Goal: Task Accomplishment & Management: Manage account settings

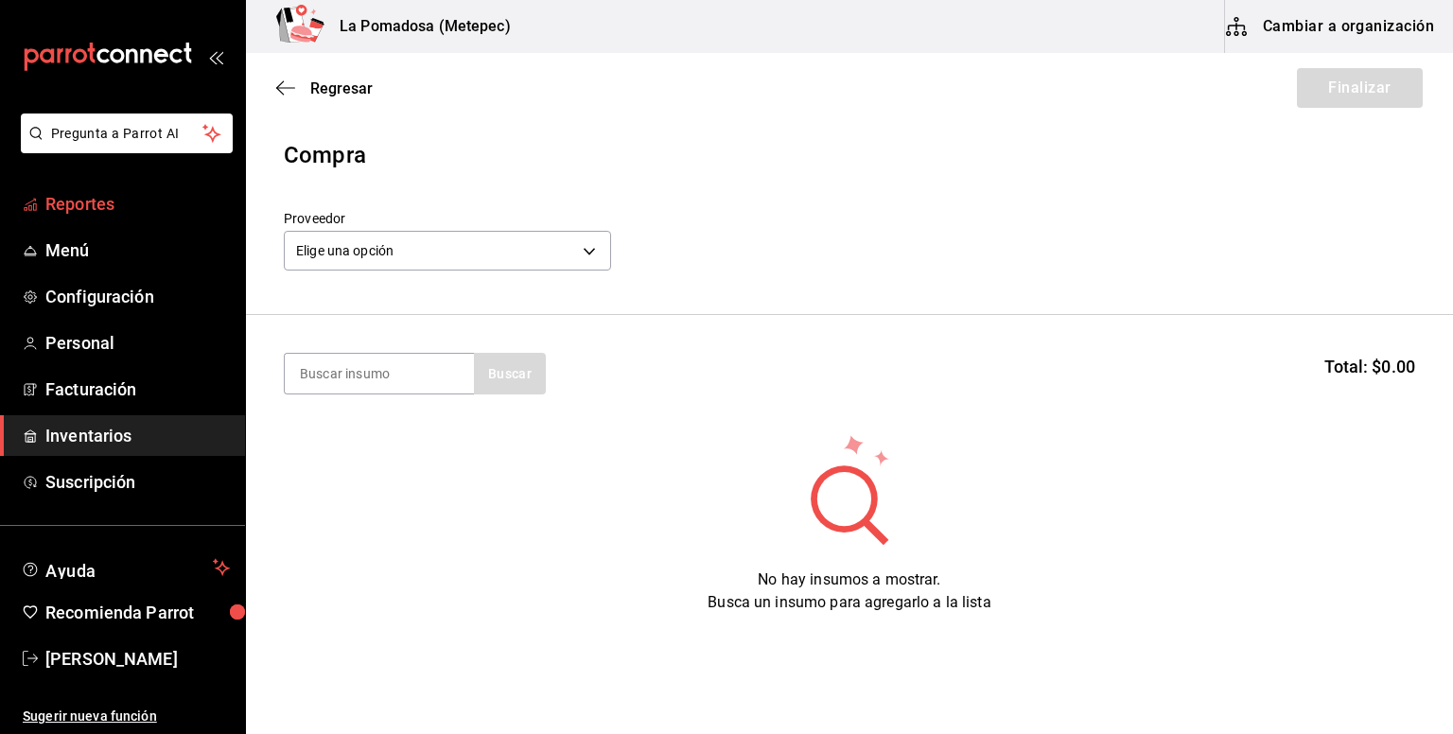
click at [94, 202] on span "Reportes" at bounding box center [137, 204] width 184 height 26
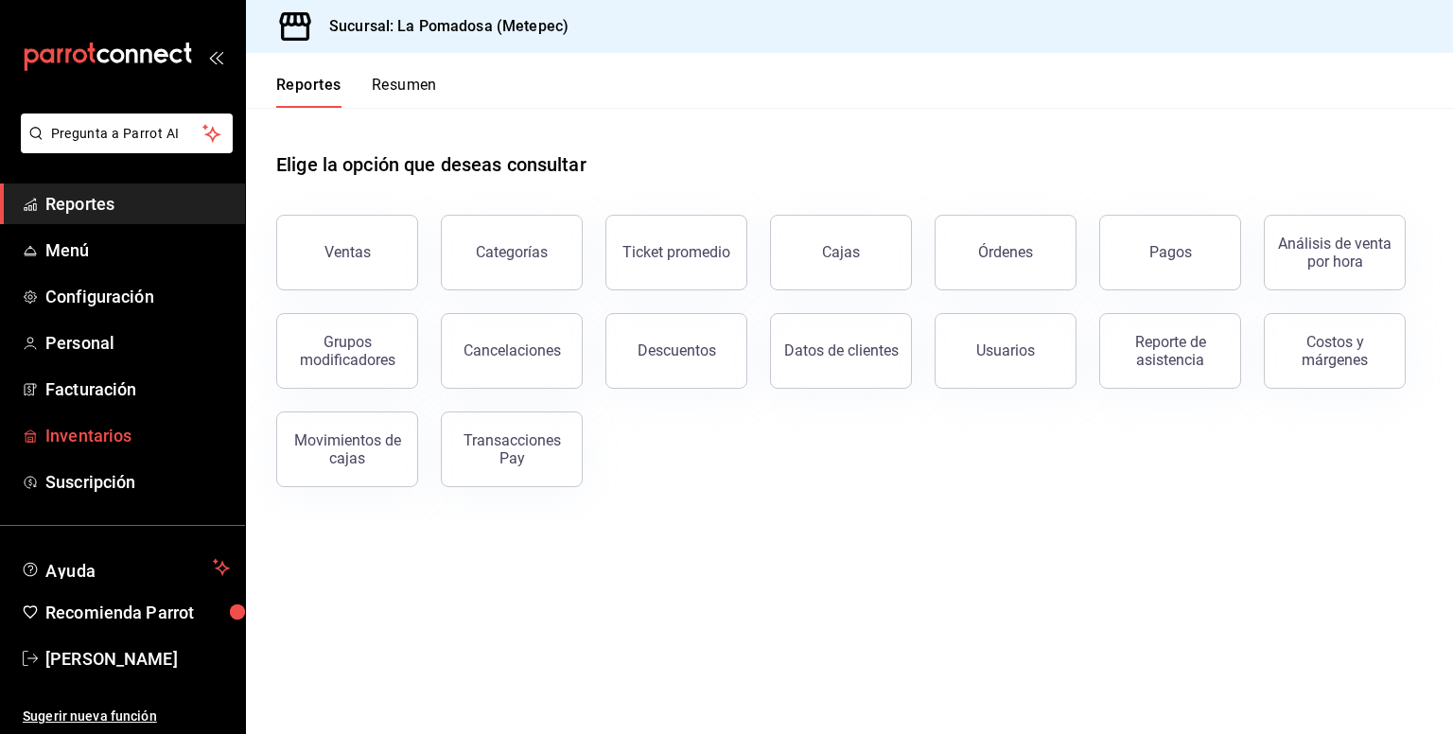
click at [112, 449] on link "Inventarios" at bounding box center [122, 435] width 245 height 41
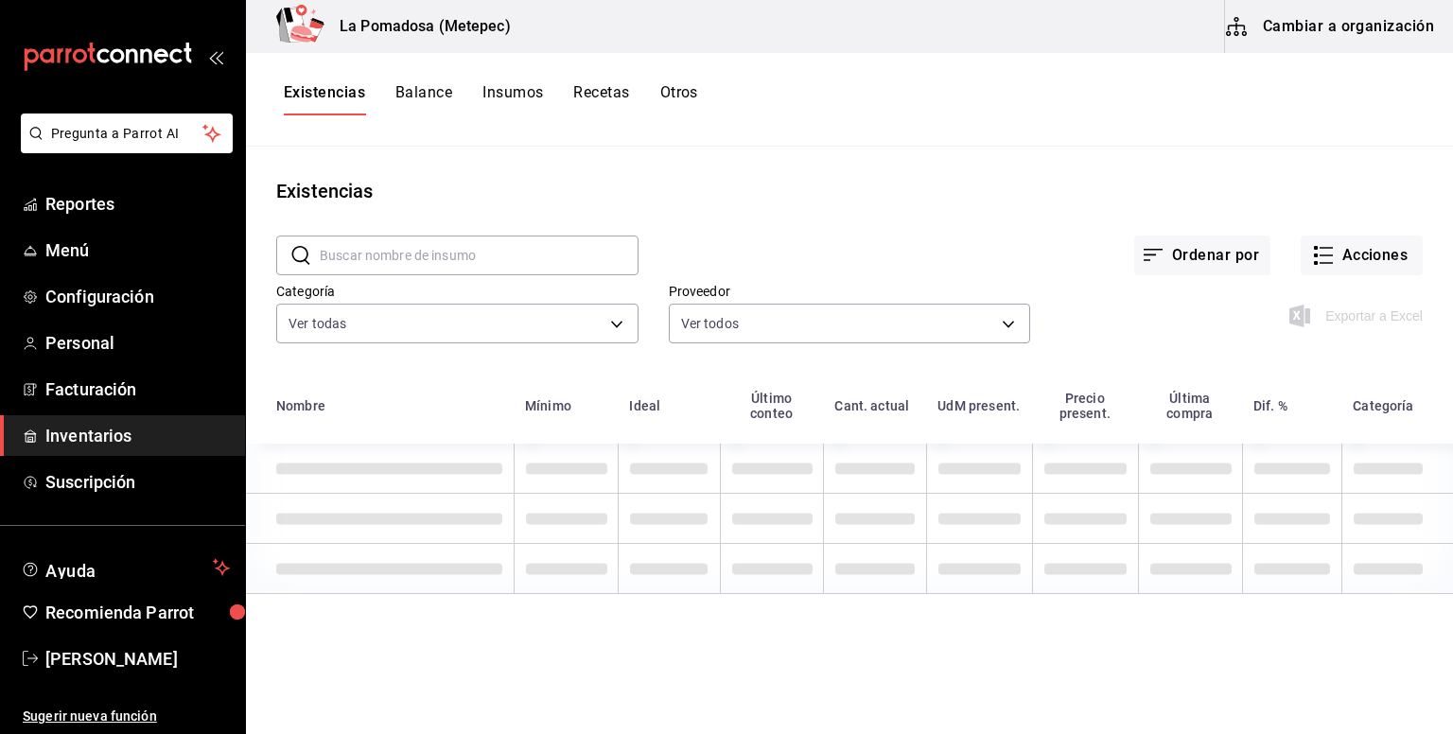
click at [605, 96] on button "Recetas" at bounding box center [601, 99] width 56 height 32
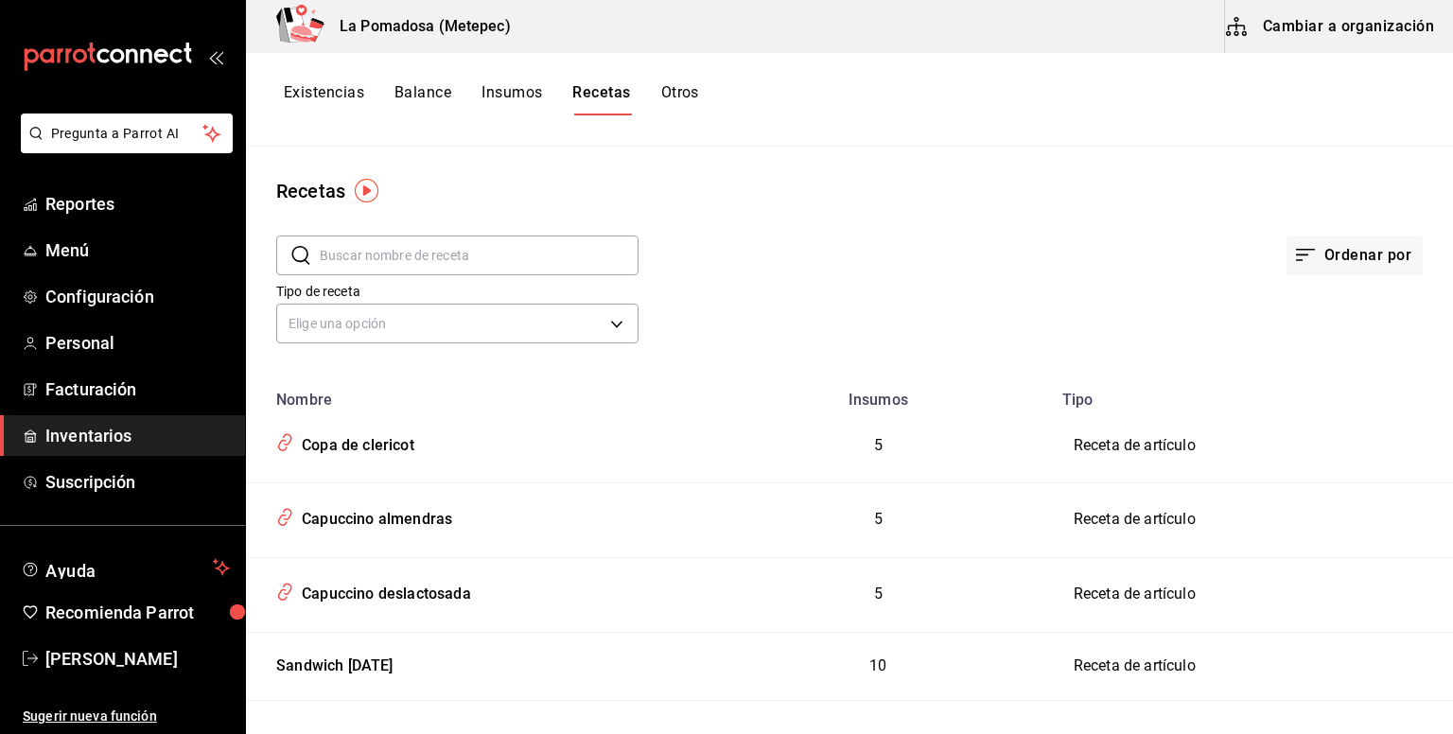
click at [1346, 27] on button "Cambiar a organización" at bounding box center [1331, 26] width 213 height 53
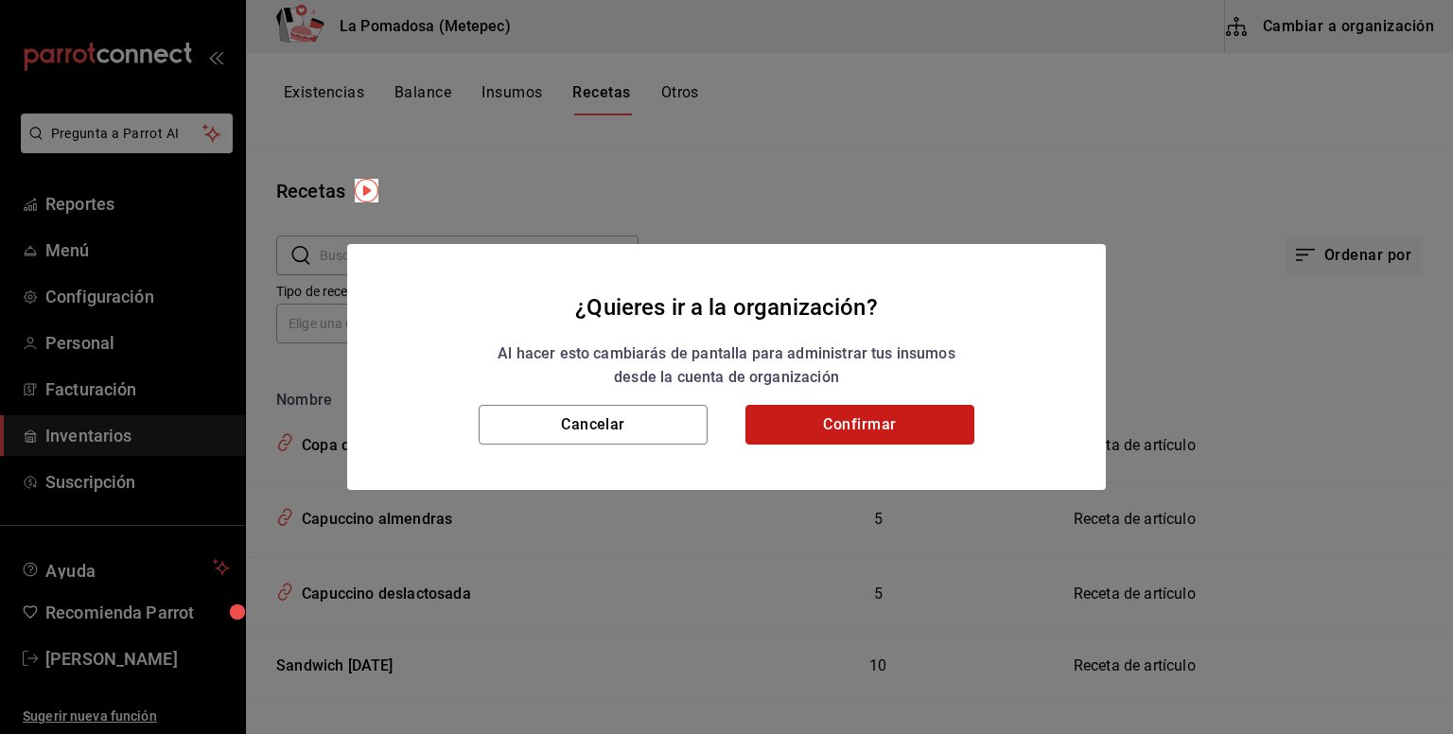
click at [912, 425] on button "Confirmar" at bounding box center [859, 425] width 229 height 40
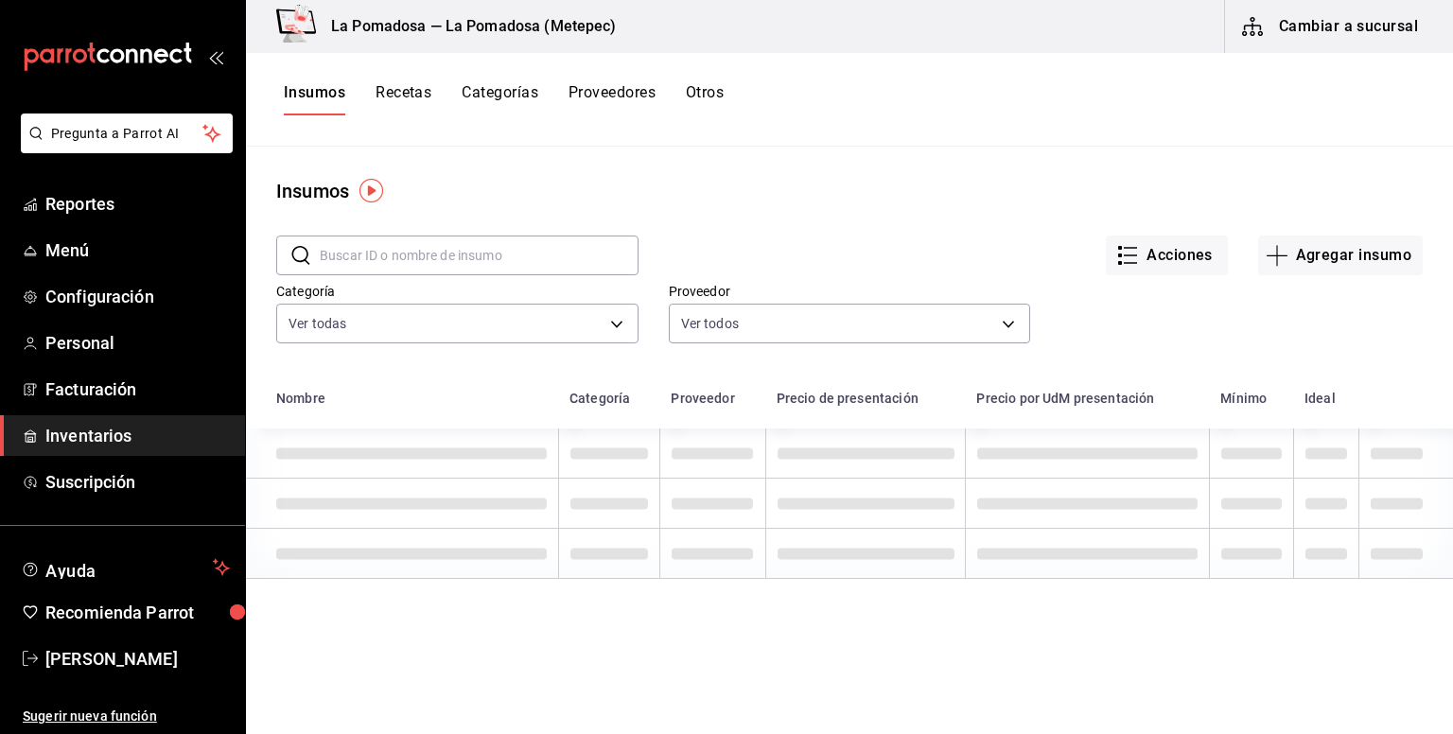
click at [410, 101] on button "Recetas" at bounding box center [403, 99] width 56 height 32
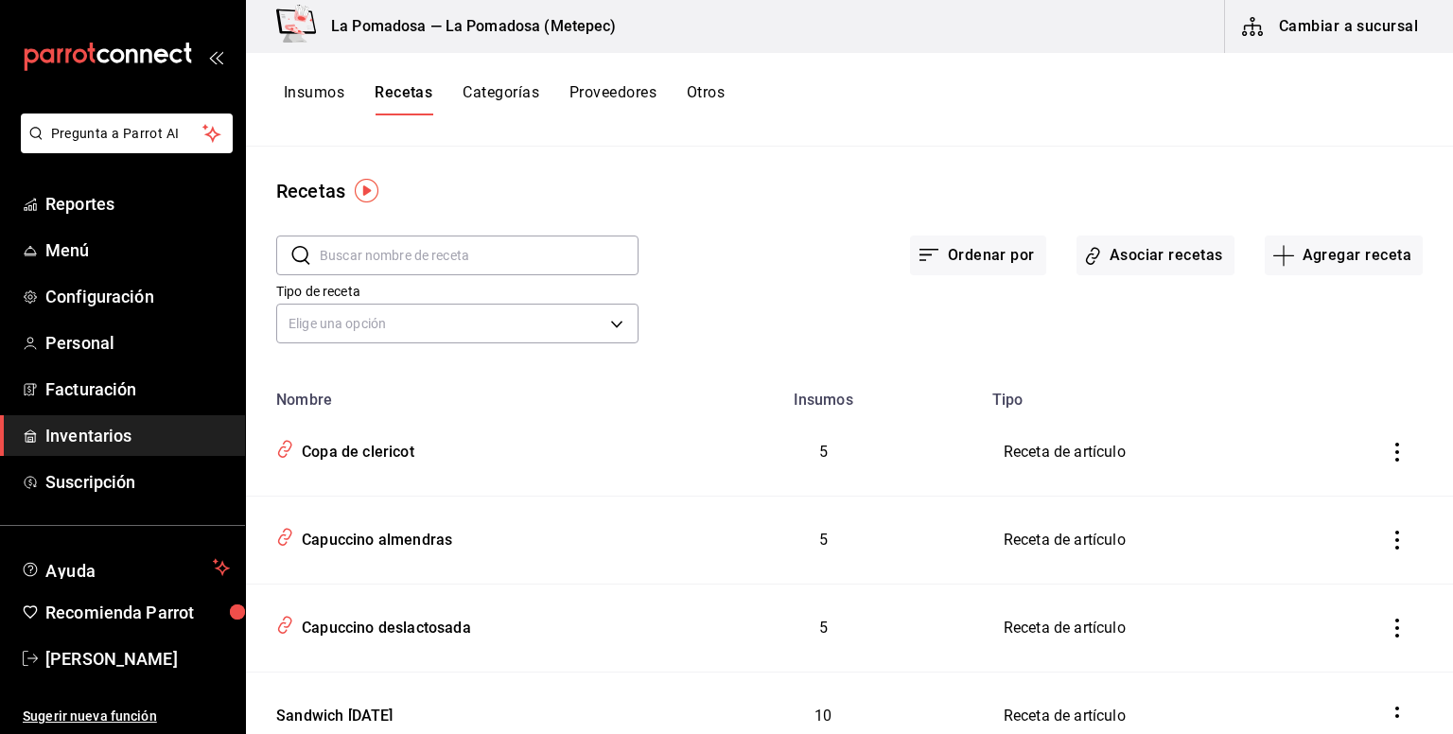
click at [410, 99] on button "Recetas" at bounding box center [403, 99] width 58 height 32
click at [381, 258] on input "text" at bounding box center [479, 255] width 319 height 38
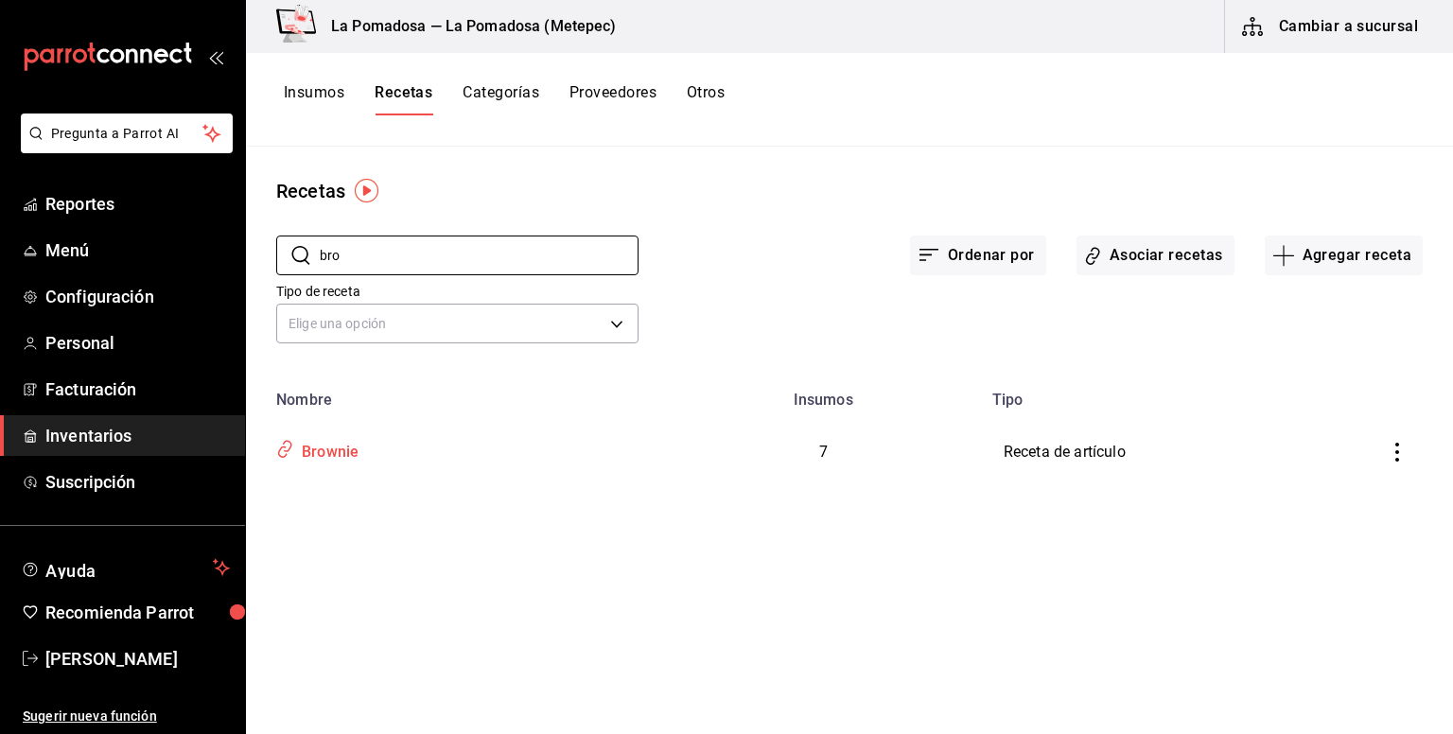
type input "bro"
click at [337, 449] on div "Brownie" at bounding box center [326, 448] width 64 height 29
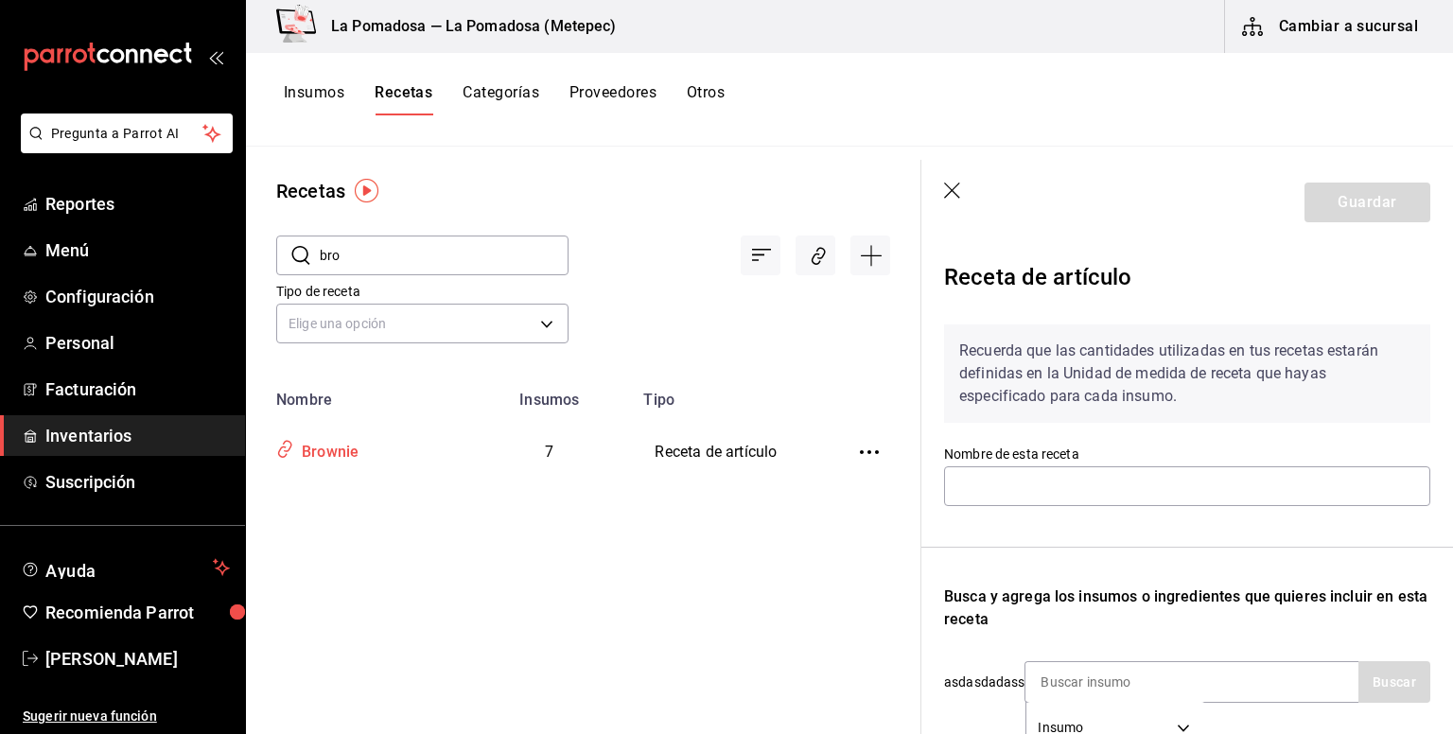
type input "Brownie"
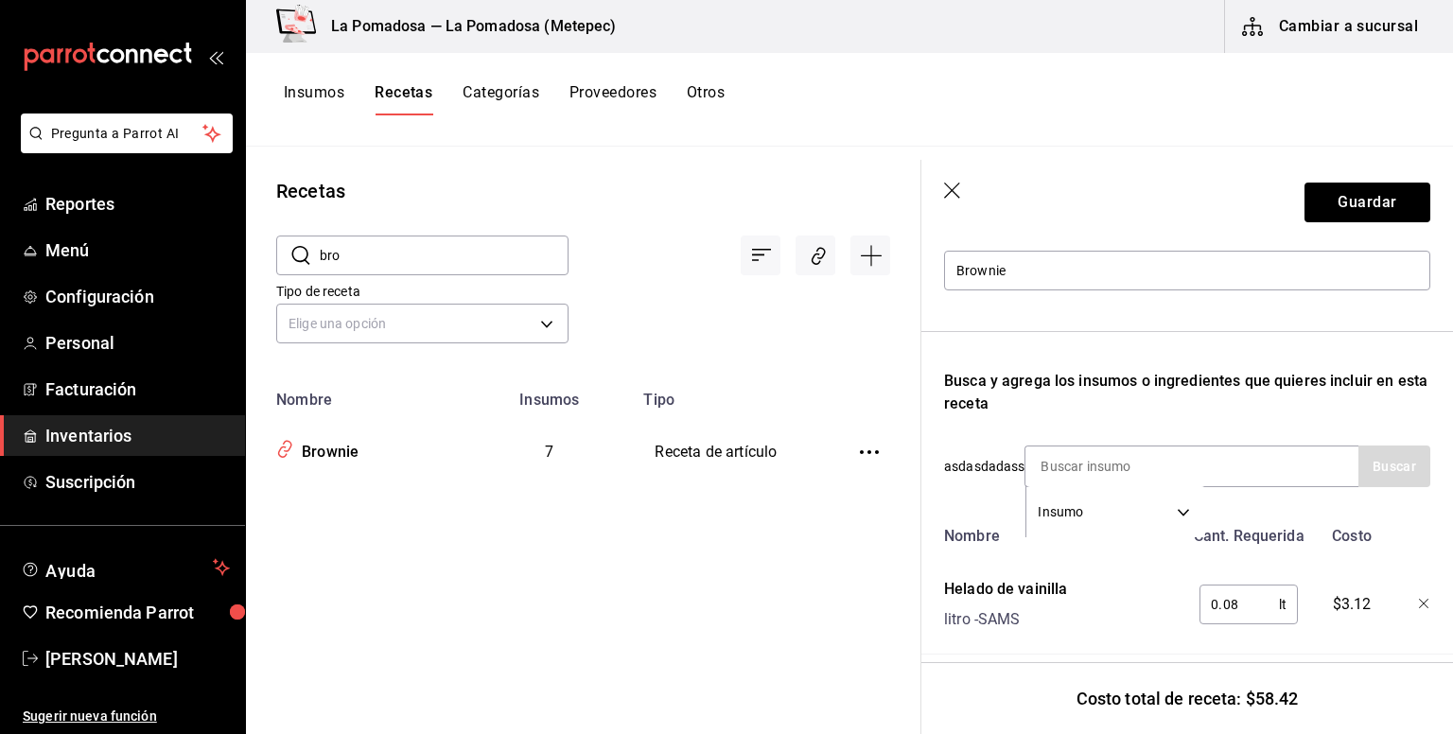
scroll to position [252, 0]
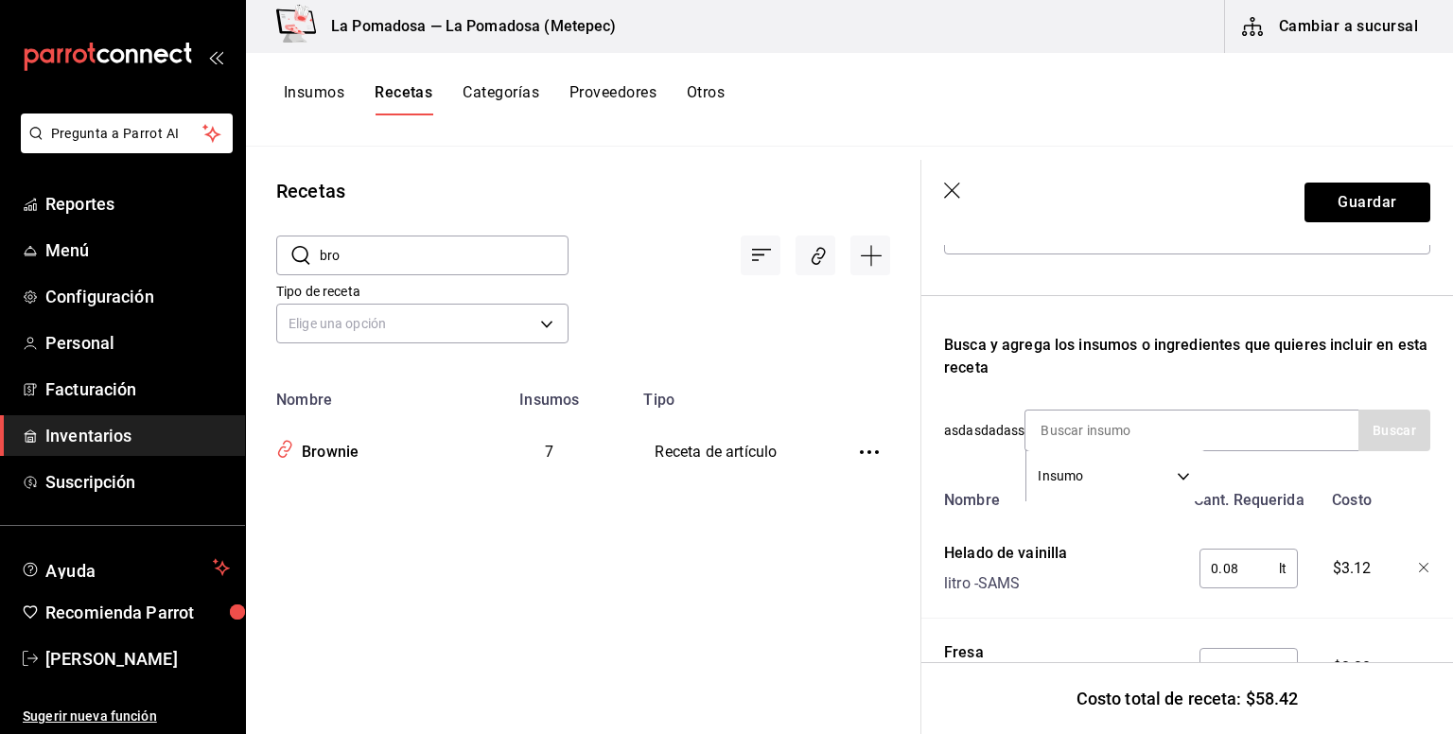
click at [1130, 440] on input at bounding box center [1119, 430] width 189 height 40
click at [1104, 388] on div "Recuerda que las cantidades utilizadas en tus recetas estarán definidas en la U…" at bounding box center [1187, 636] width 486 height 1157
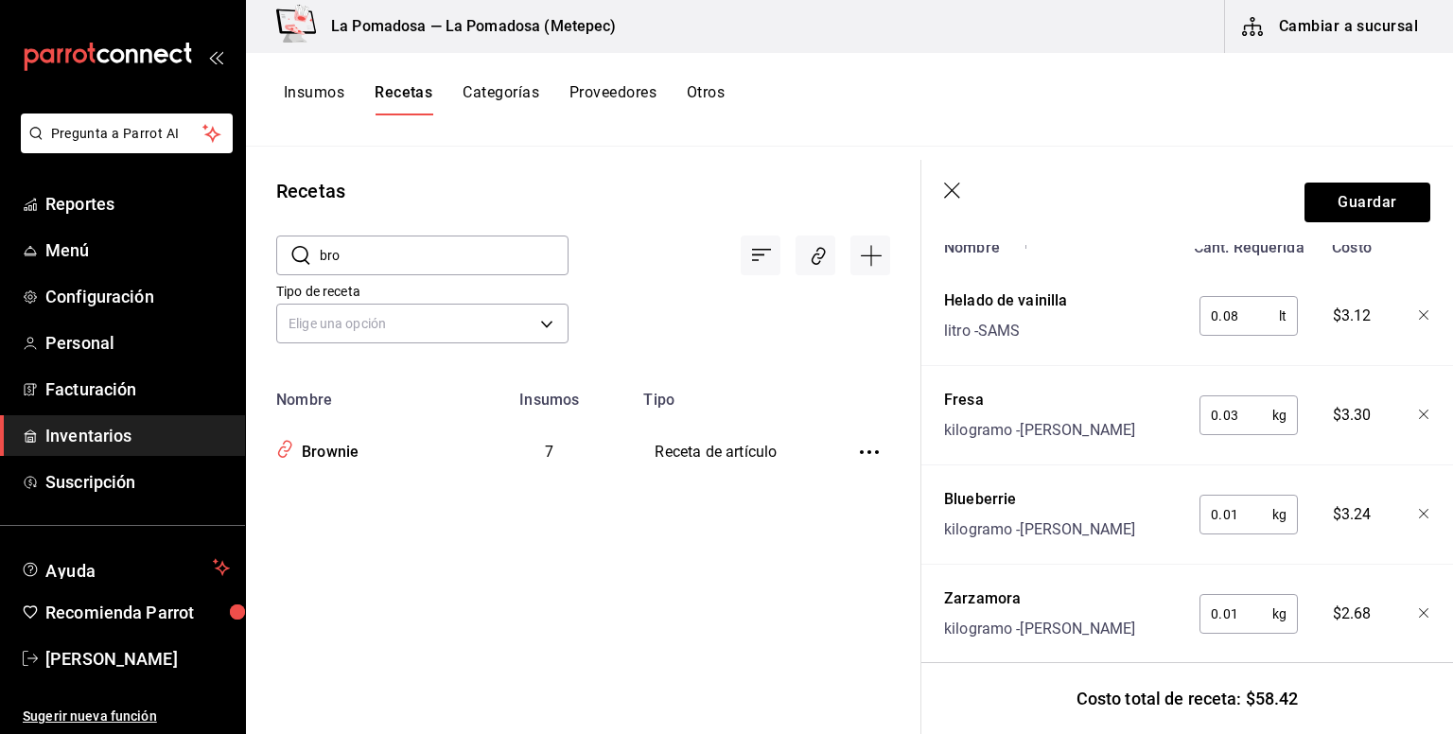
click at [1246, 434] on input "0.03" at bounding box center [1235, 415] width 73 height 38
type input "0.015"
click at [1263, 534] on div "0.01 kg ​" at bounding box center [1248, 515] width 98 height 40
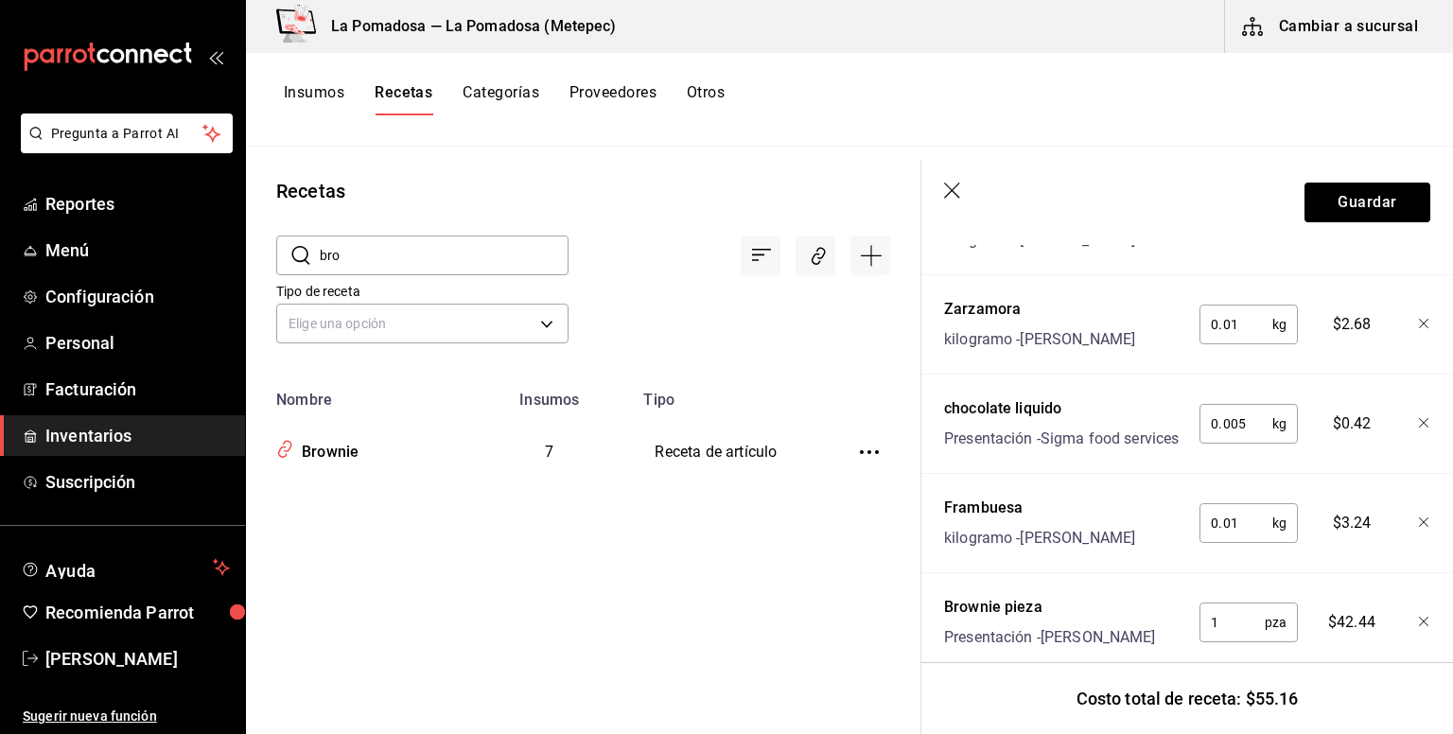
scroll to position [757, 0]
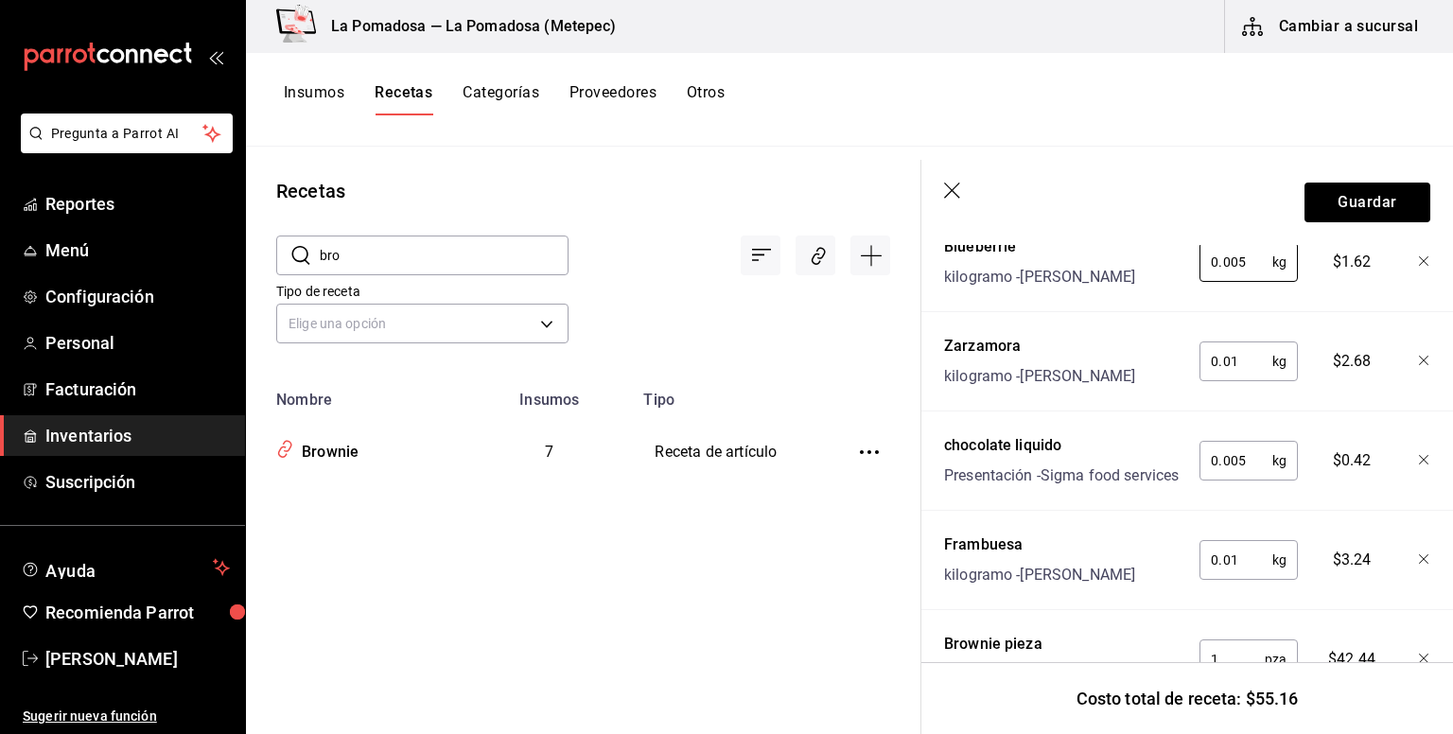
type input "0.005"
click at [1412, 288] on div at bounding box center [1410, 258] width 42 height 61
click at [1418, 268] on icon "button" at bounding box center [1423, 261] width 11 height 11
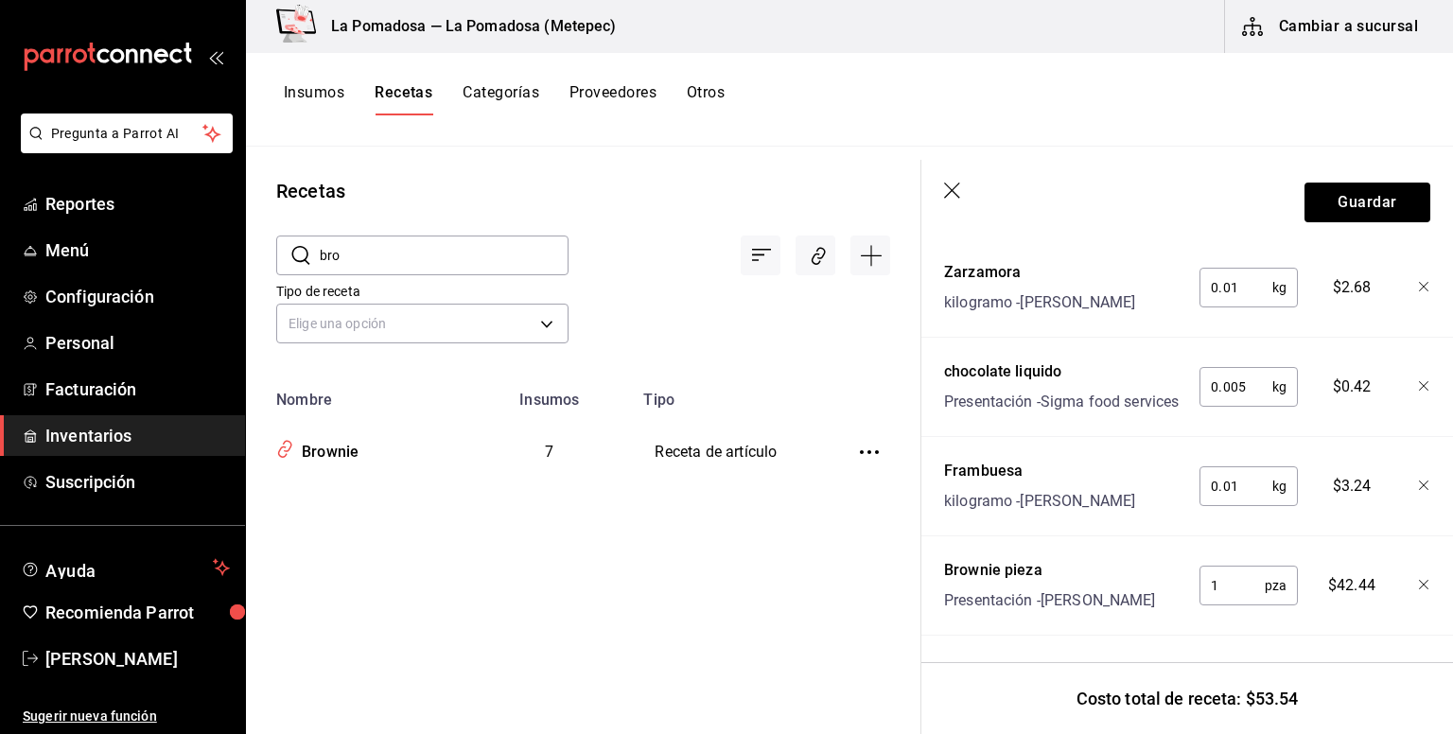
click at [1228, 296] on input "0.01" at bounding box center [1235, 288] width 73 height 38
type input "0.005"
click at [1418, 381] on icon "button" at bounding box center [1423, 386] width 11 height 11
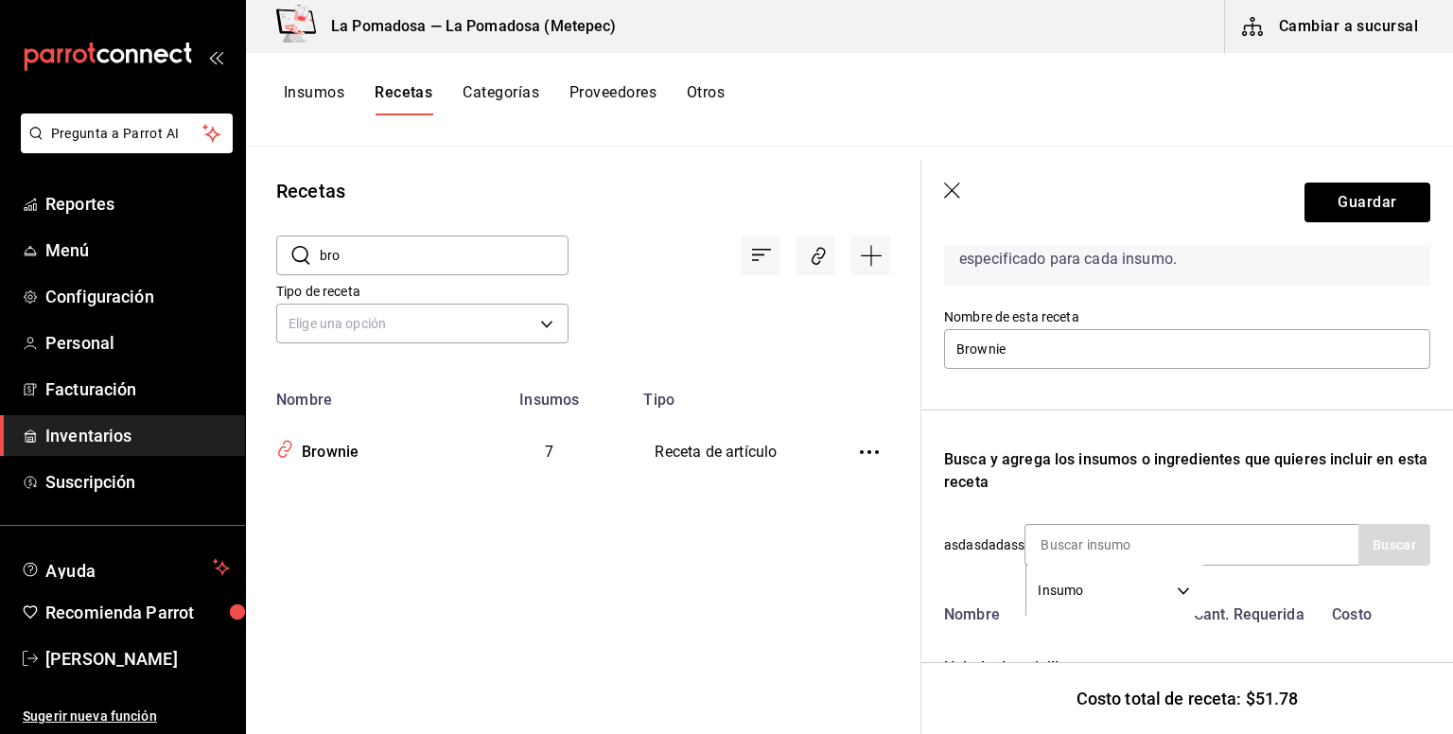
scroll to position [252, 0]
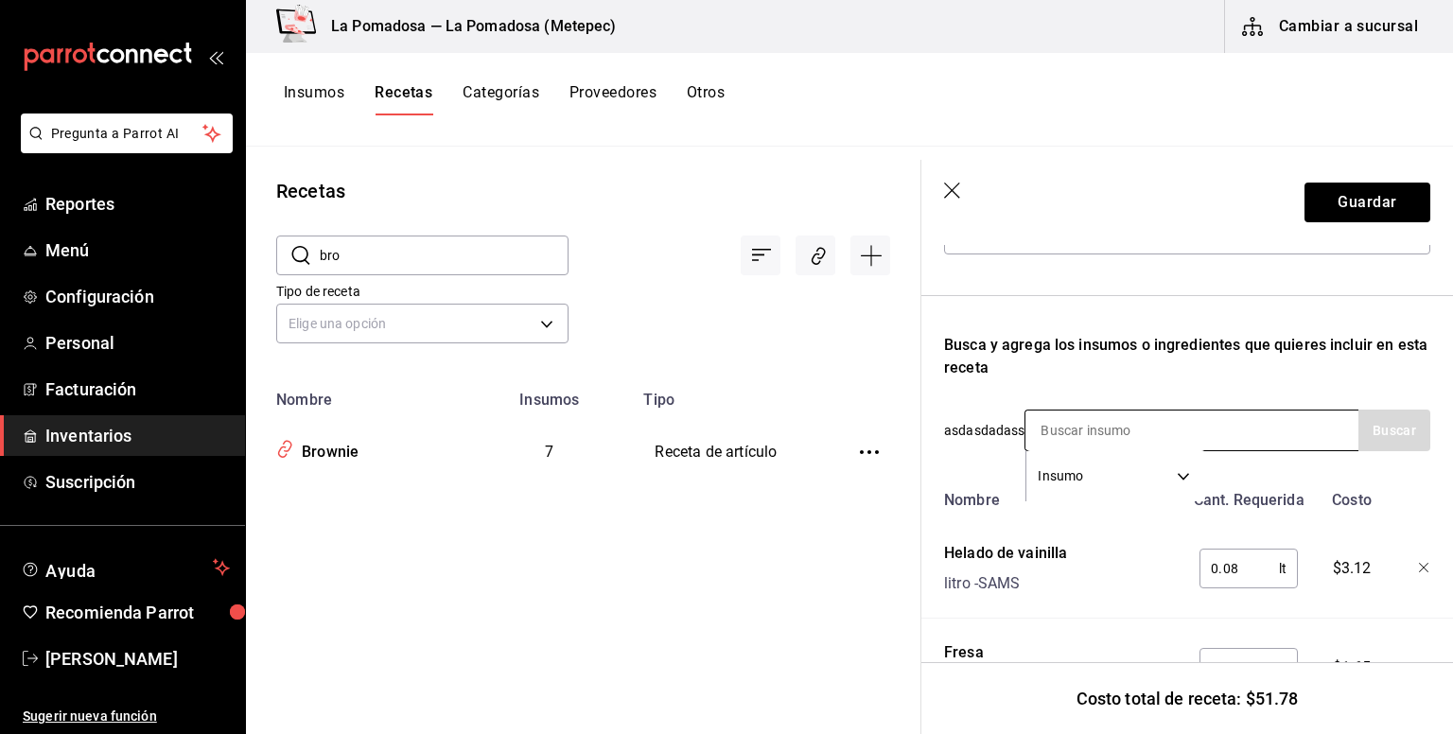
click at [1120, 420] on input at bounding box center [1119, 430] width 189 height 40
type input "nuez"
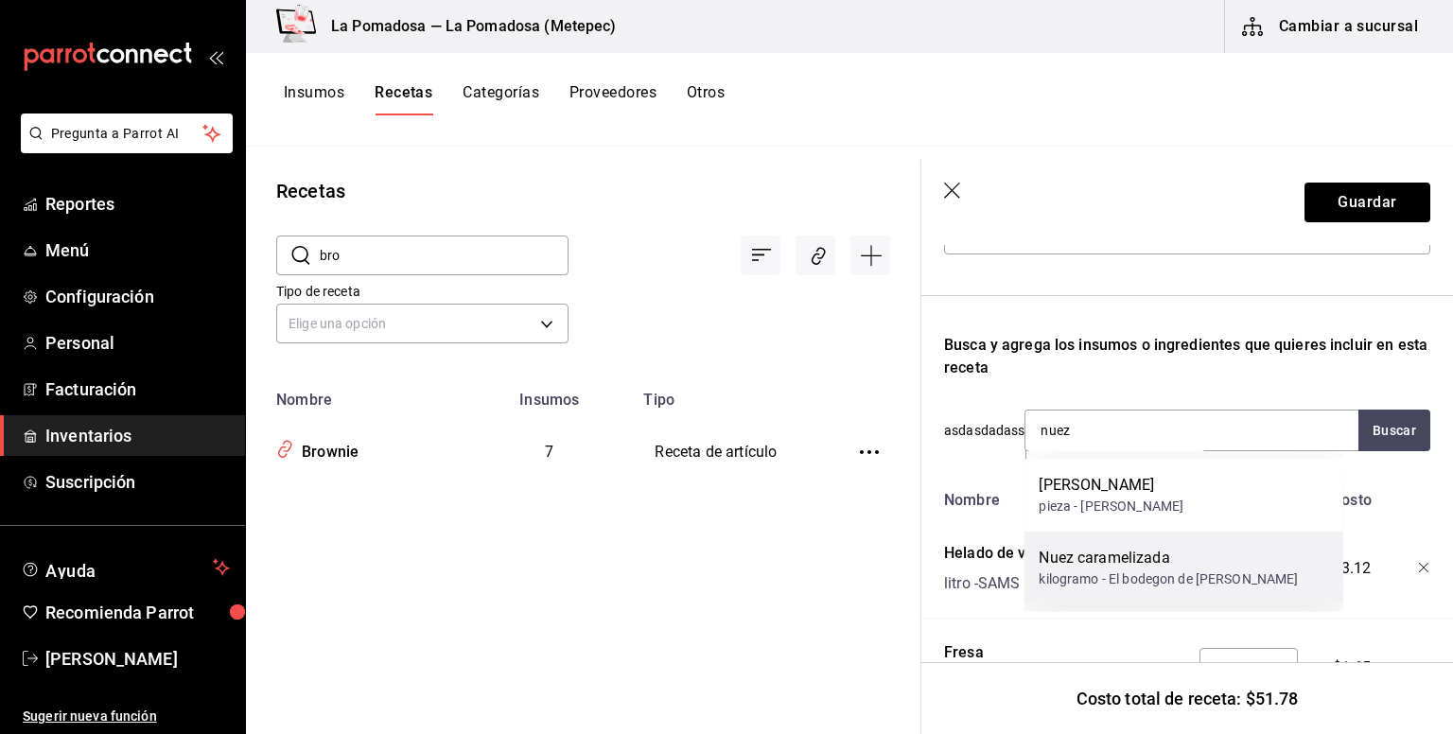
click at [1131, 549] on div "Nuez caramelizada" at bounding box center [1167, 558] width 259 height 23
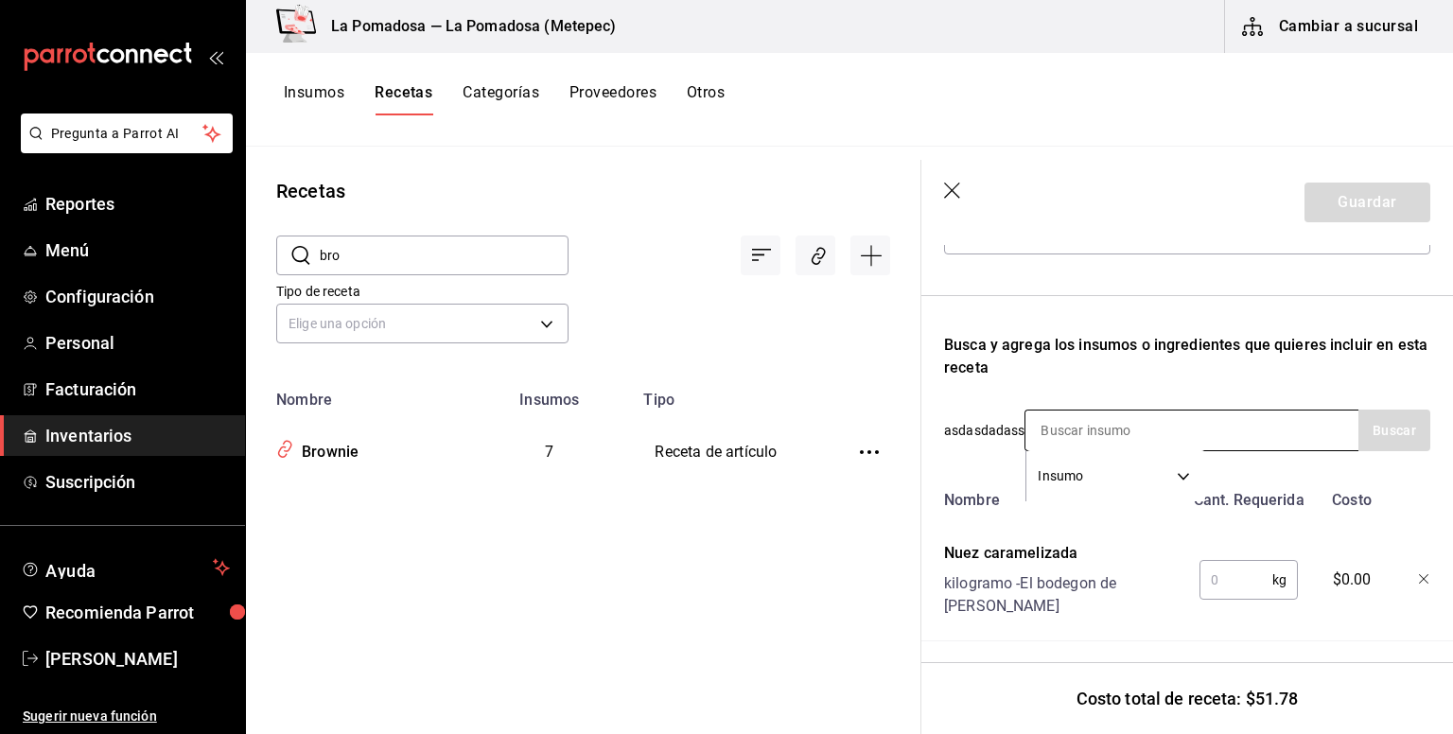
scroll to position [504, 0]
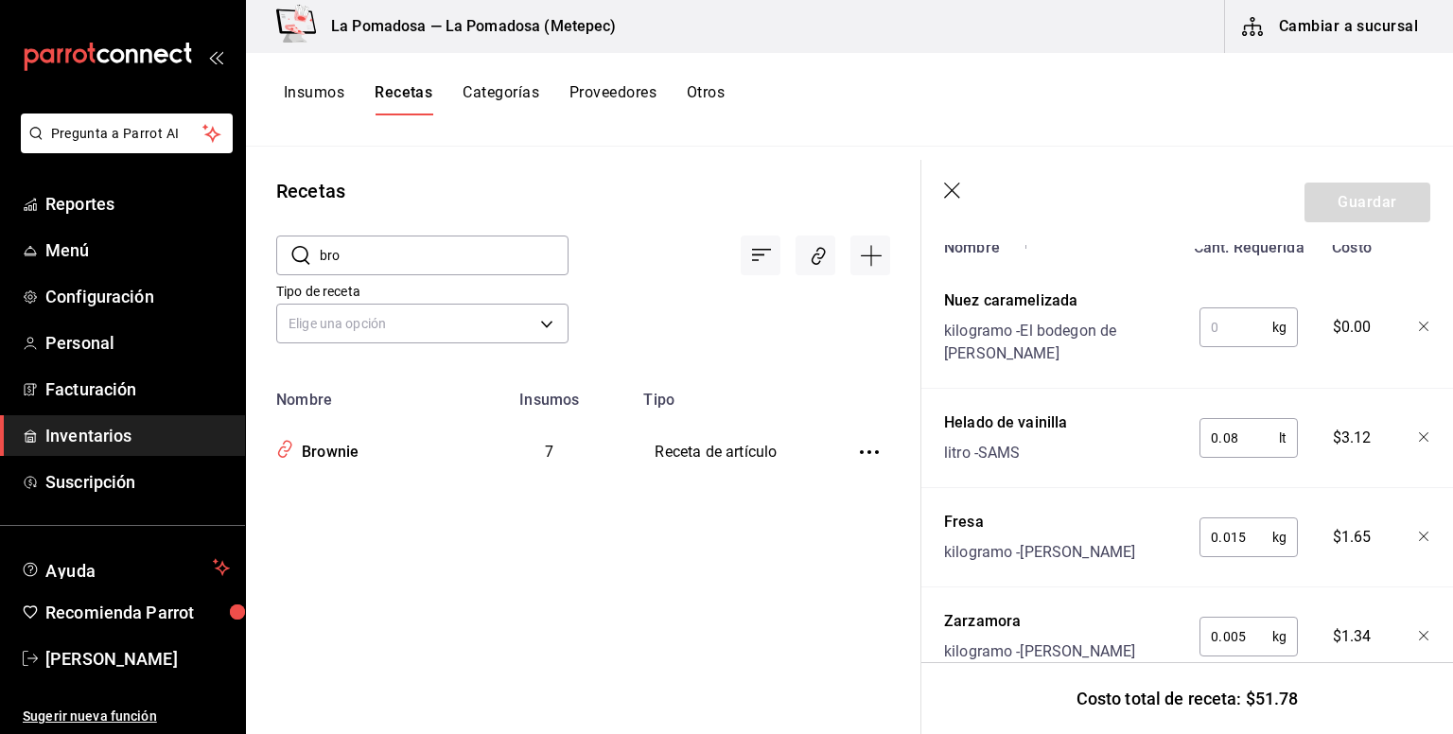
click at [1234, 314] on input "text" at bounding box center [1235, 327] width 73 height 38
type input "0.01"
click at [1355, 200] on button "Guardar" at bounding box center [1367, 203] width 126 height 40
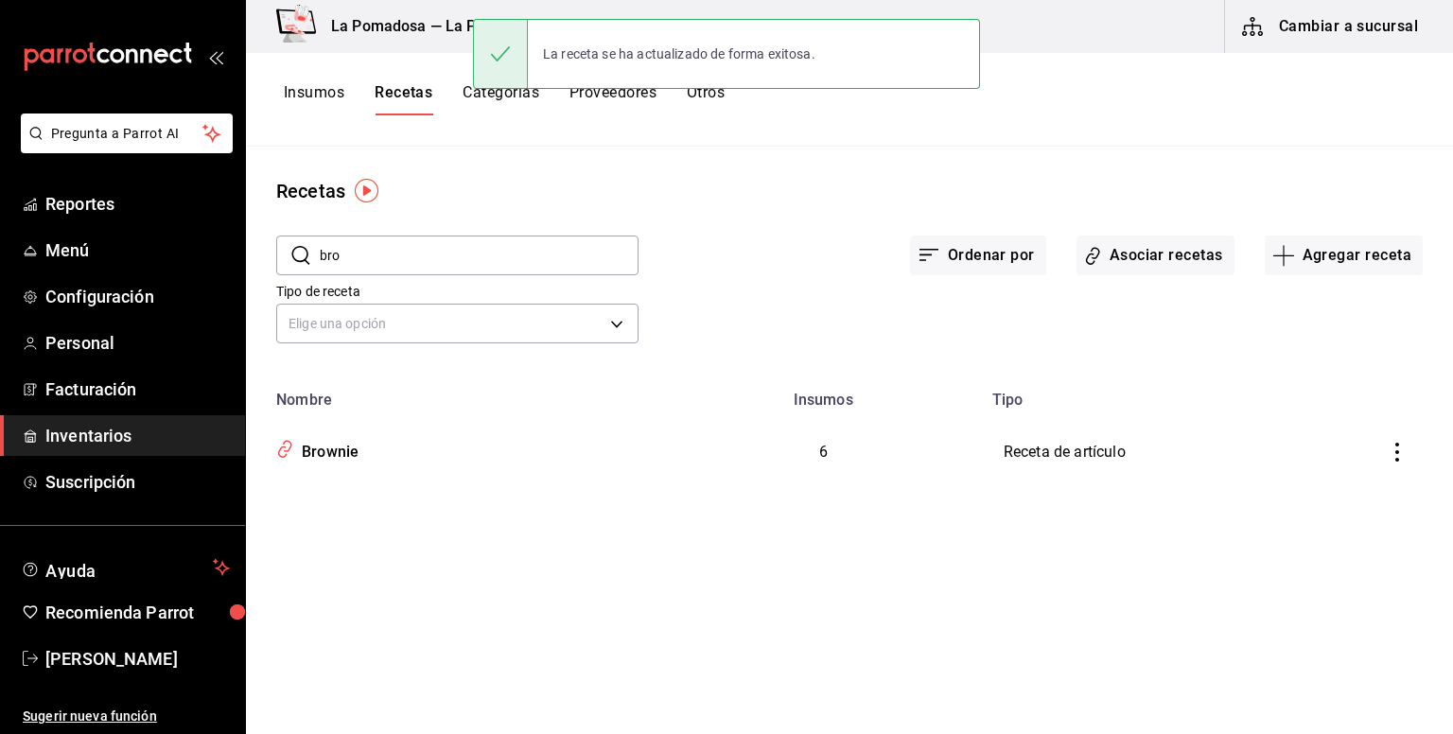
click at [311, 88] on button "Insumos" at bounding box center [314, 99] width 61 height 32
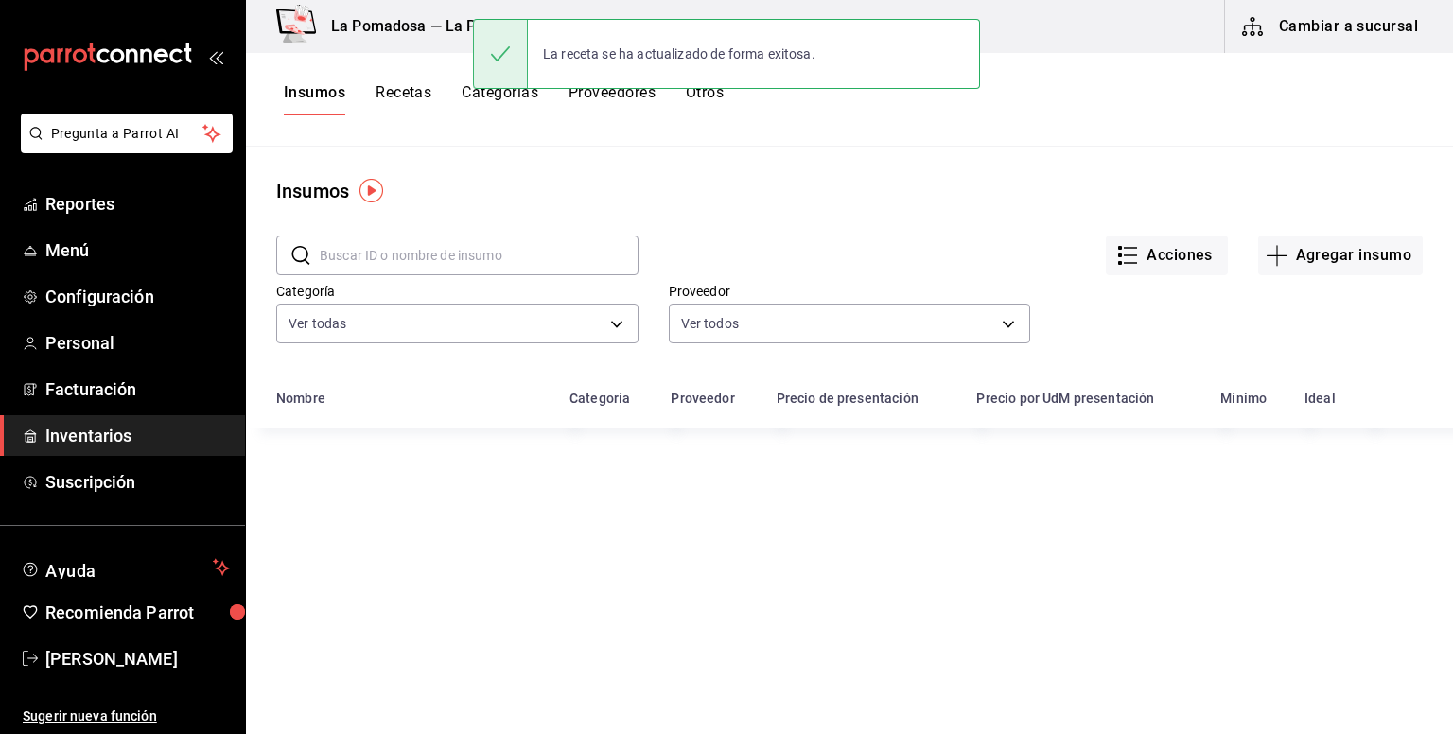
click at [373, 243] on input "text" at bounding box center [479, 255] width 319 height 38
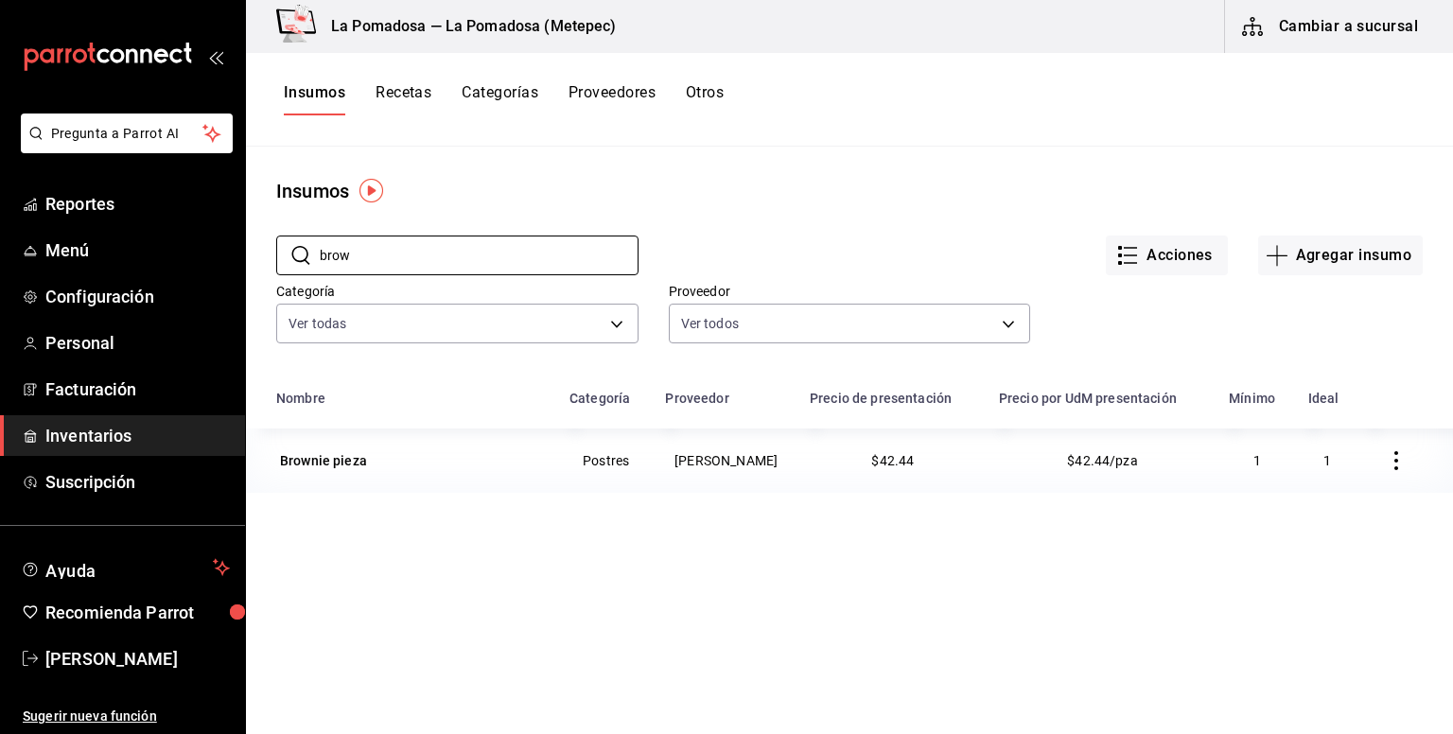
type input "brow"
click at [1386, 457] on icon "button" at bounding box center [1395, 460] width 19 height 19
click at [358, 457] on div at bounding box center [726, 367] width 1453 height 734
click at [347, 465] on div "Brownie pieza" at bounding box center [323, 460] width 87 height 19
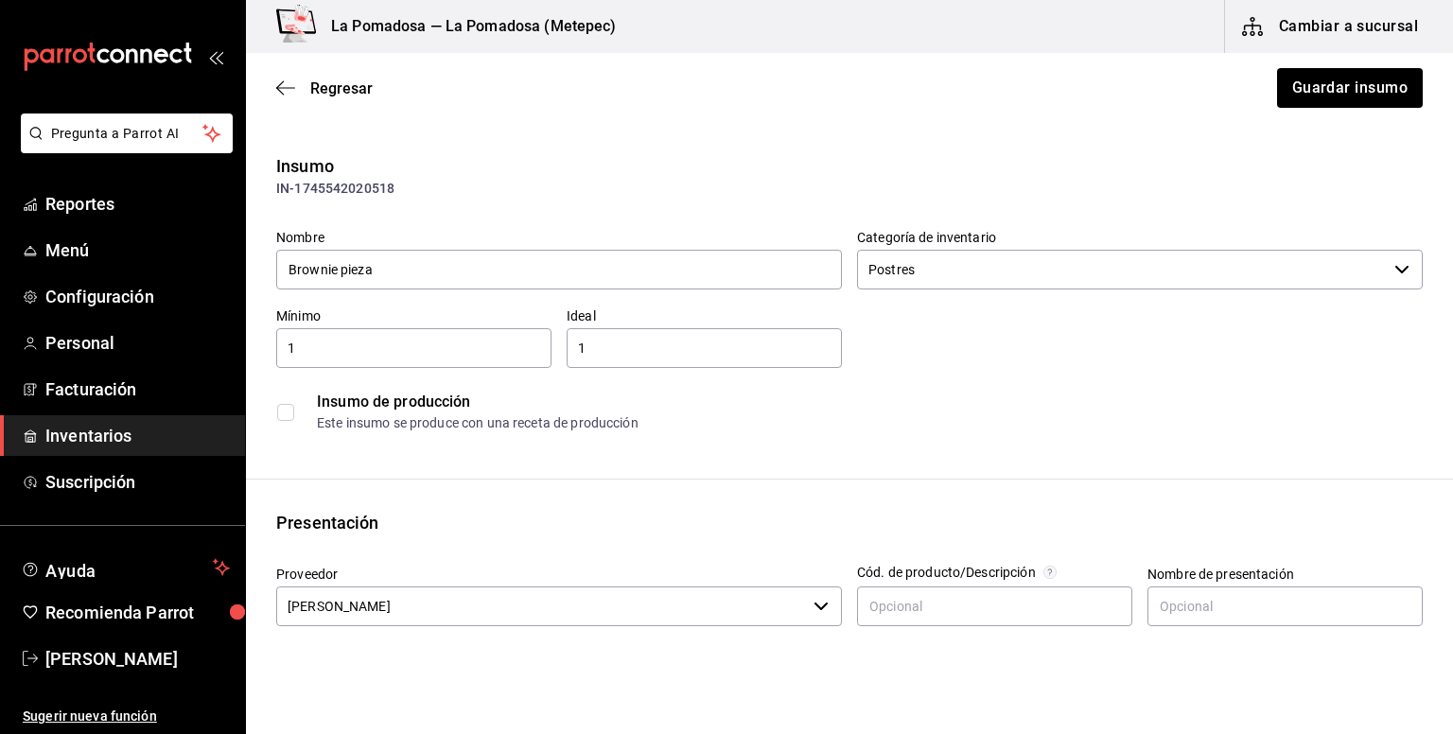
type input "$49.23"
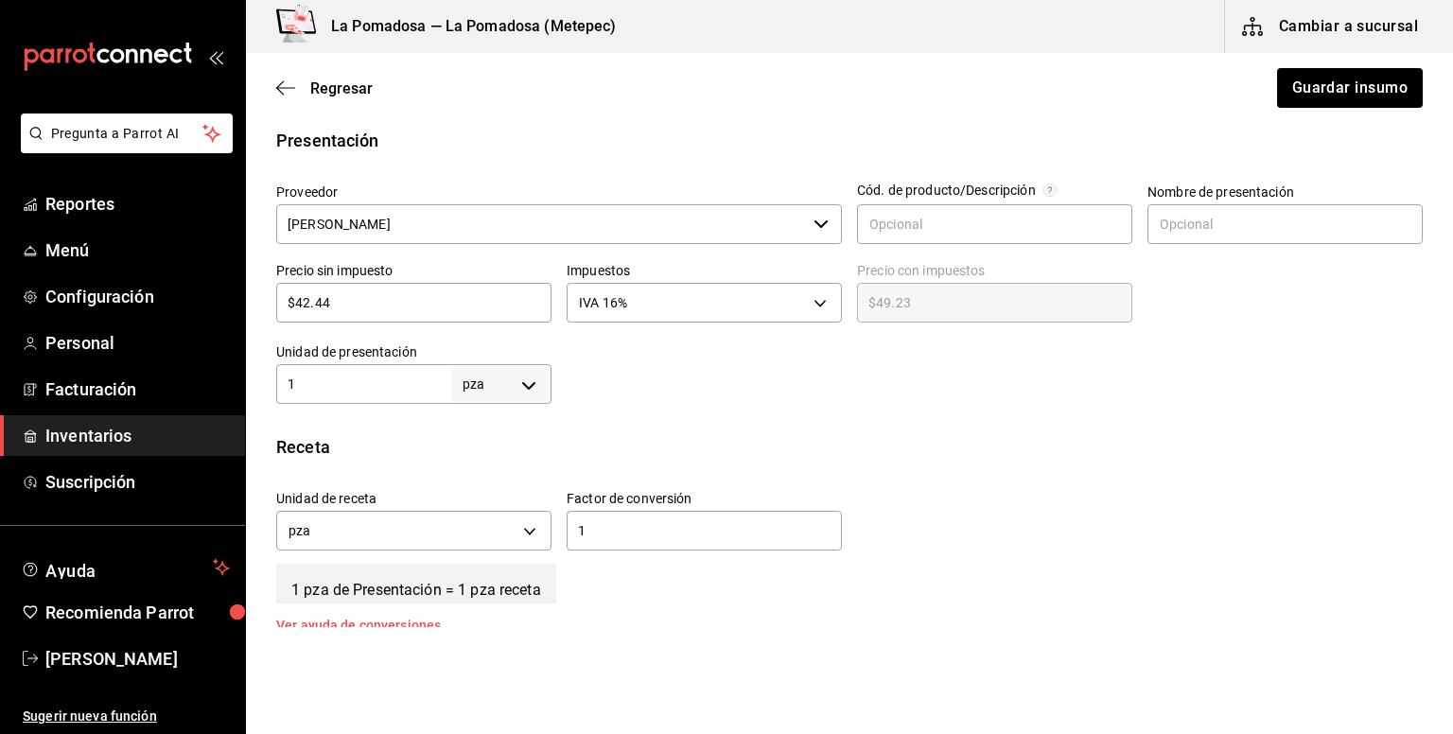
scroll to position [504, 0]
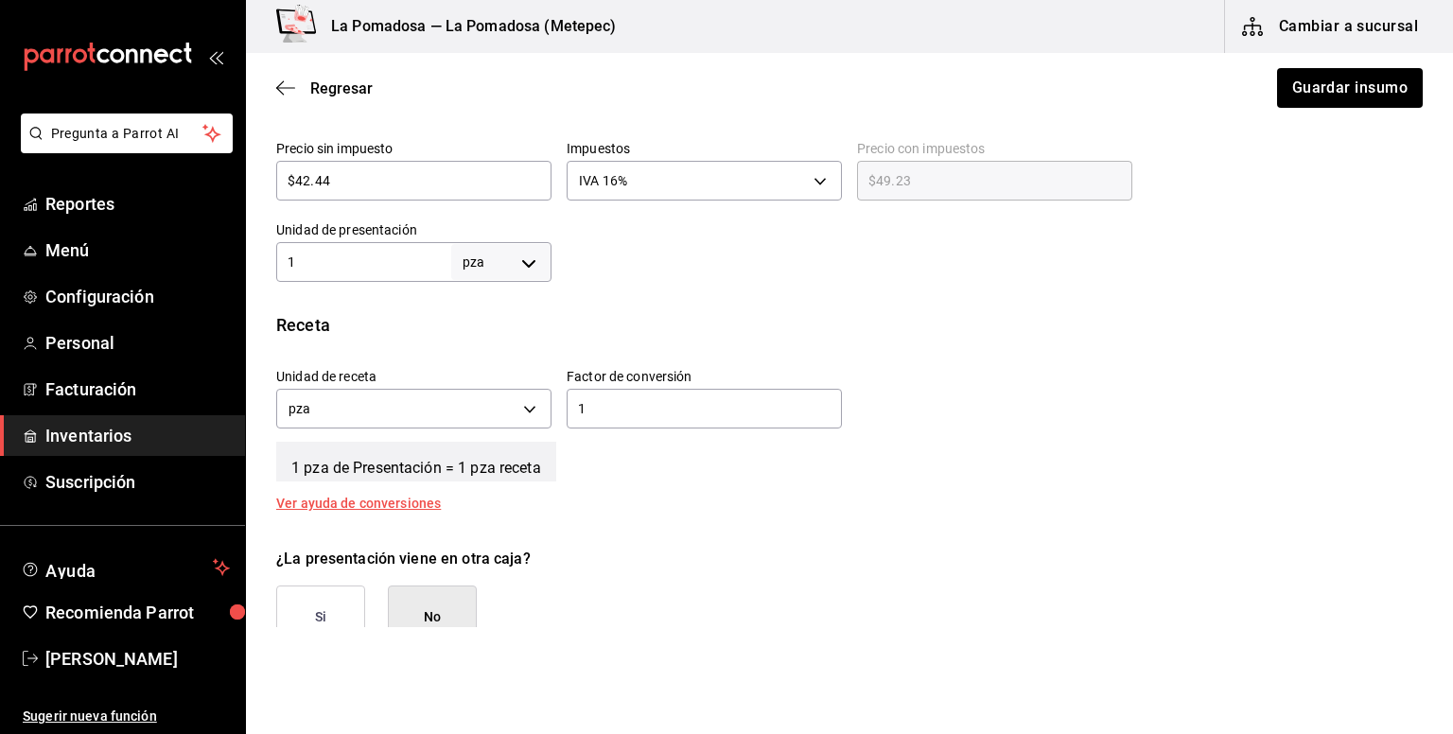
click at [391, 161] on div "$42.44 ​" at bounding box center [413, 181] width 275 height 40
type input "$42.4"
type input "$49.18"
type input "$42."
type input "$48.72"
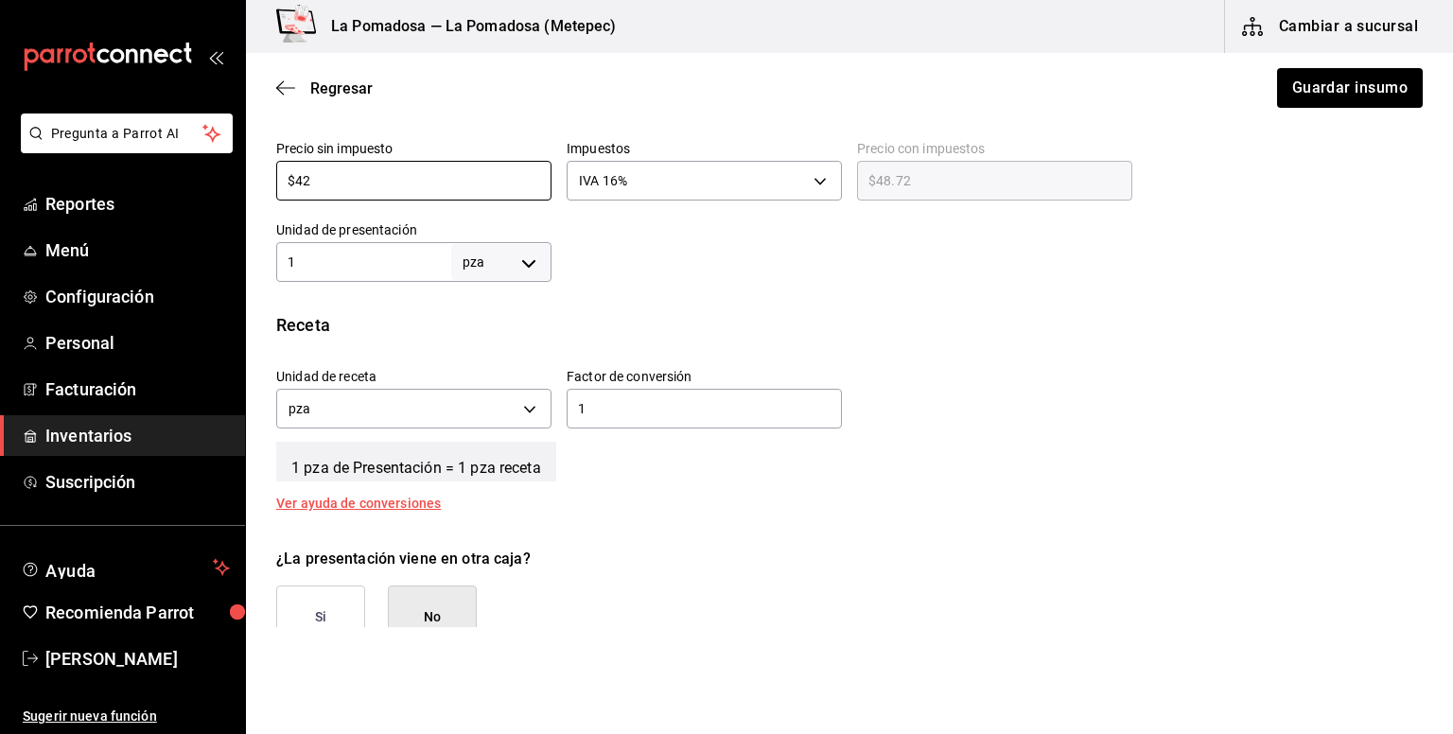
type input "$4"
type input "$4.64"
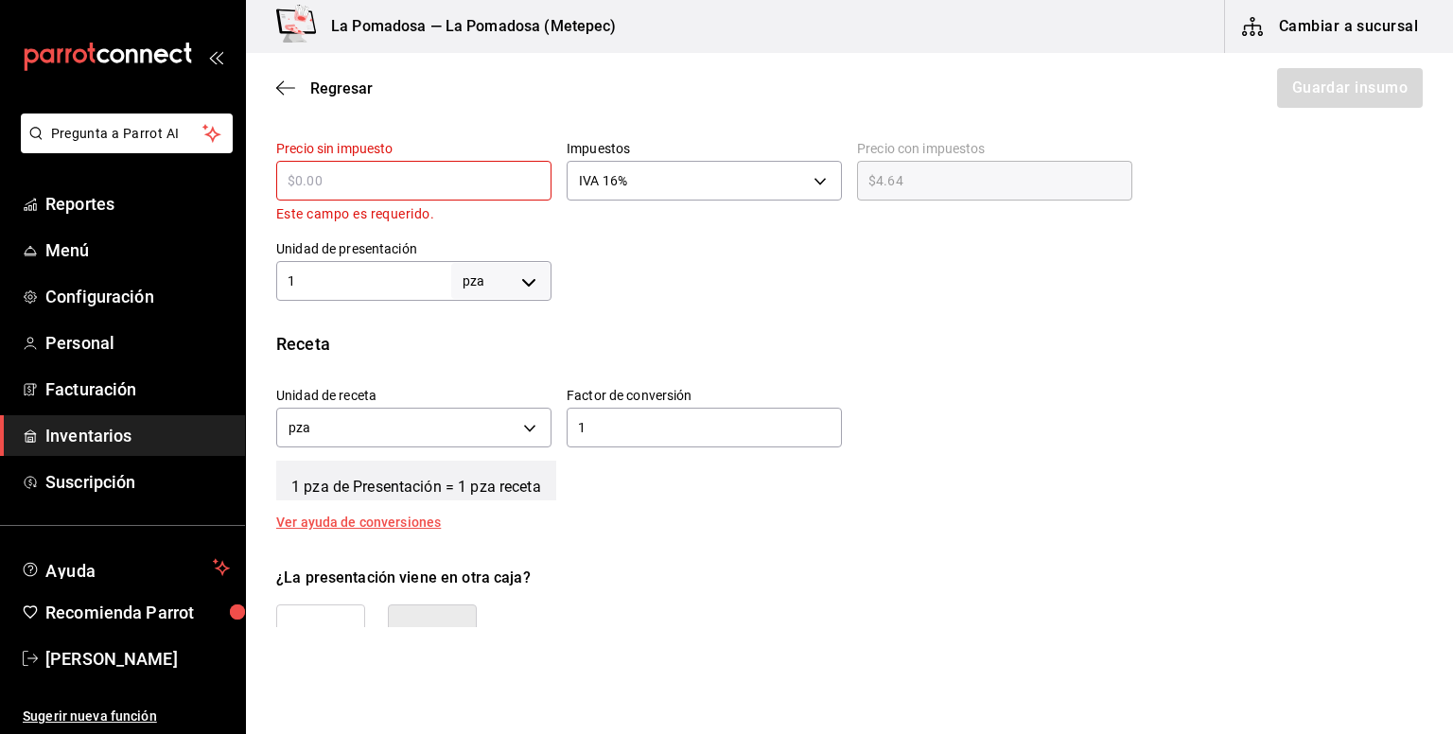
type input "$0.00"
type input "$3"
type input "$3.48"
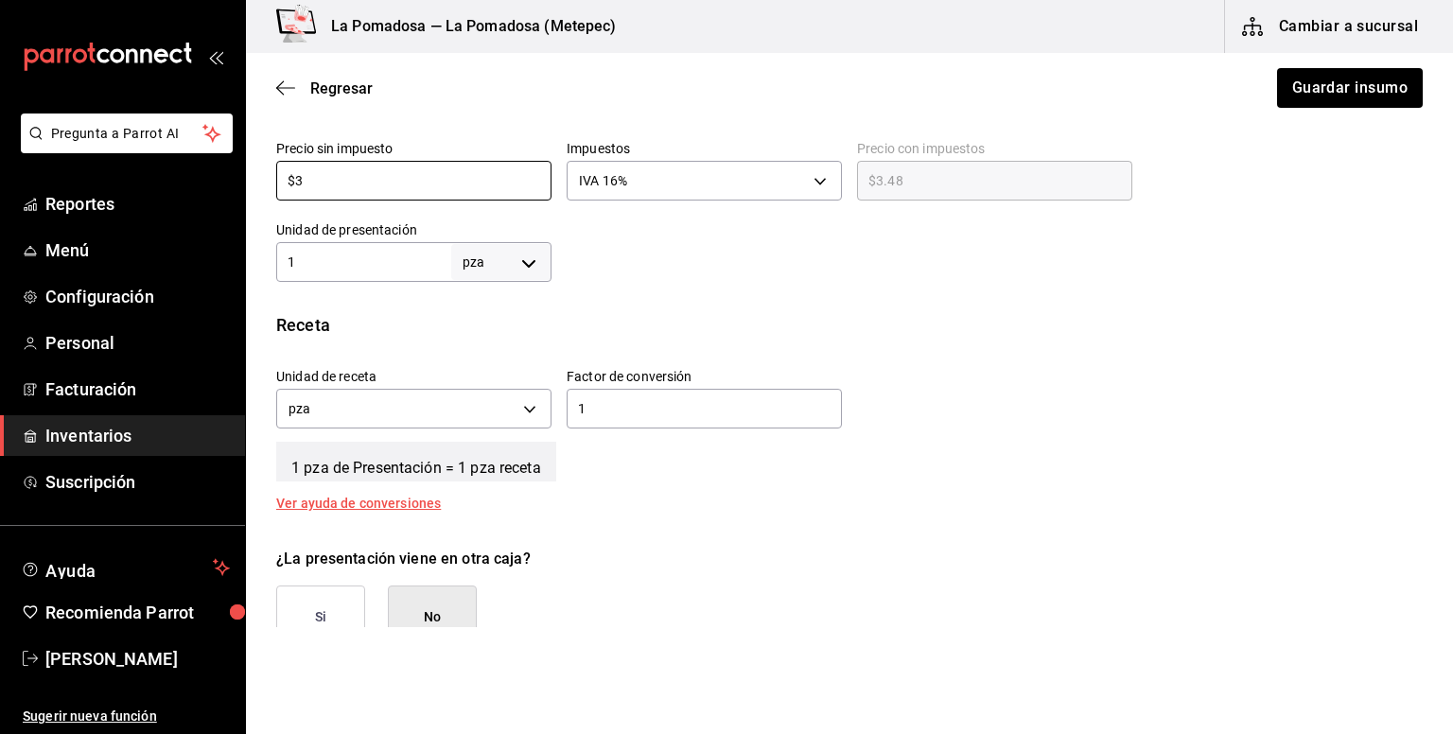
type input "$38"
type input "$44.08"
type input "$38.7"
type input "$44.89"
type input "$38.75"
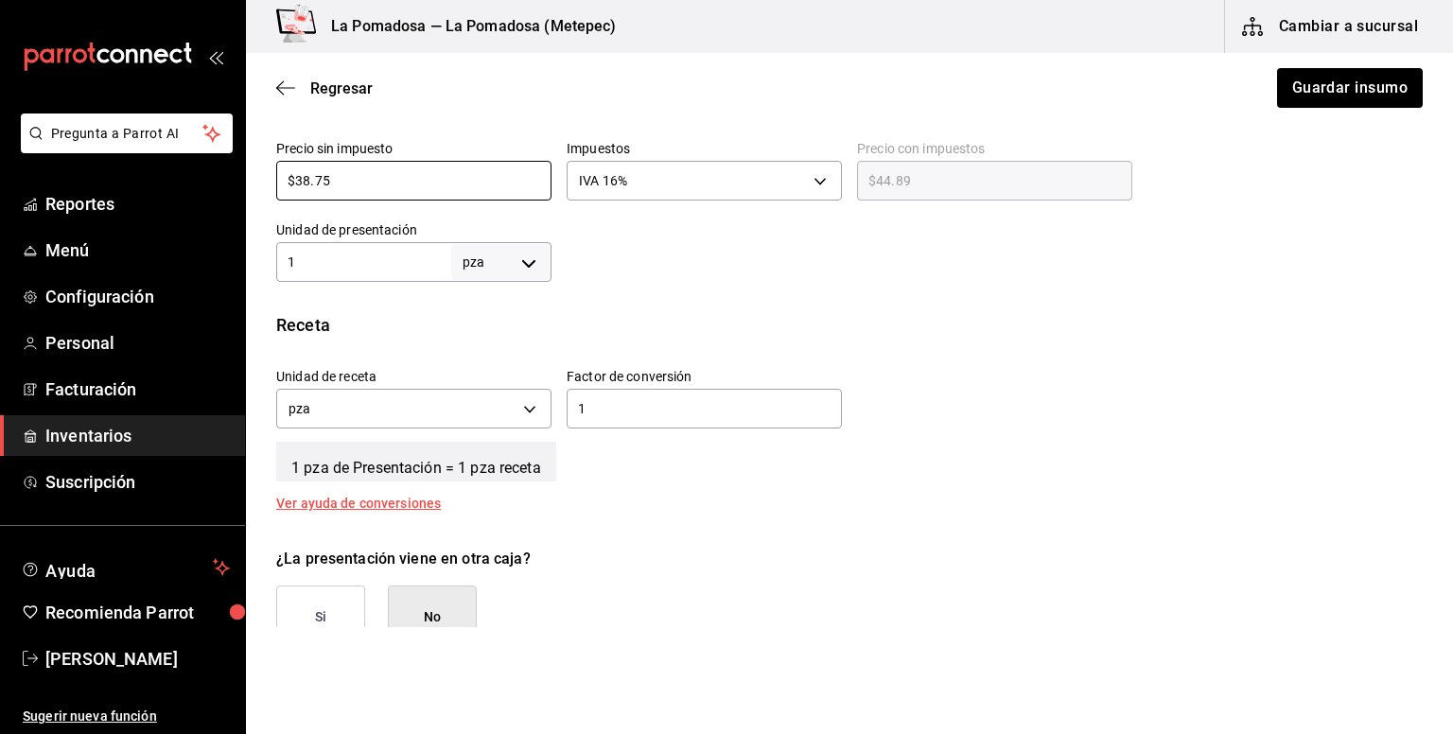
type input "$44.95"
type input "$38.75"
click at [1297, 92] on button "Guardar insumo" at bounding box center [1349, 88] width 148 height 40
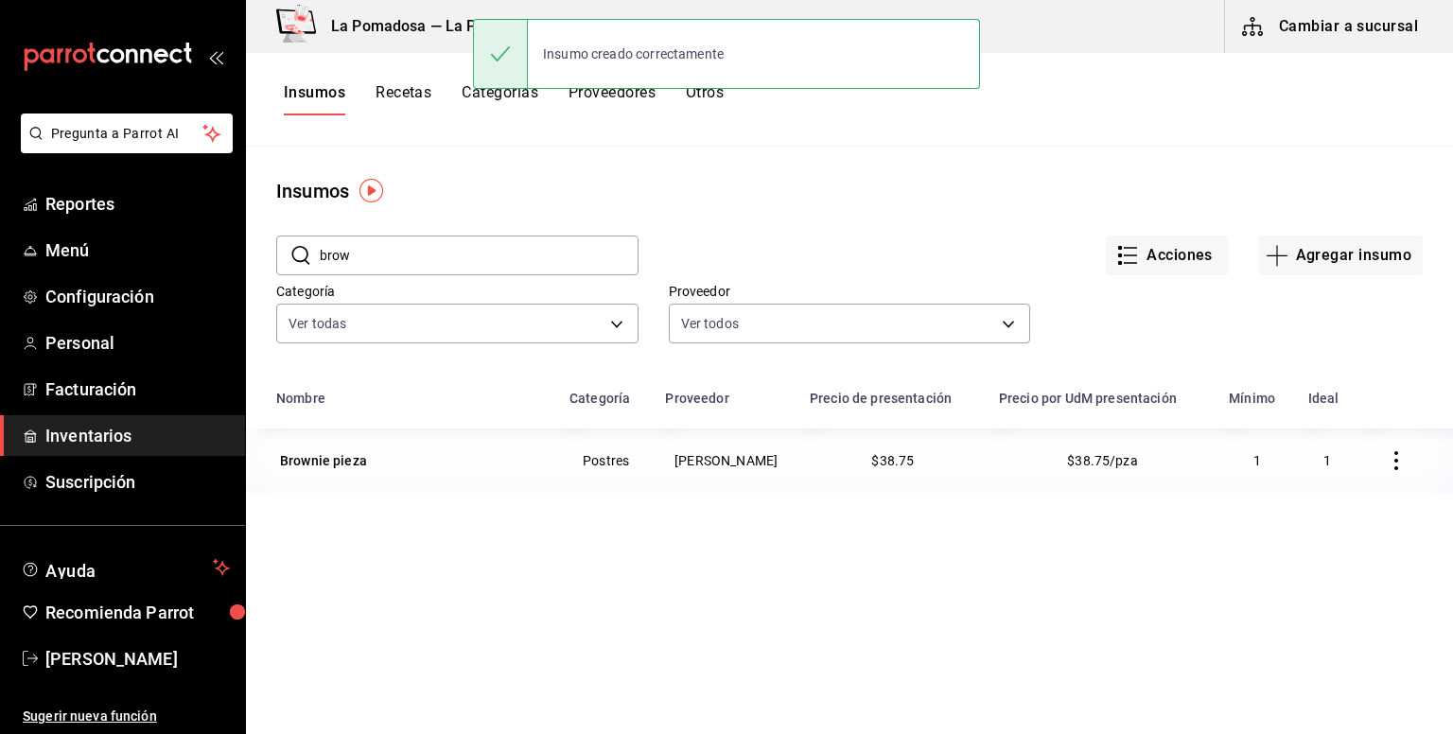
click at [399, 104] on button "Recetas" at bounding box center [403, 99] width 56 height 32
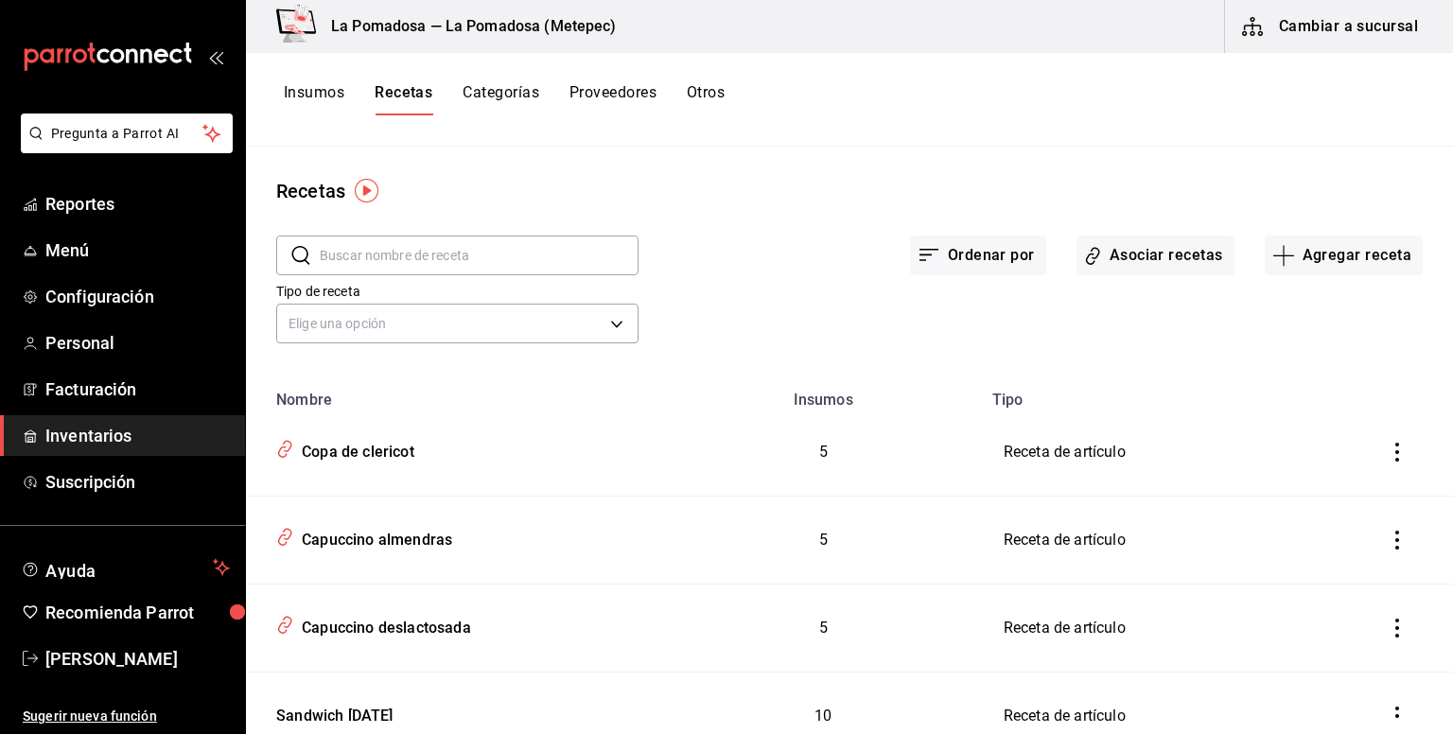
click at [400, 263] on input "text" at bounding box center [479, 255] width 319 height 38
type input "brow"
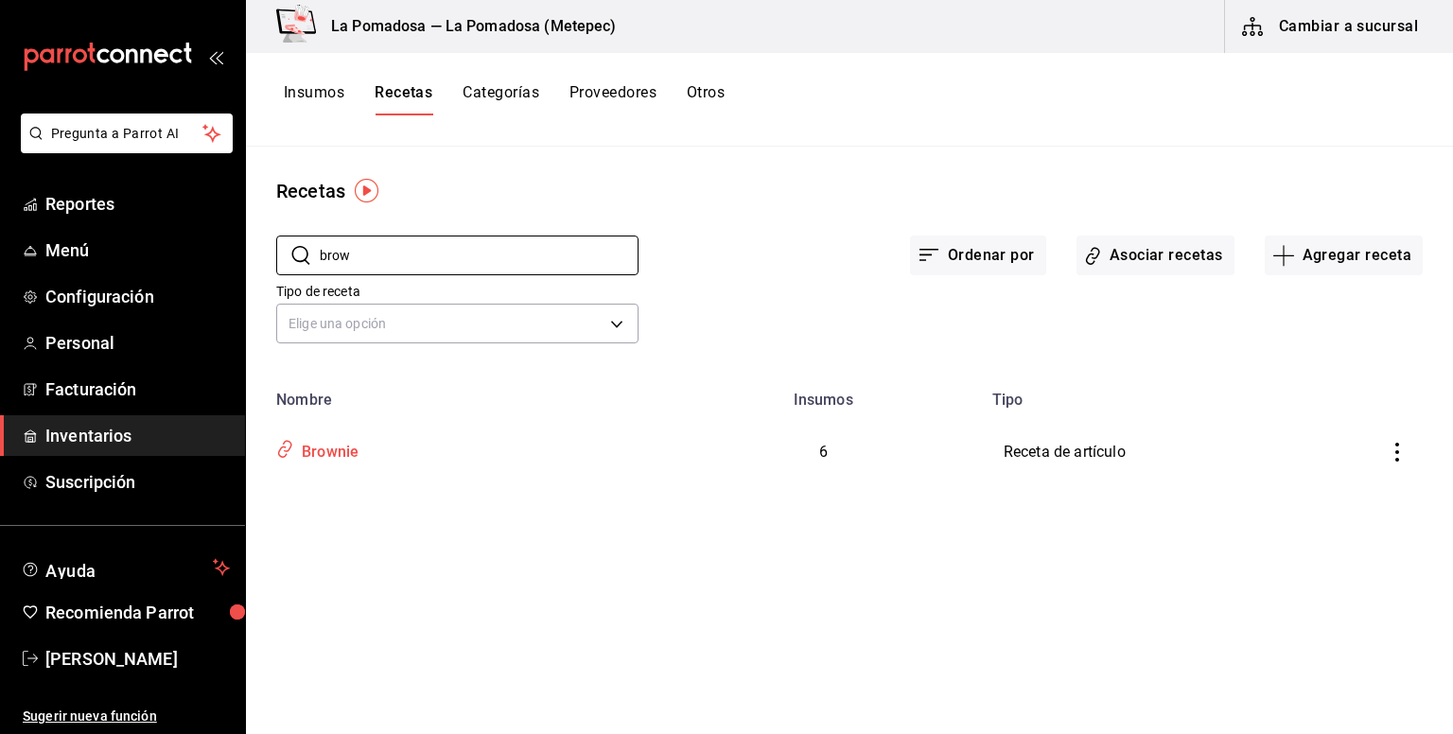
click at [311, 447] on div "Brownie" at bounding box center [326, 448] width 64 height 29
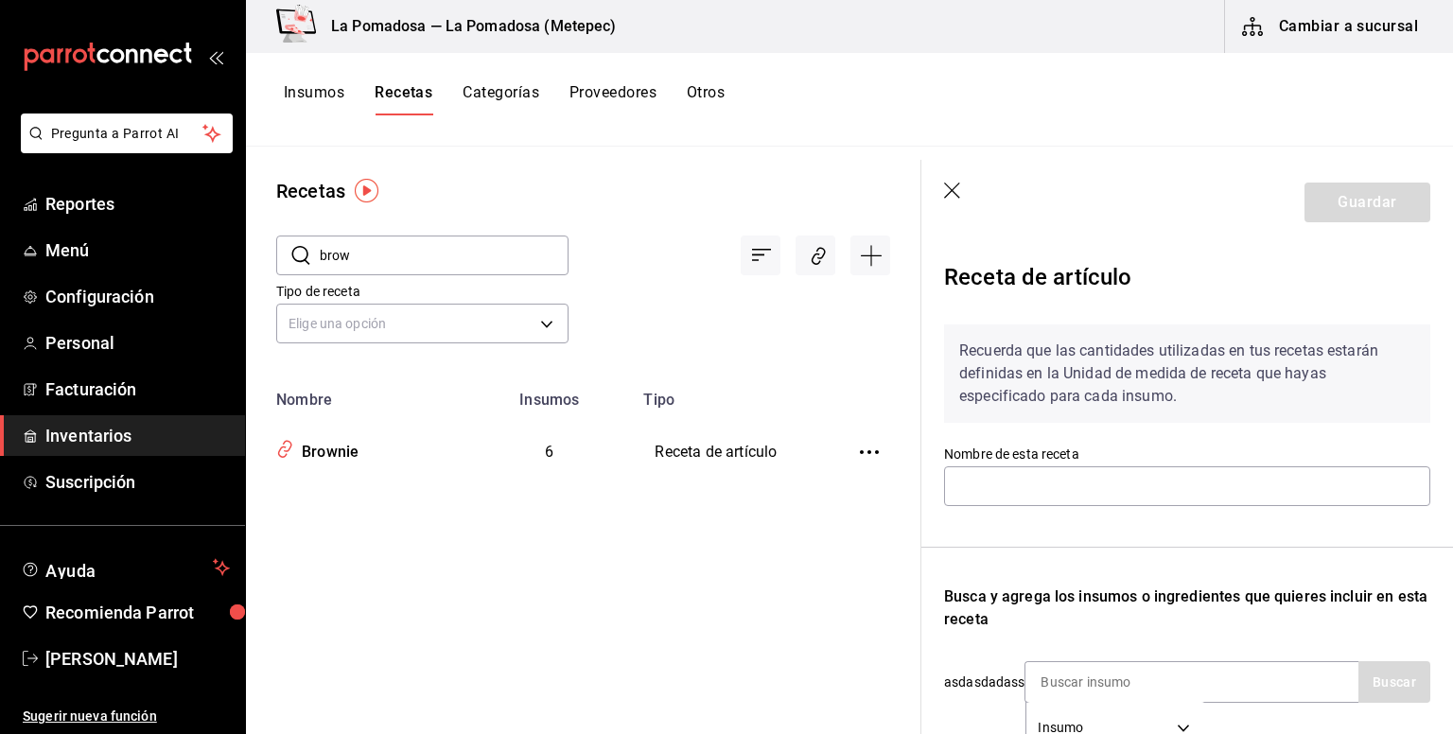
type input "Brownie"
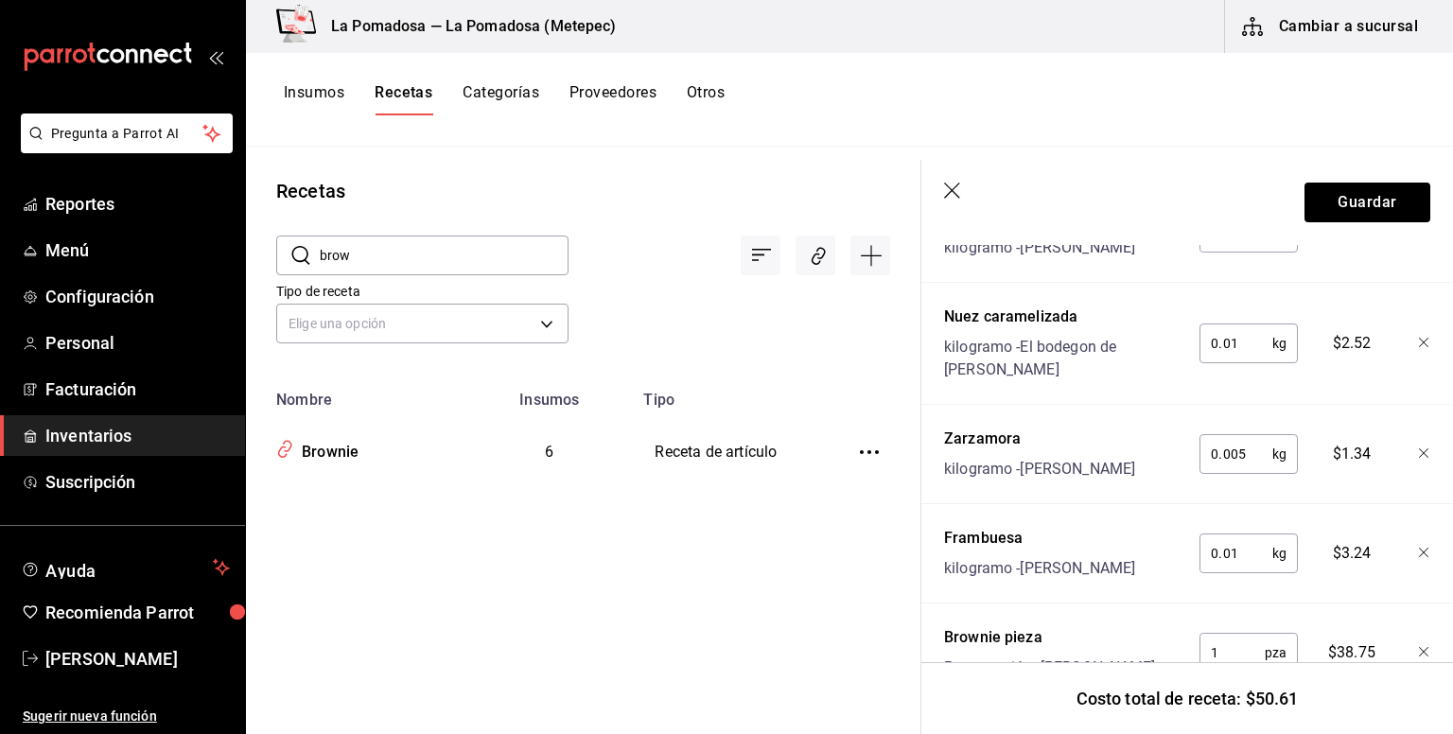
scroll to position [813, 0]
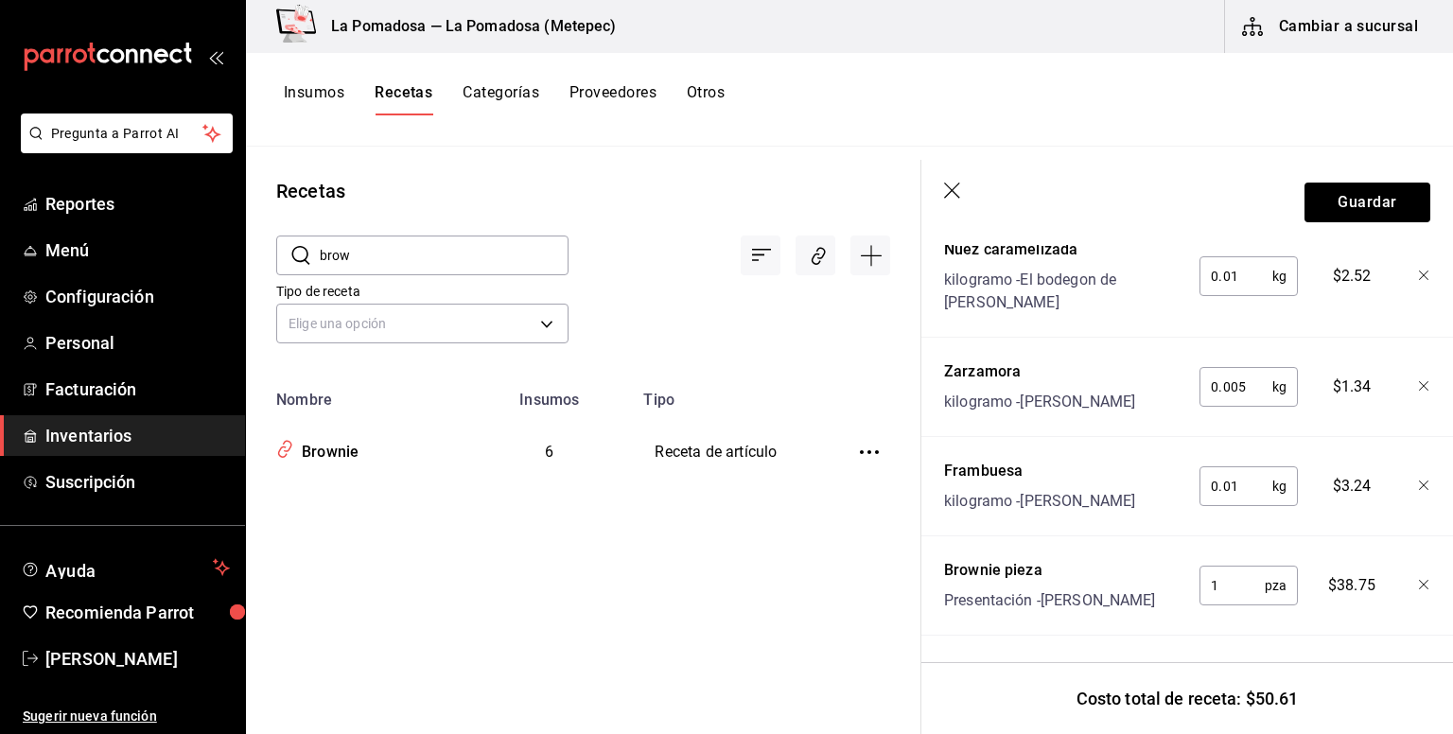
click at [1248, 467] on input "0.01" at bounding box center [1235, 486] width 73 height 38
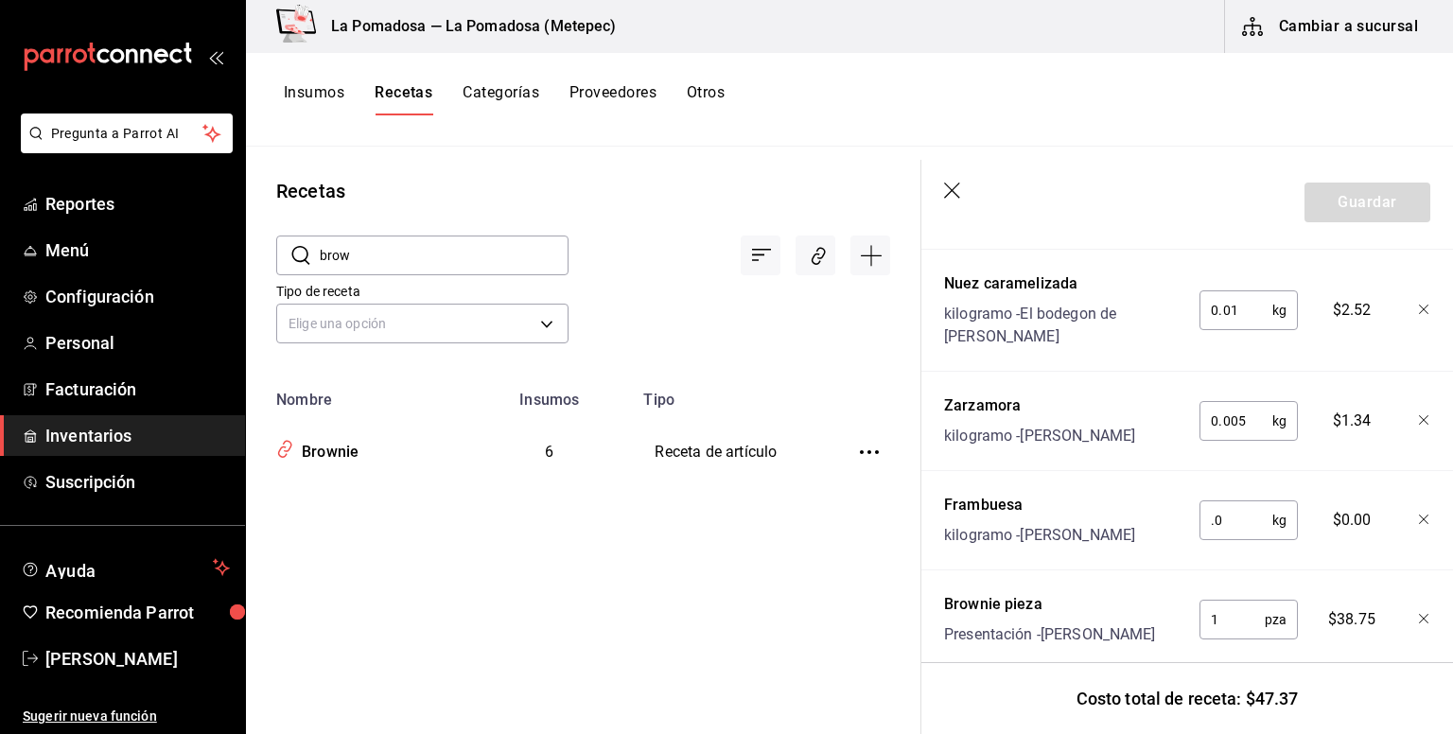
scroll to position [687, 0]
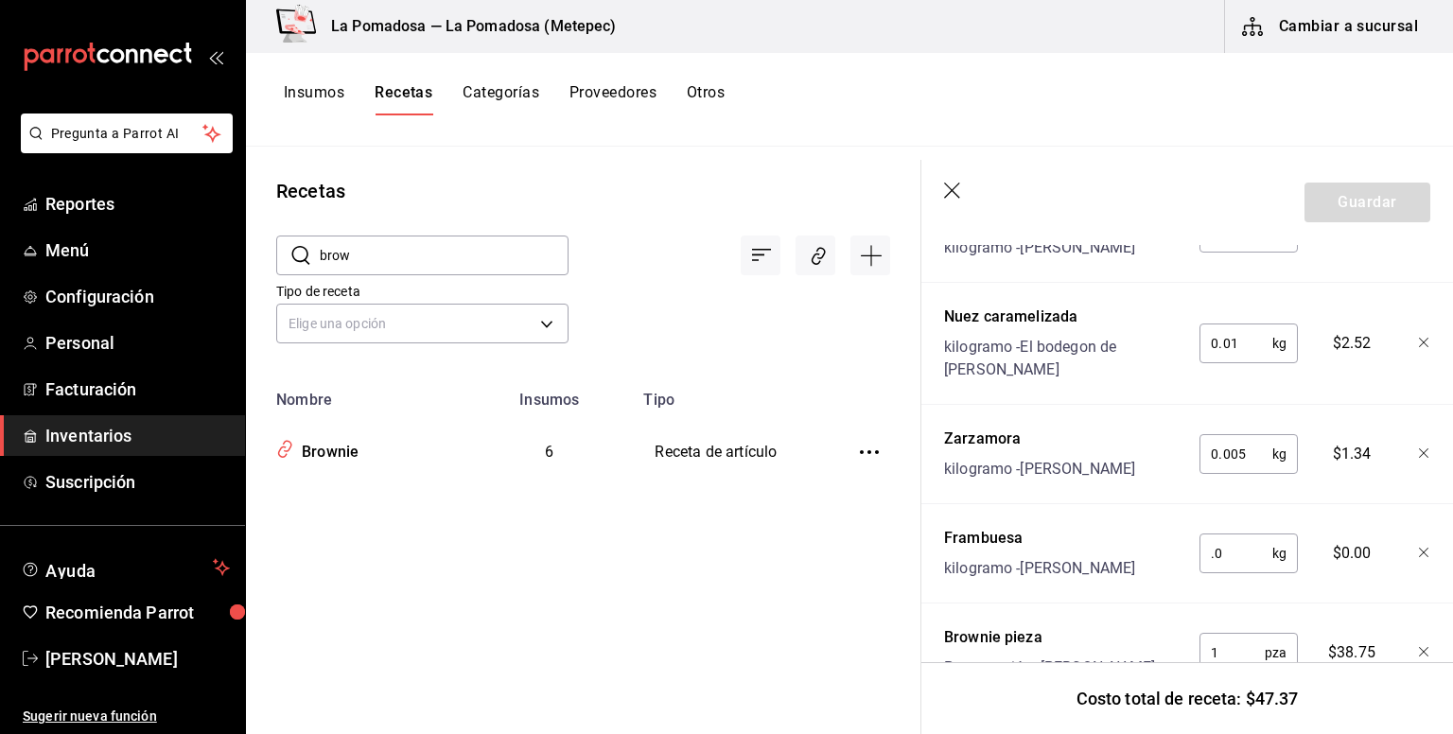
click at [1244, 572] on input ".0" at bounding box center [1235, 553] width 73 height 38
type input "0.005"
click at [1248, 470] on input "0.005" at bounding box center [1235, 454] width 73 height 38
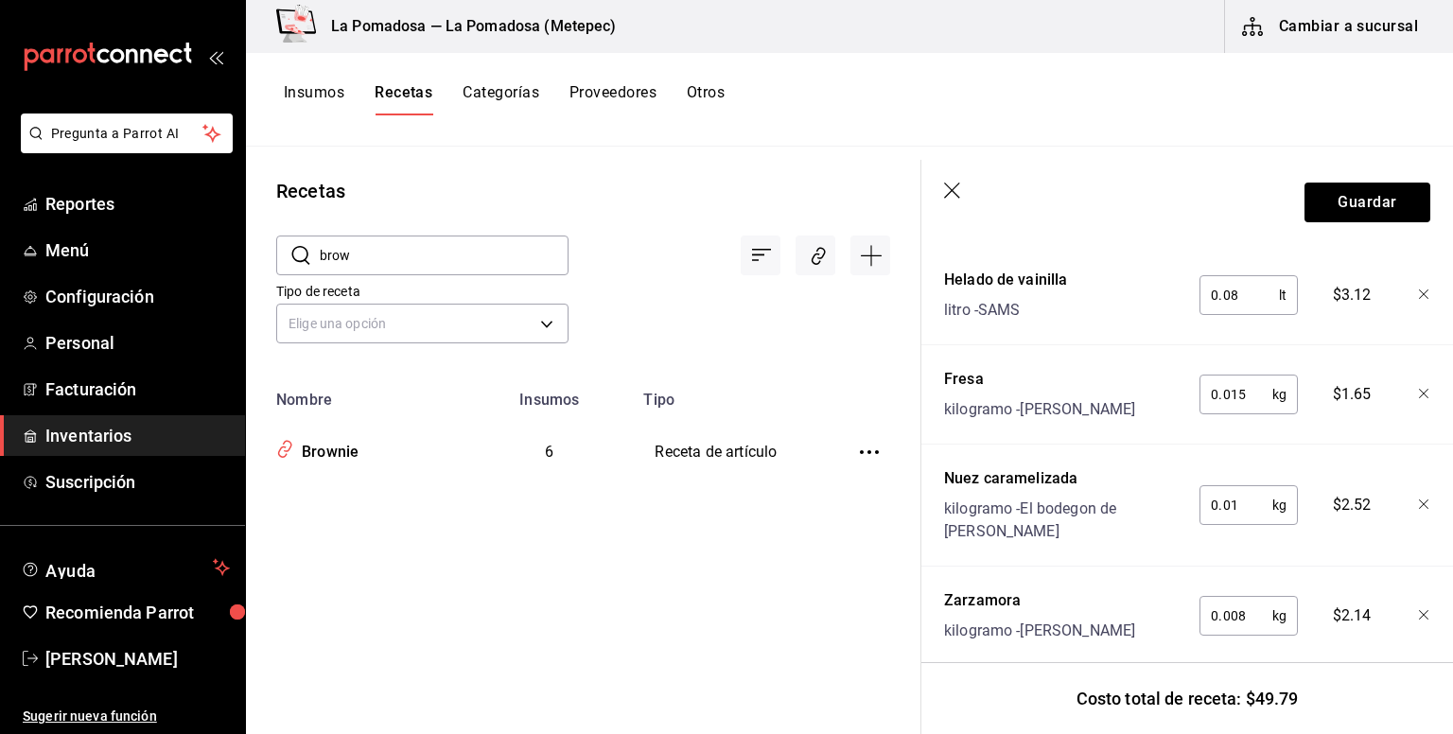
scroll to position [435, 0]
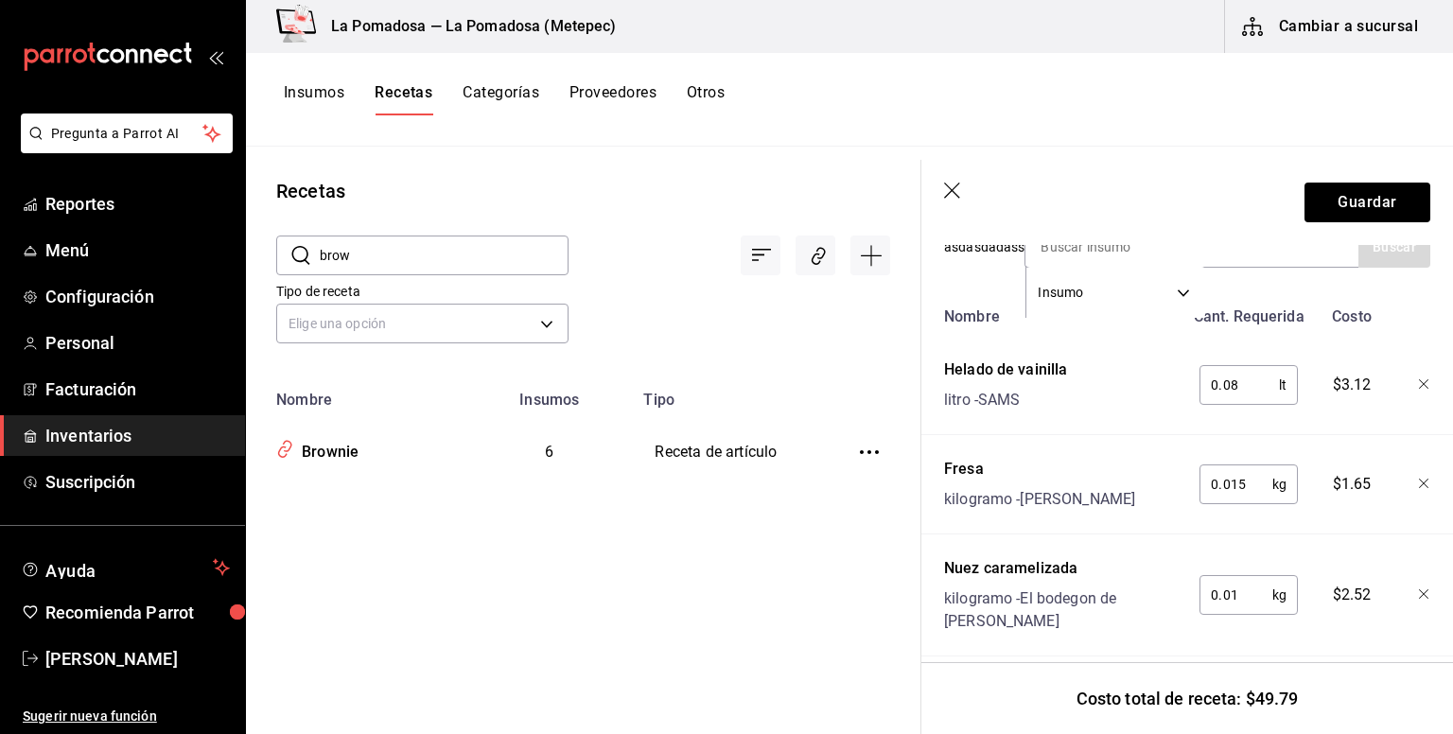
type input "0.008"
click at [1252, 498] on input "0.015" at bounding box center [1235, 484] width 73 height 38
type input "0.010"
click at [1418, 490] on icon "button" at bounding box center [1423, 483] width 11 height 11
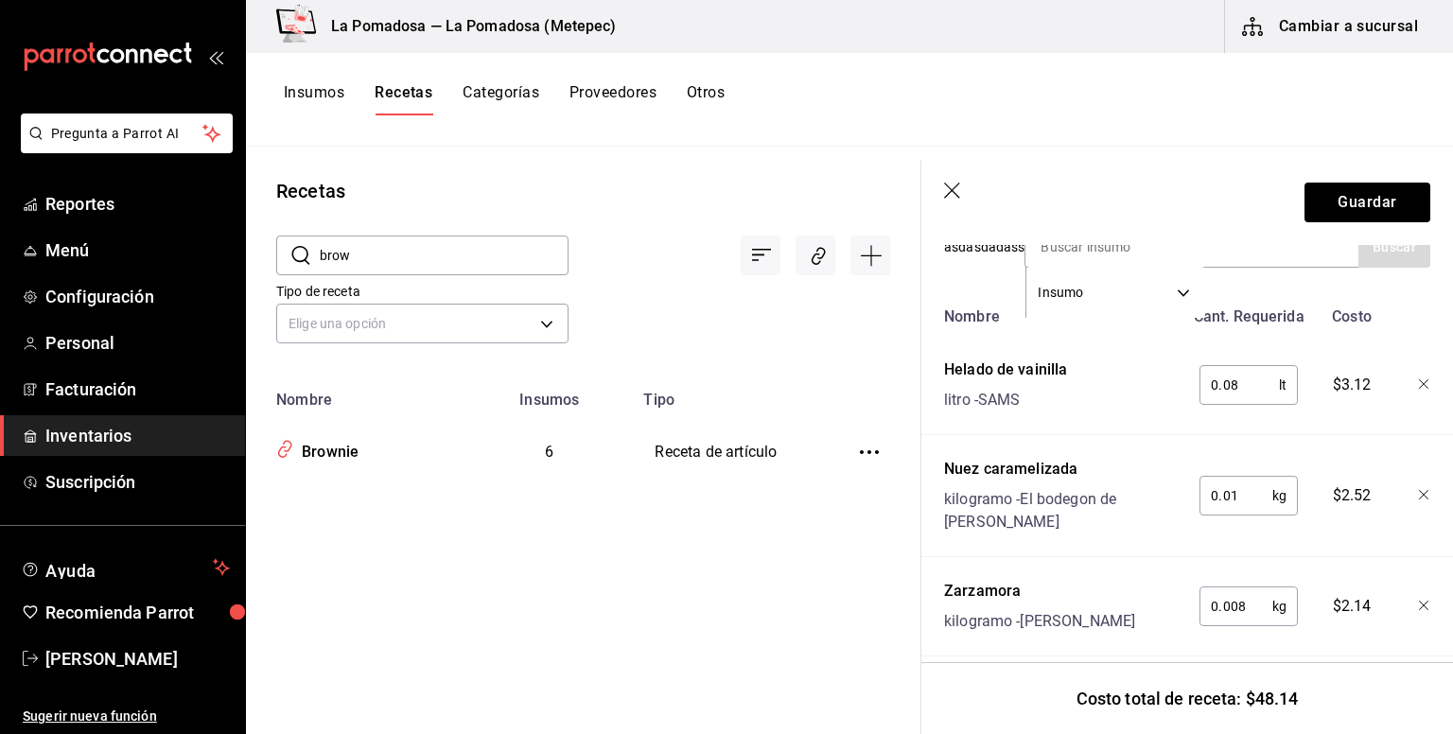
scroll to position [561, 0]
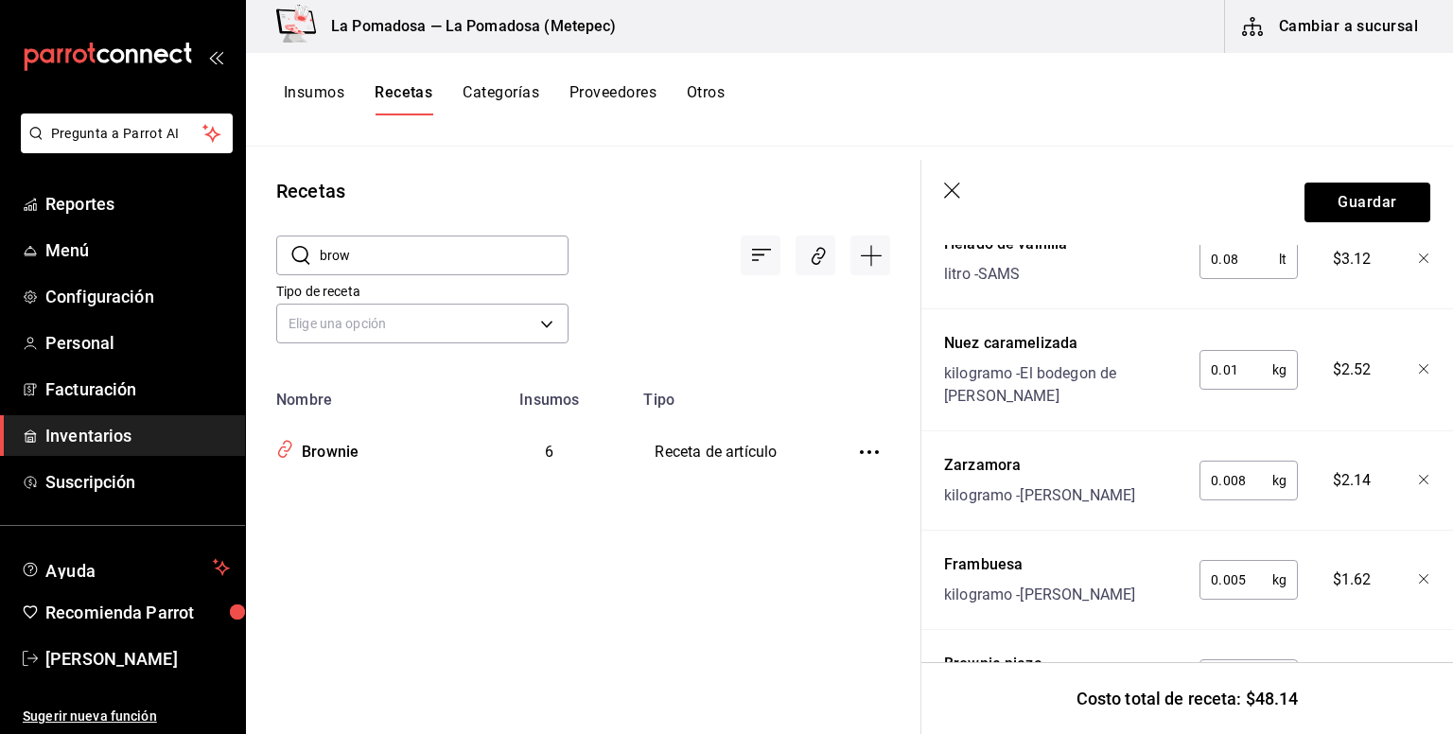
click at [1235, 466] on input "0.008" at bounding box center [1235, 480] width 73 height 38
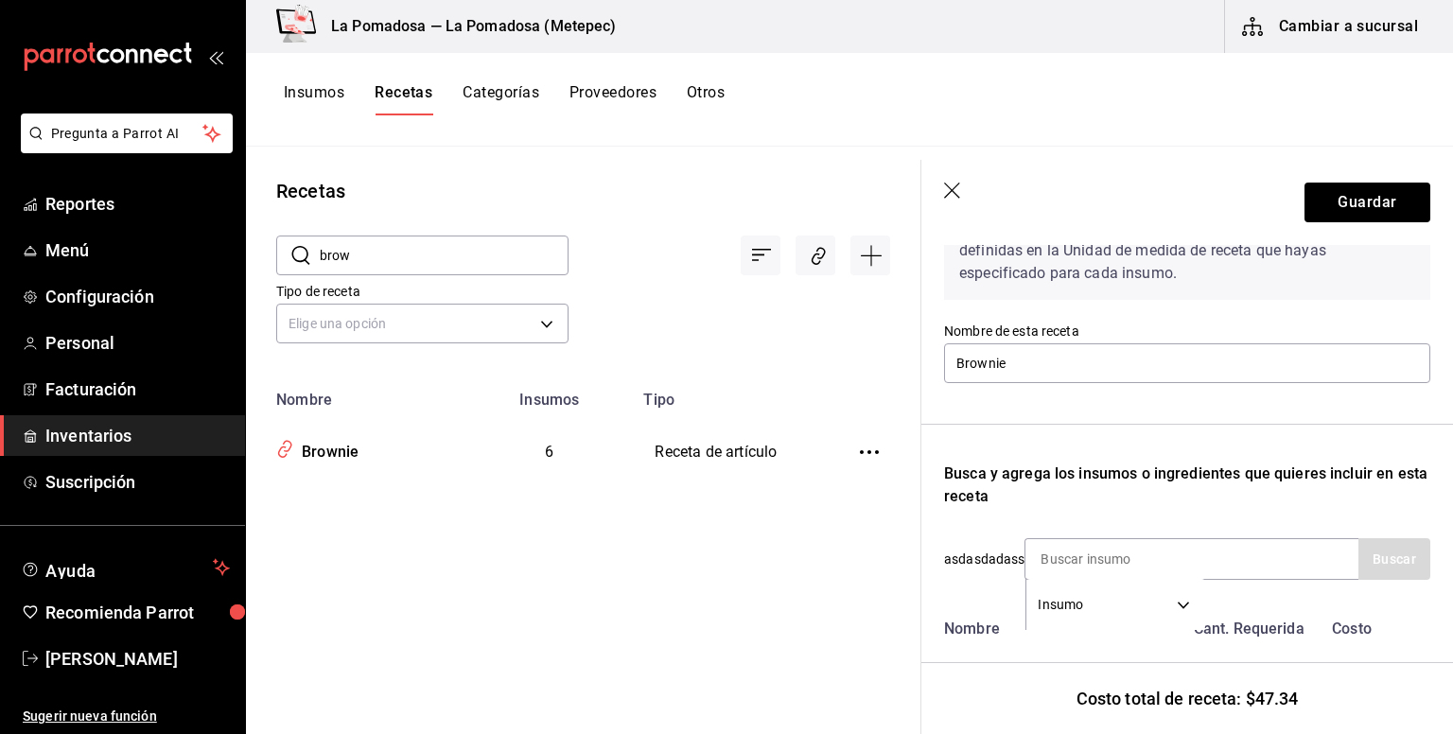
scroll to position [61, 0]
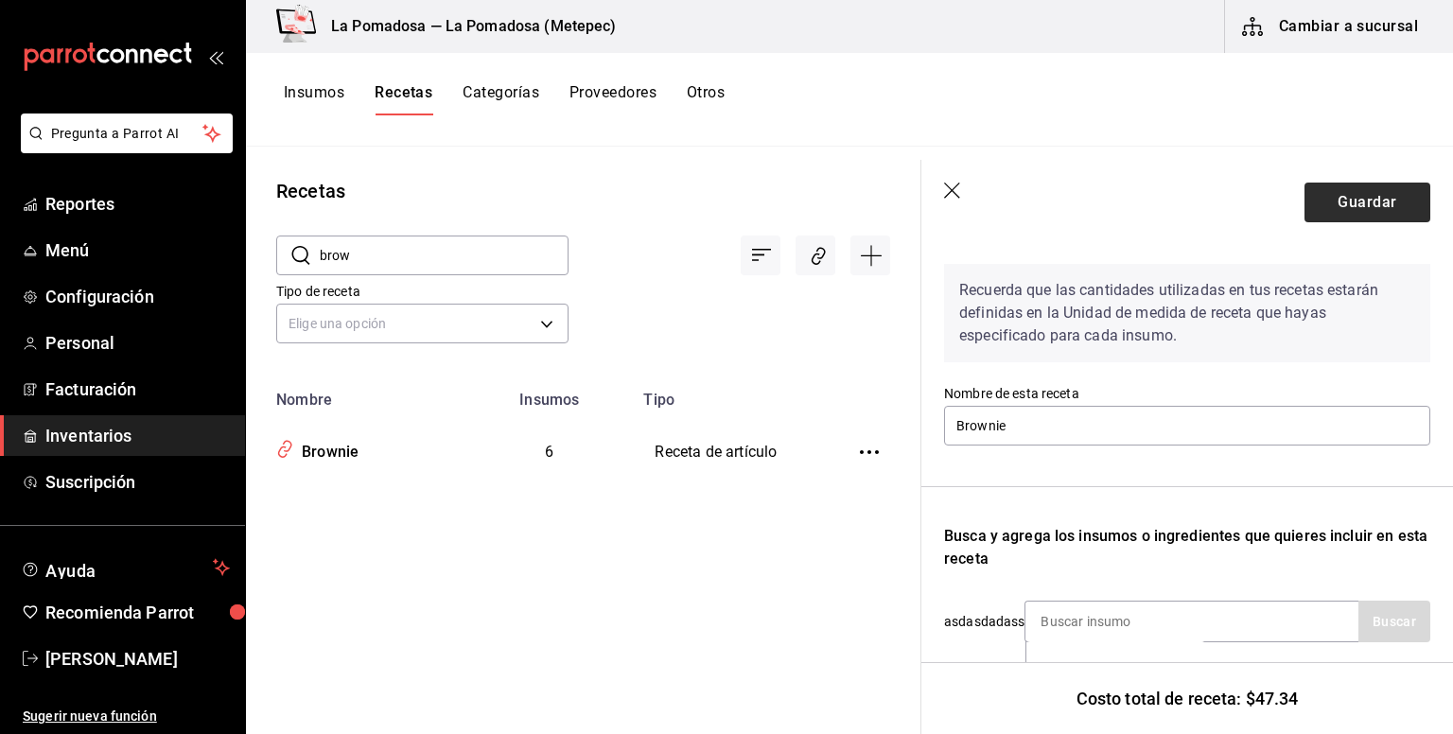
type input "0.005"
click at [1355, 205] on button "Guardar" at bounding box center [1367, 203] width 126 height 40
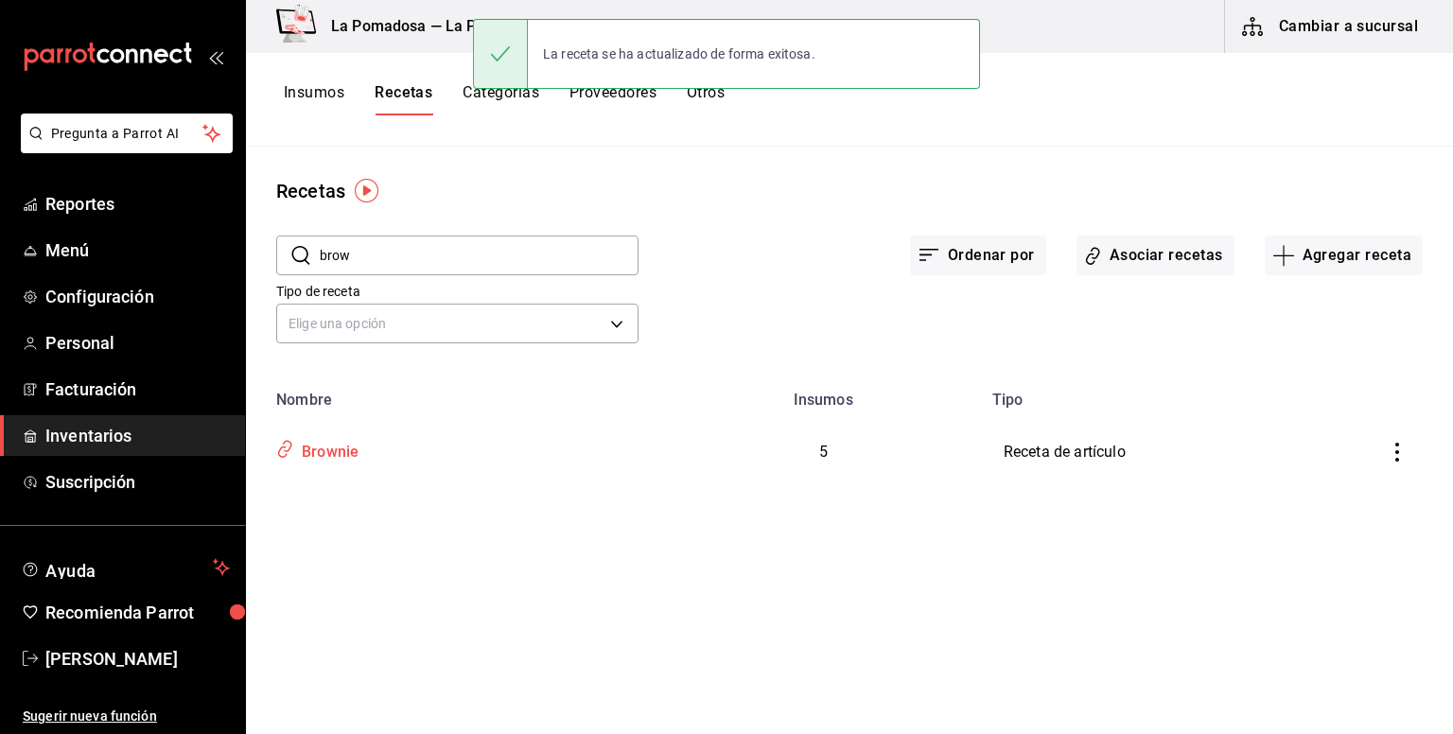
click at [307, 443] on div "Brownie" at bounding box center [326, 448] width 64 height 29
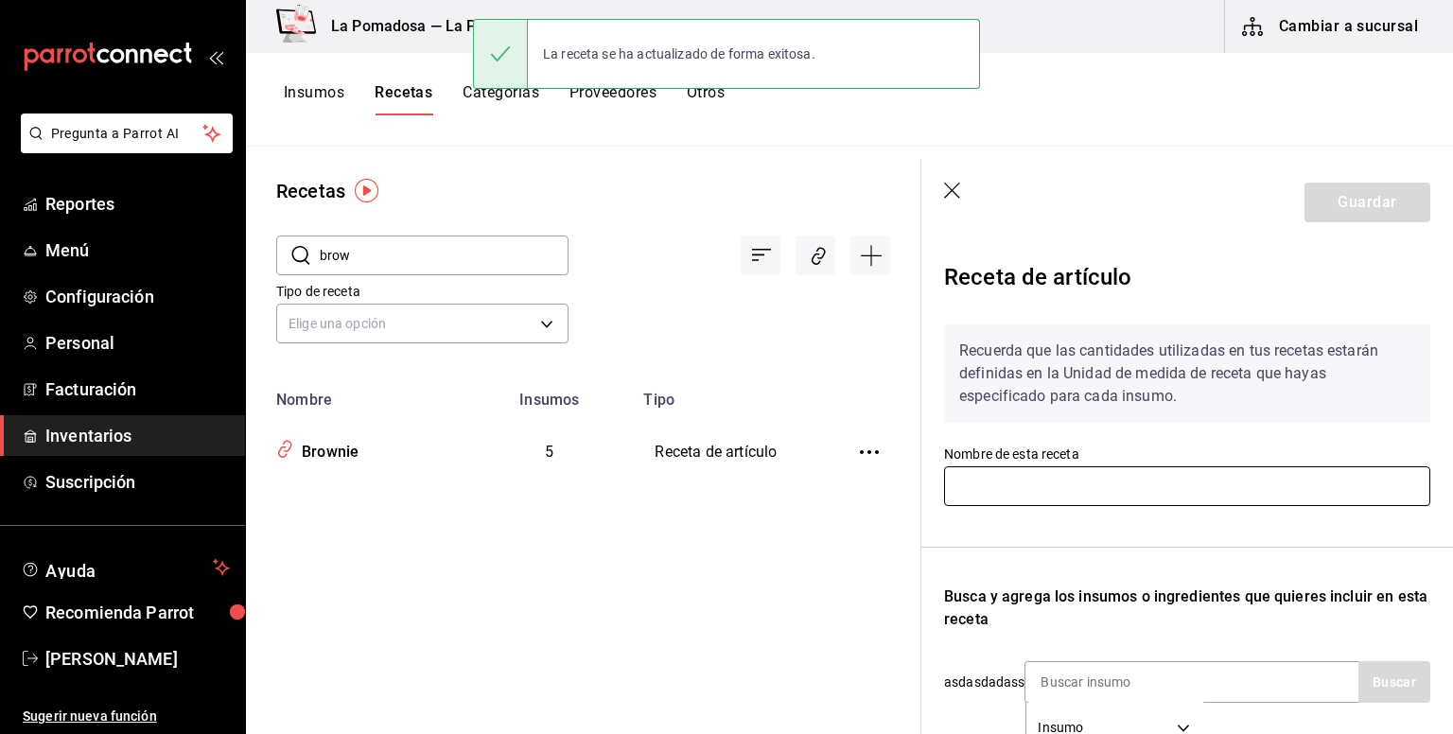
type input "Brownie"
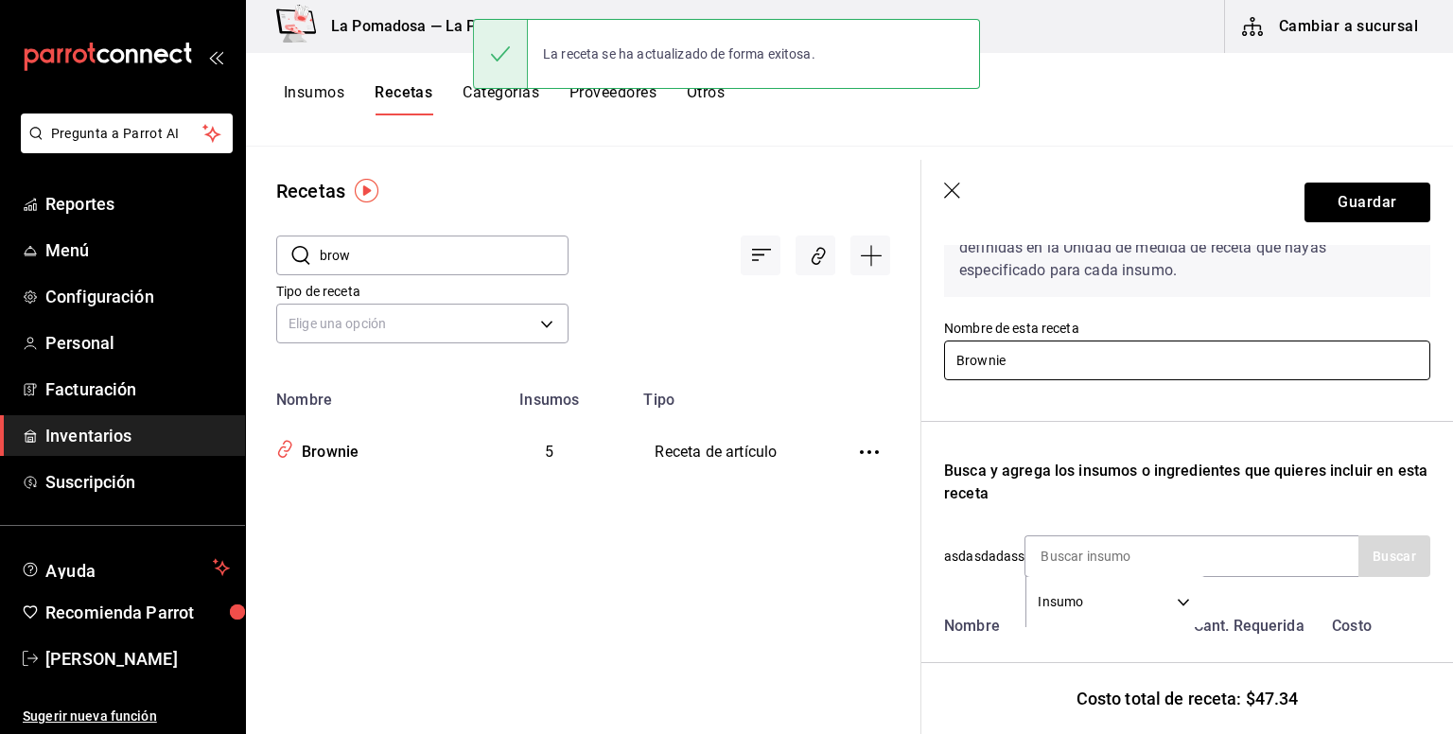
scroll to position [252, 0]
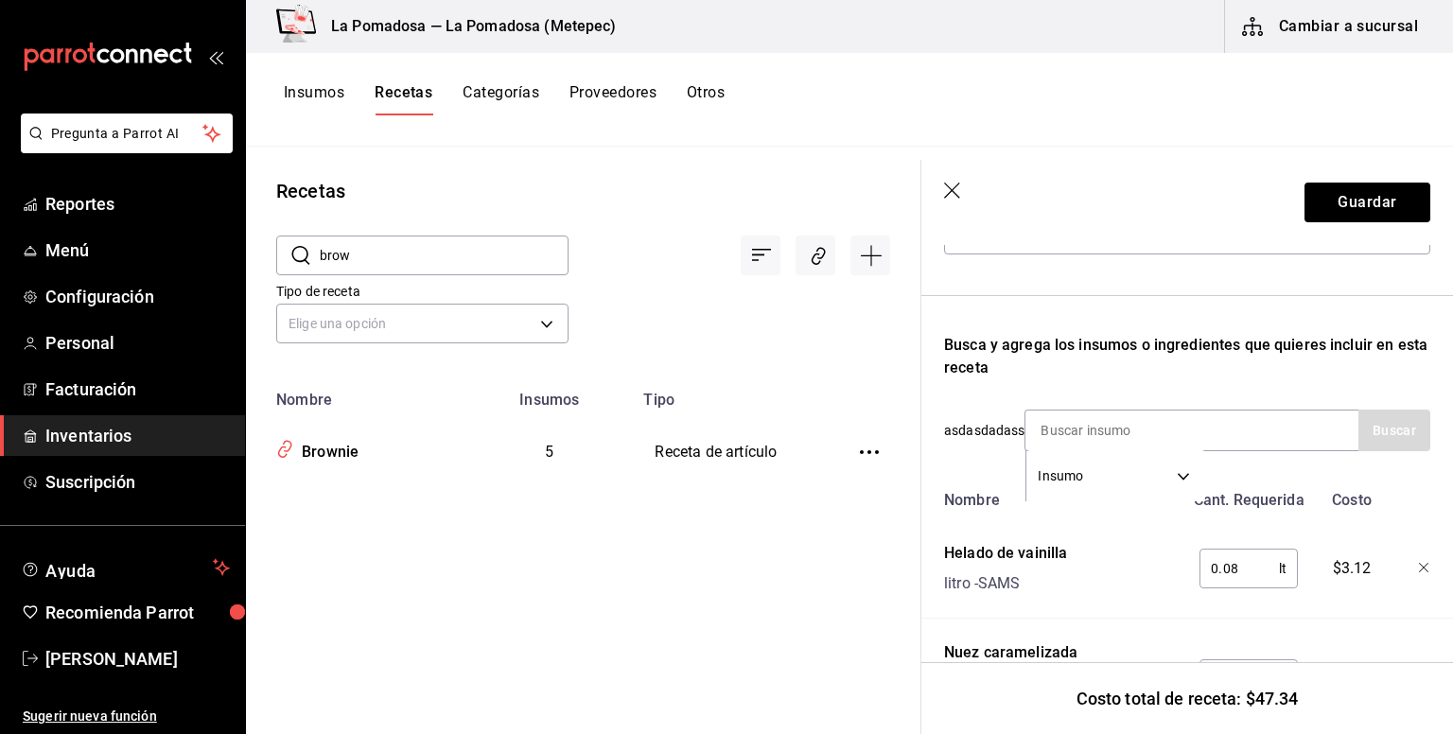
click at [1239, 568] on input "0.08" at bounding box center [1238, 568] width 79 height 38
type input "0.08"
click at [1324, 196] on button "Guardar" at bounding box center [1367, 203] width 126 height 40
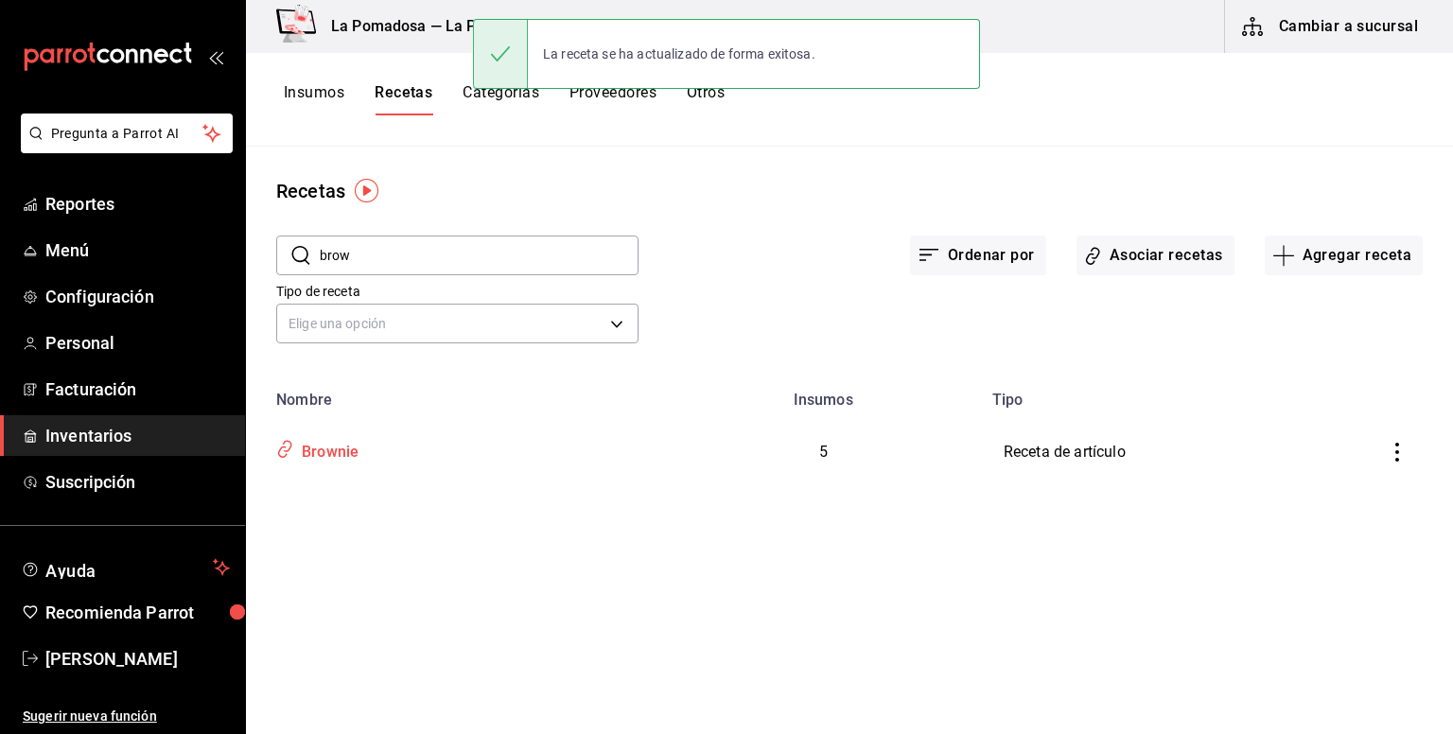
click at [297, 454] on div "Brownie" at bounding box center [326, 448] width 64 height 29
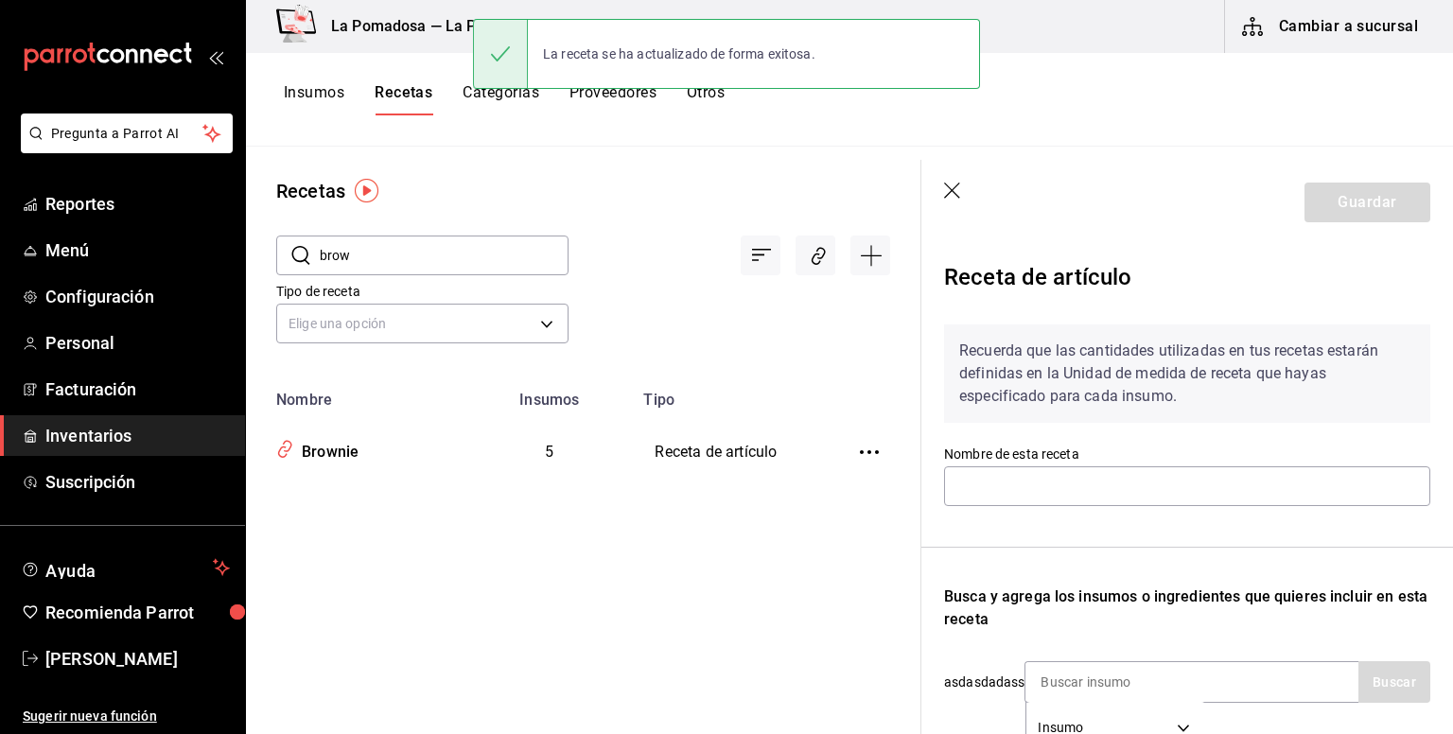
type input "Brownie"
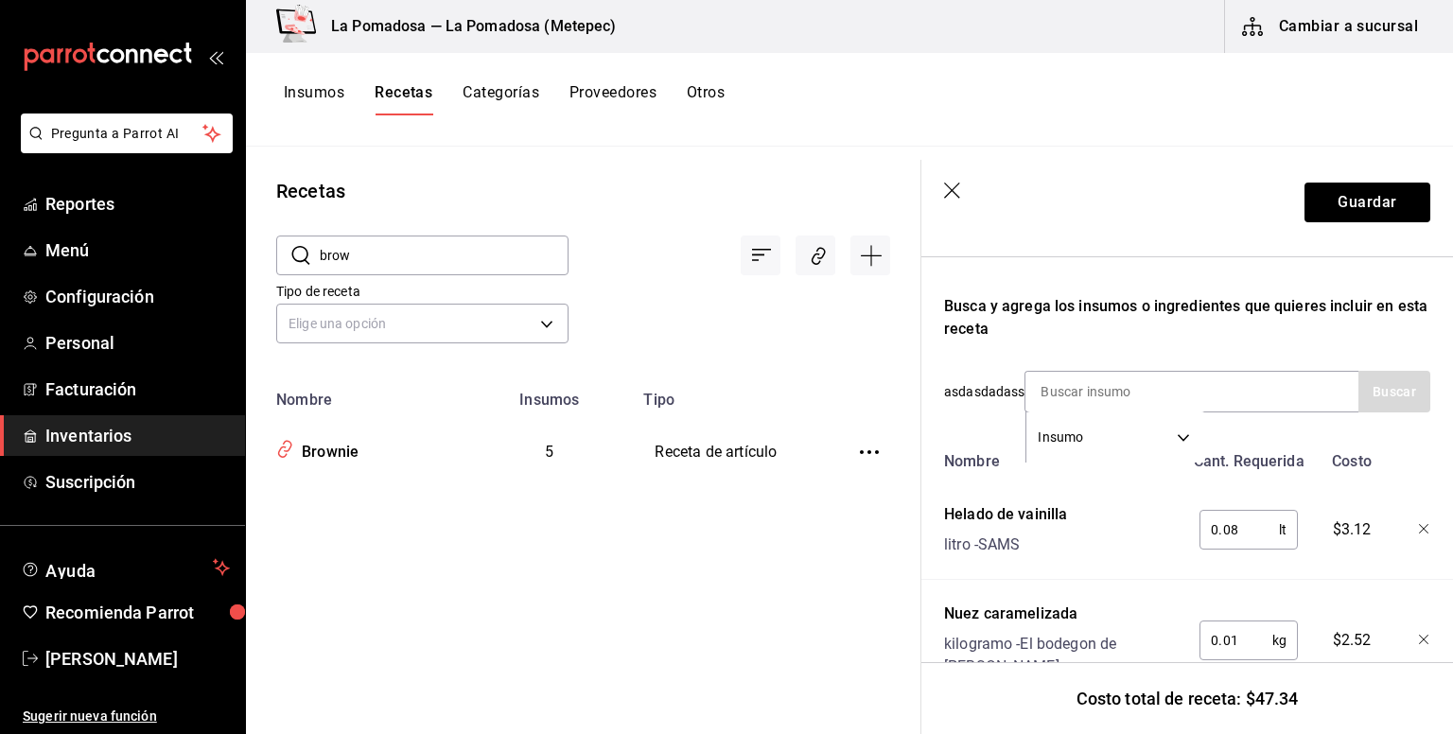
scroll to position [252, 0]
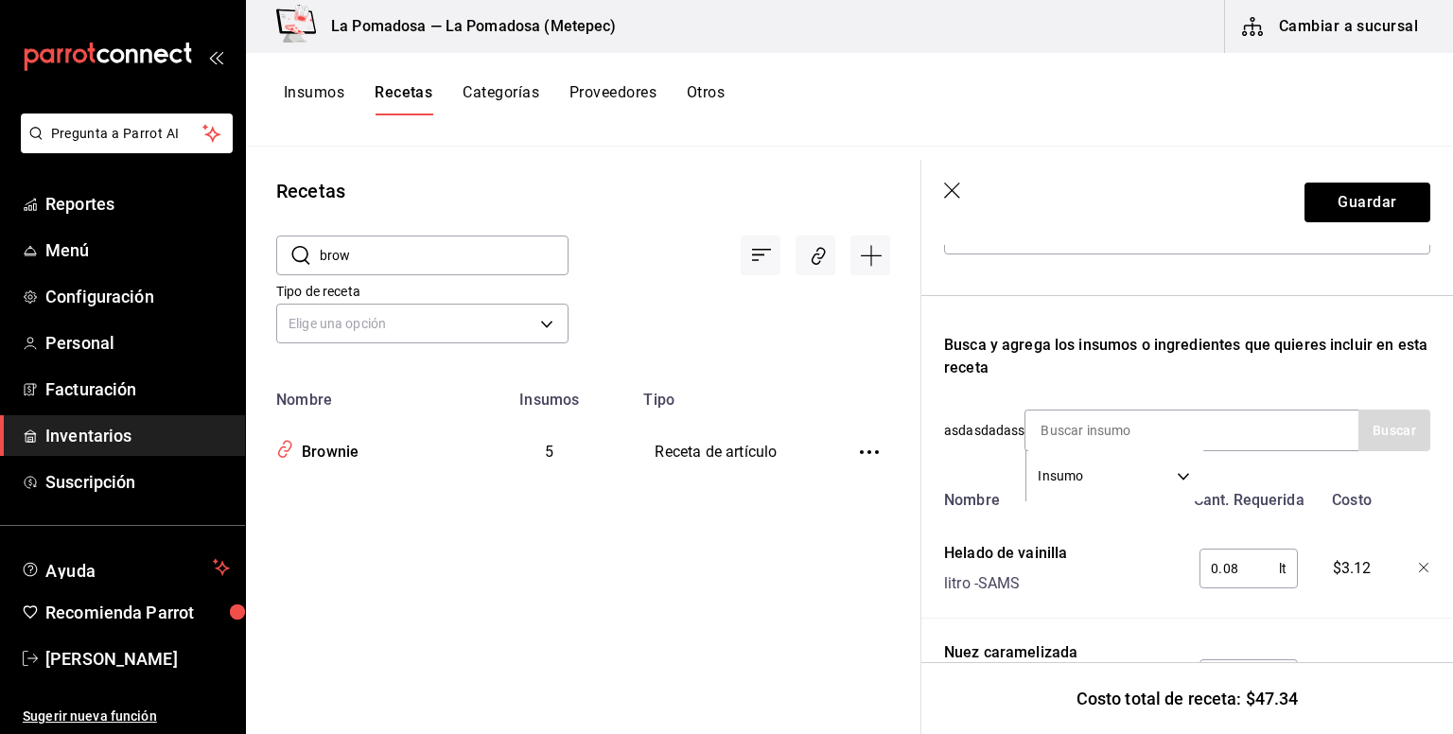
click at [818, 533] on div "Recetas ​ brow ​ Tipo de receta Elige una opción default Nombre Insumos Tipo Br…" at bounding box center [583, 434] width 674 height 574
click at [80, 262] on span "Menú" at bounding box center [137, 250] width 184 height 26
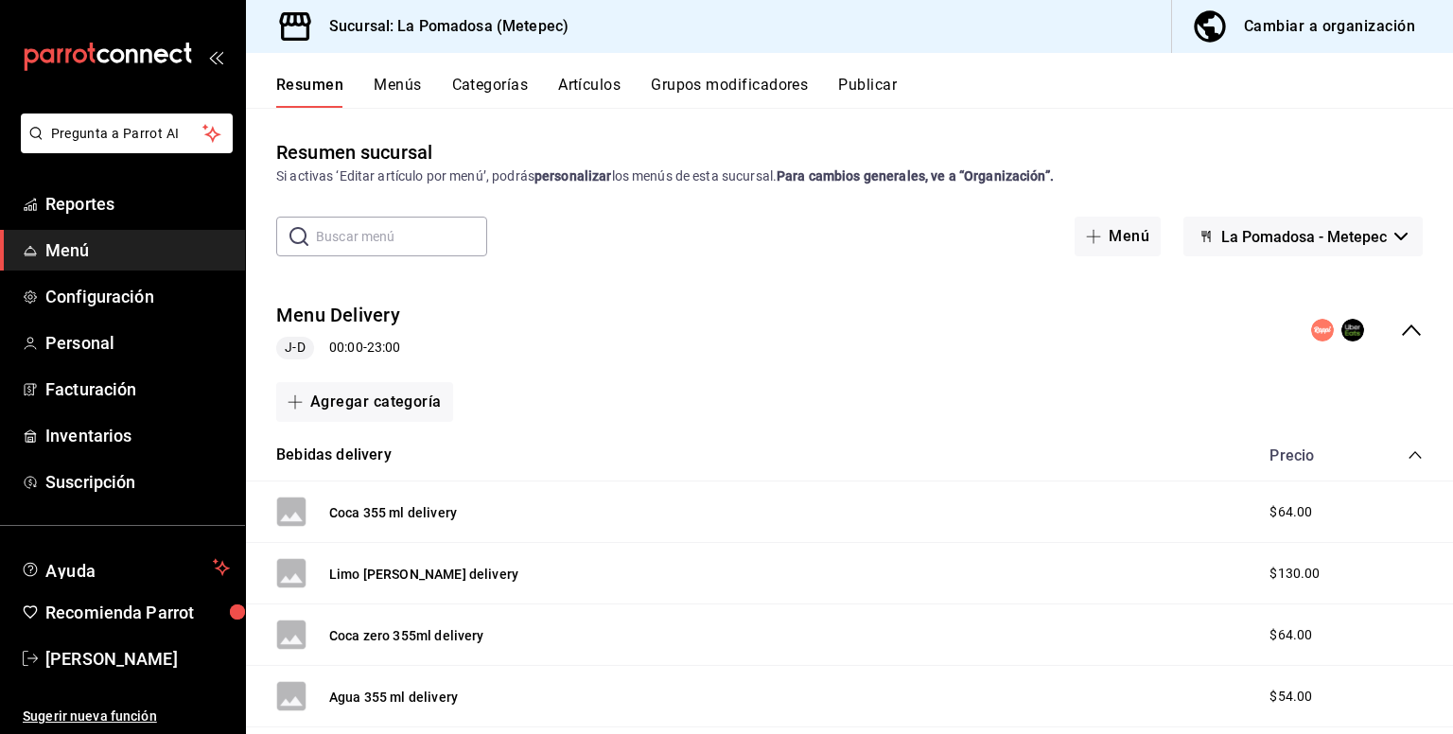
click at [578, 78] on button "Artículos" at bounding box center [589, 92] width 62 height 32
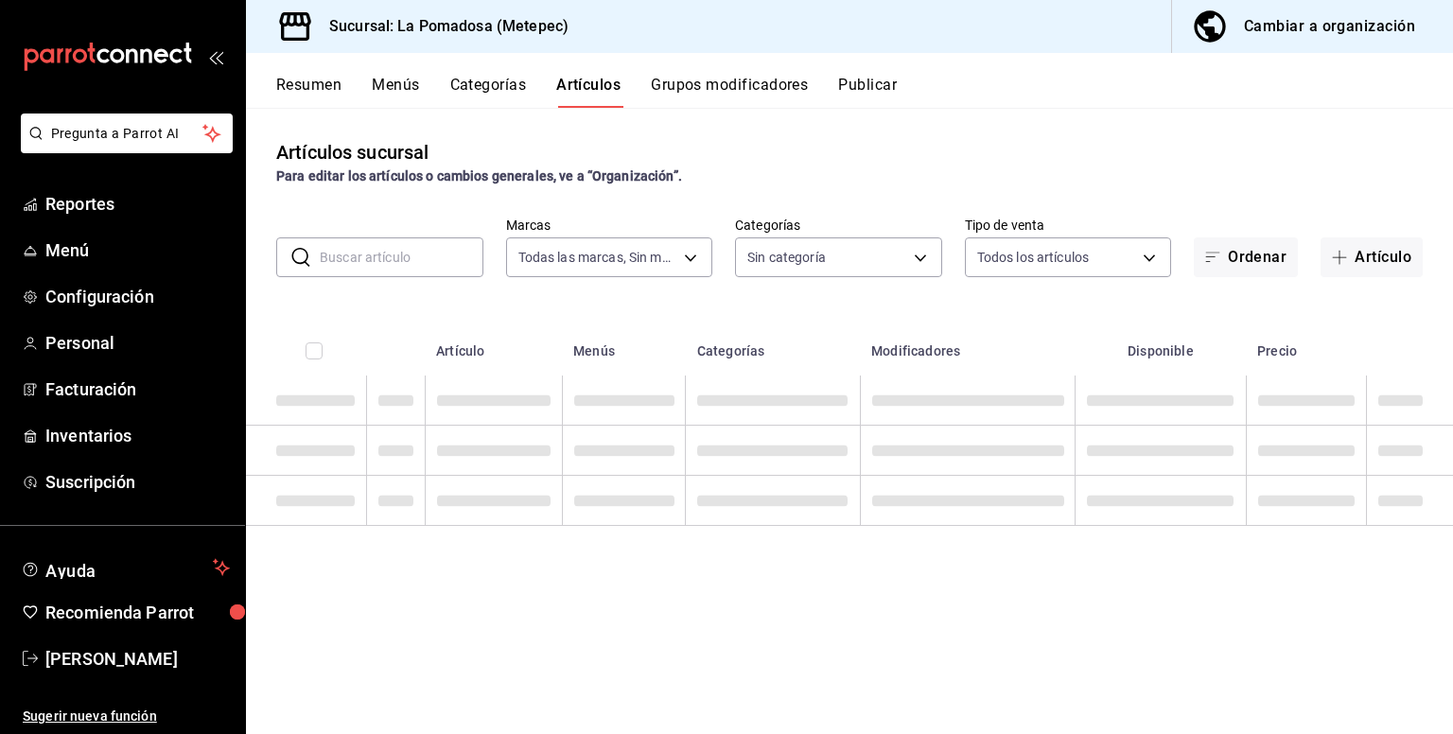
type input "26770a04-f713-4e61-b01c-a965f3f43d2a"
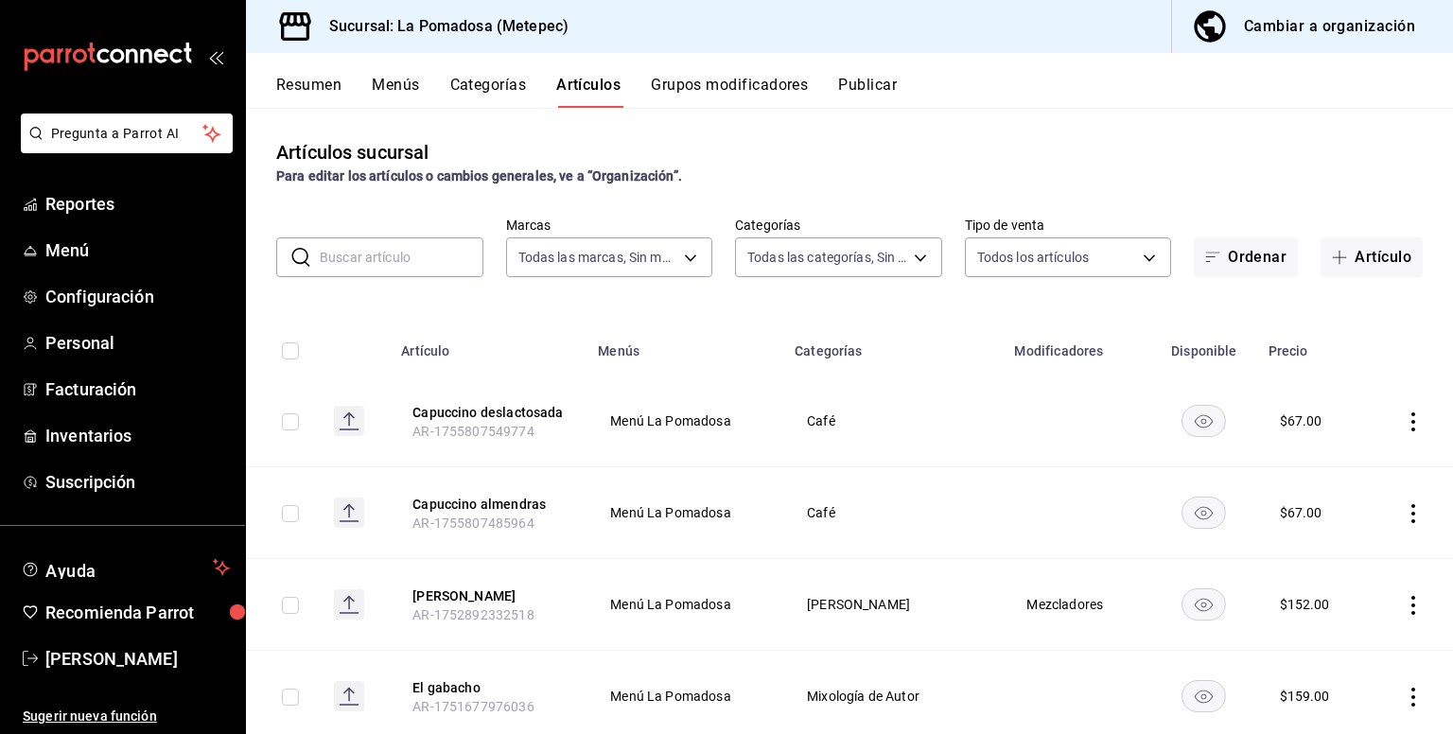
type input "d943e39c-3c76-416d-a752-8531798177b1,cac6379f-b581-4c4b-83ec-bcfc03b9aa83,15034…"
click at [400, 256] on input "text" at bounding box center [402, 257] width 164 height 38
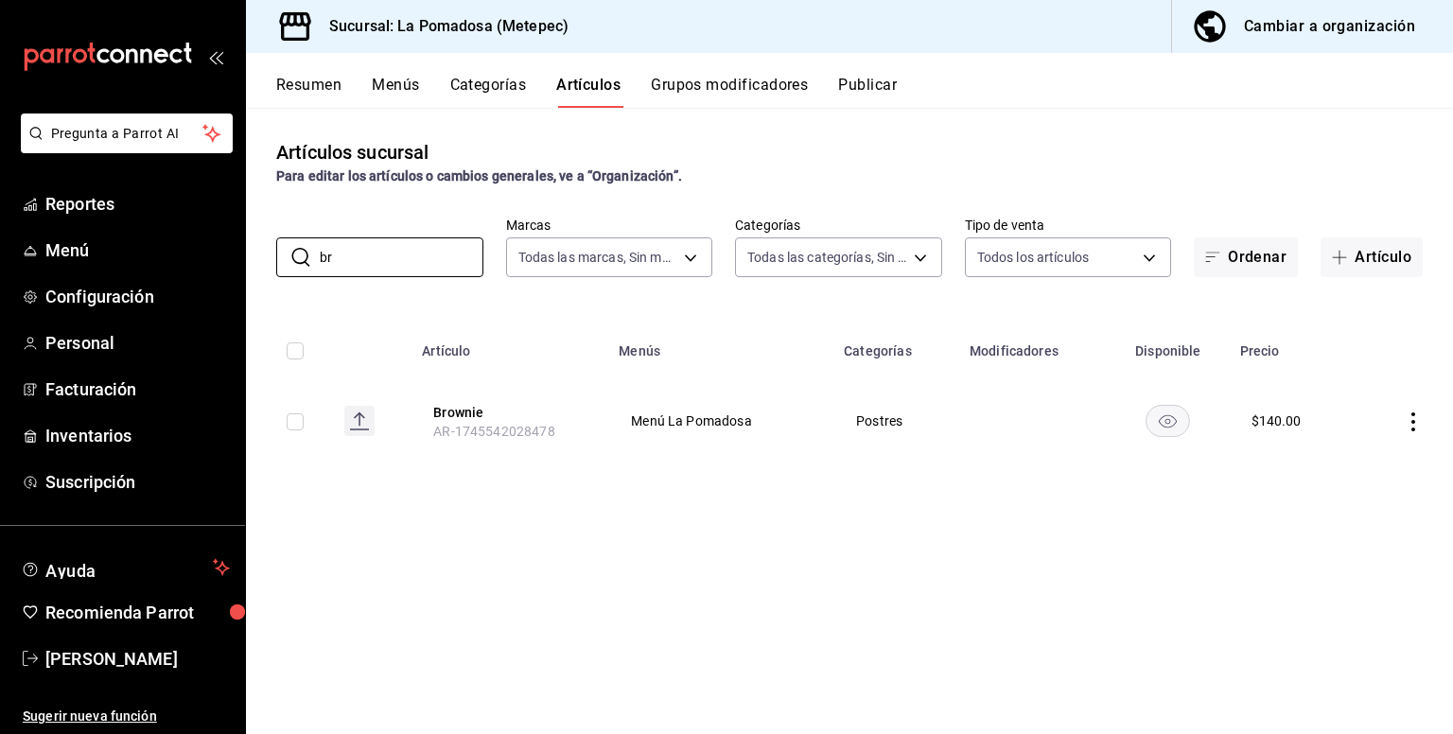
type input "b"
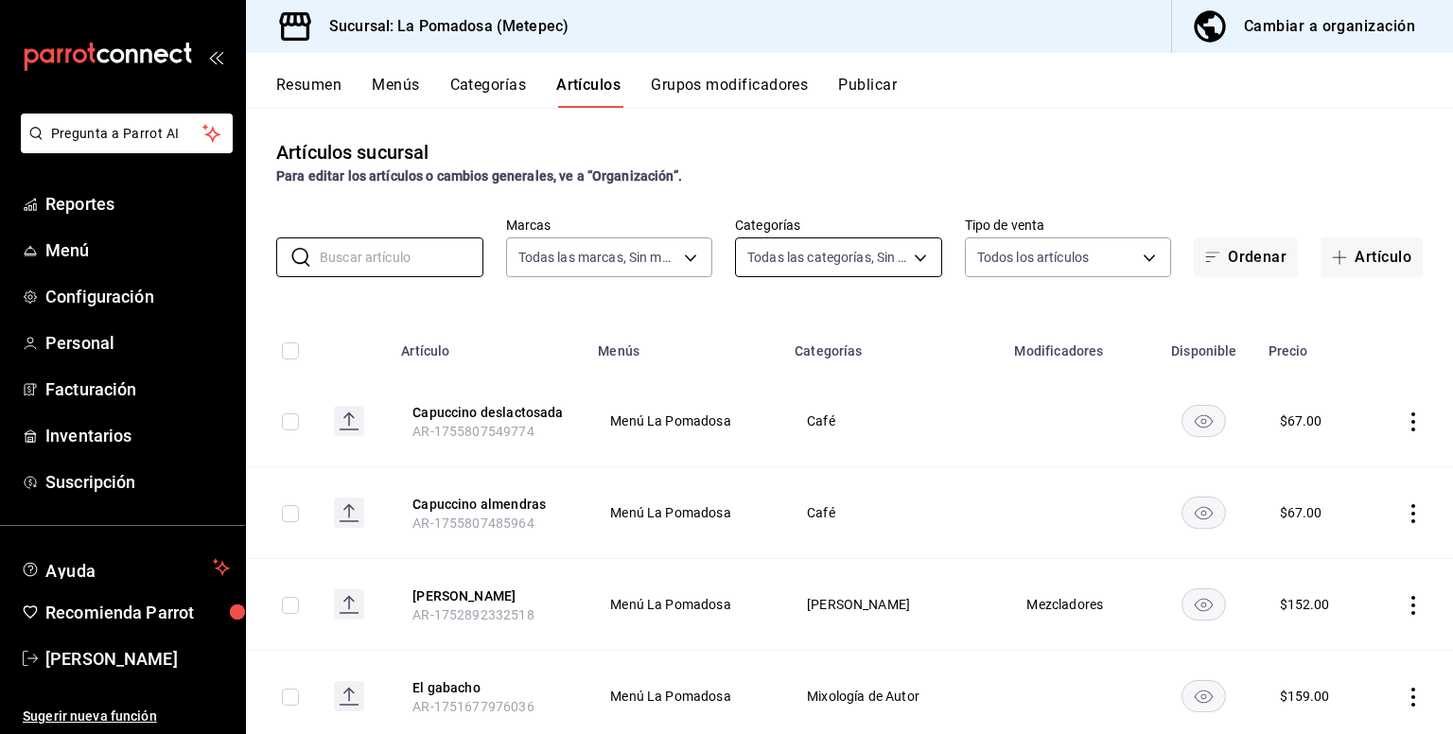
click at [894, 262] on body "Pregunta a Parrot AI Reportes Menú Configuración Personal Facturación Inventari…" at bounding box center [726, 367] width 1453 height 734
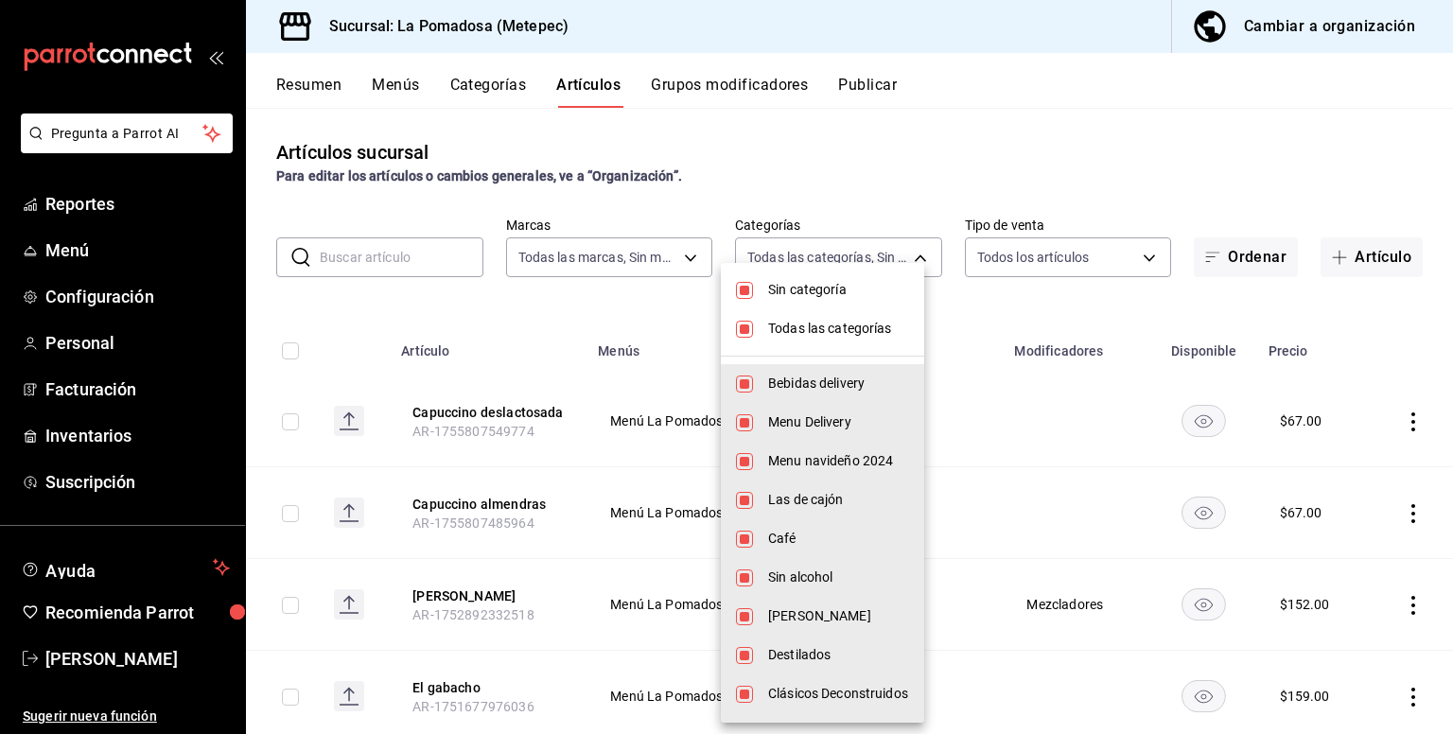
click at [749, 287] on input "checkbox" at bounding box center [744, 290] width 17 height 17
checkbox input "false"
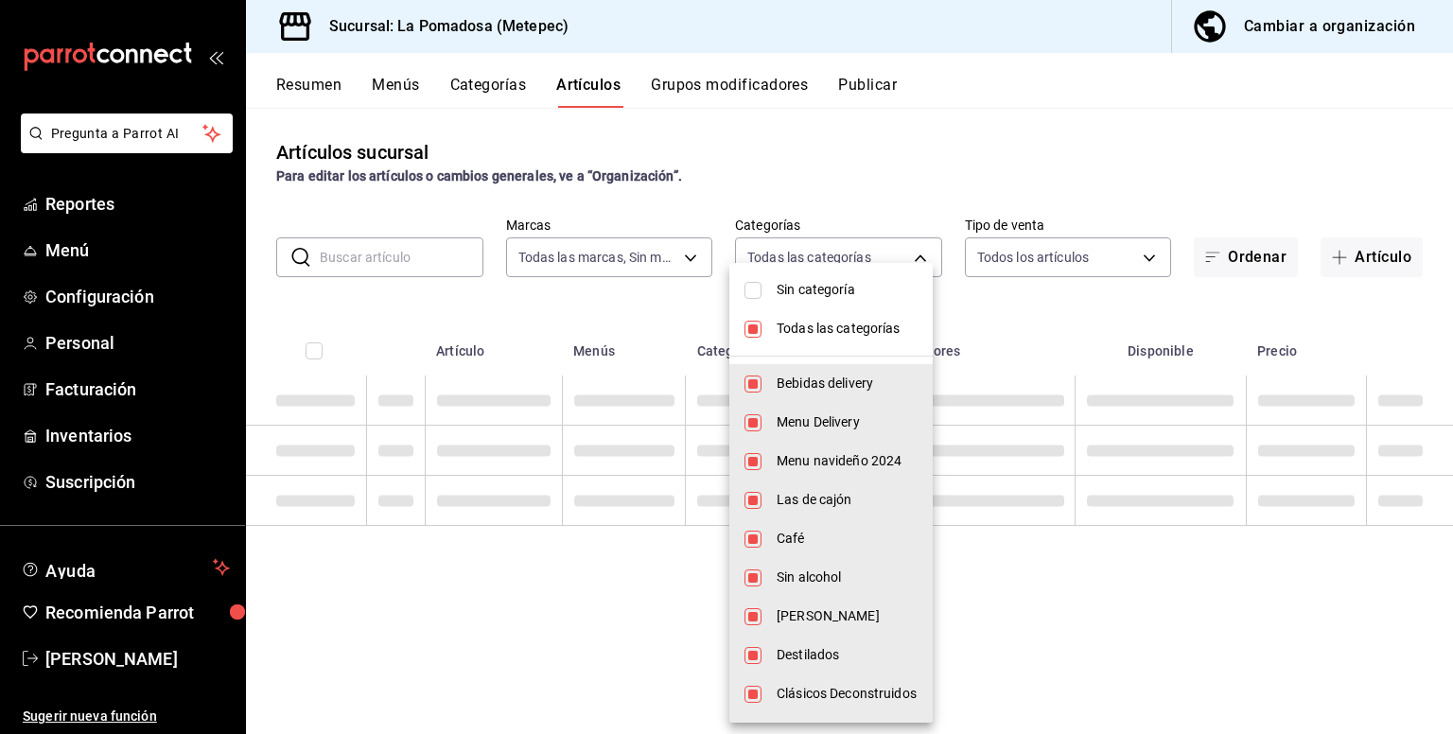
click at [753, 327] on input "checkbox" at bounding box center [752, 329] width 17 height 17
checkbox input "false"
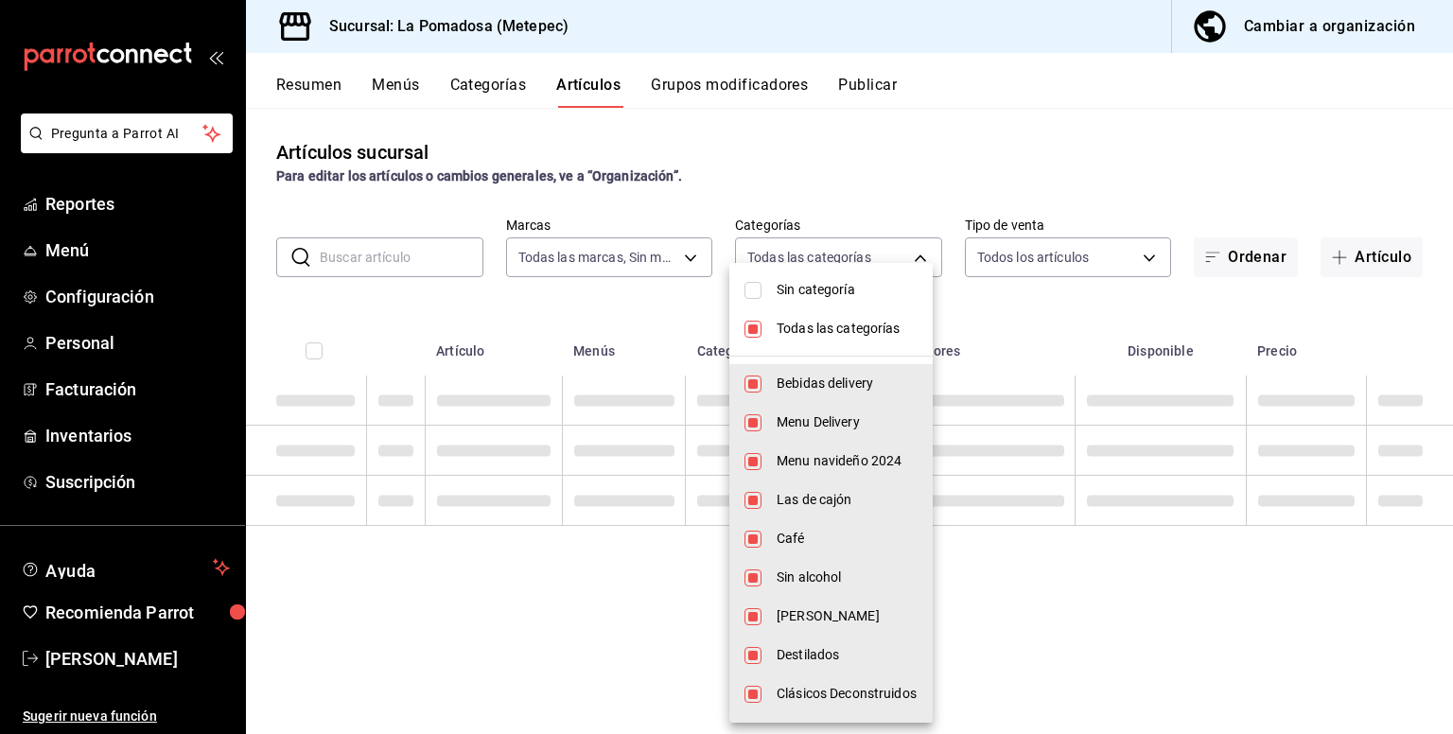
checkbox input "false"
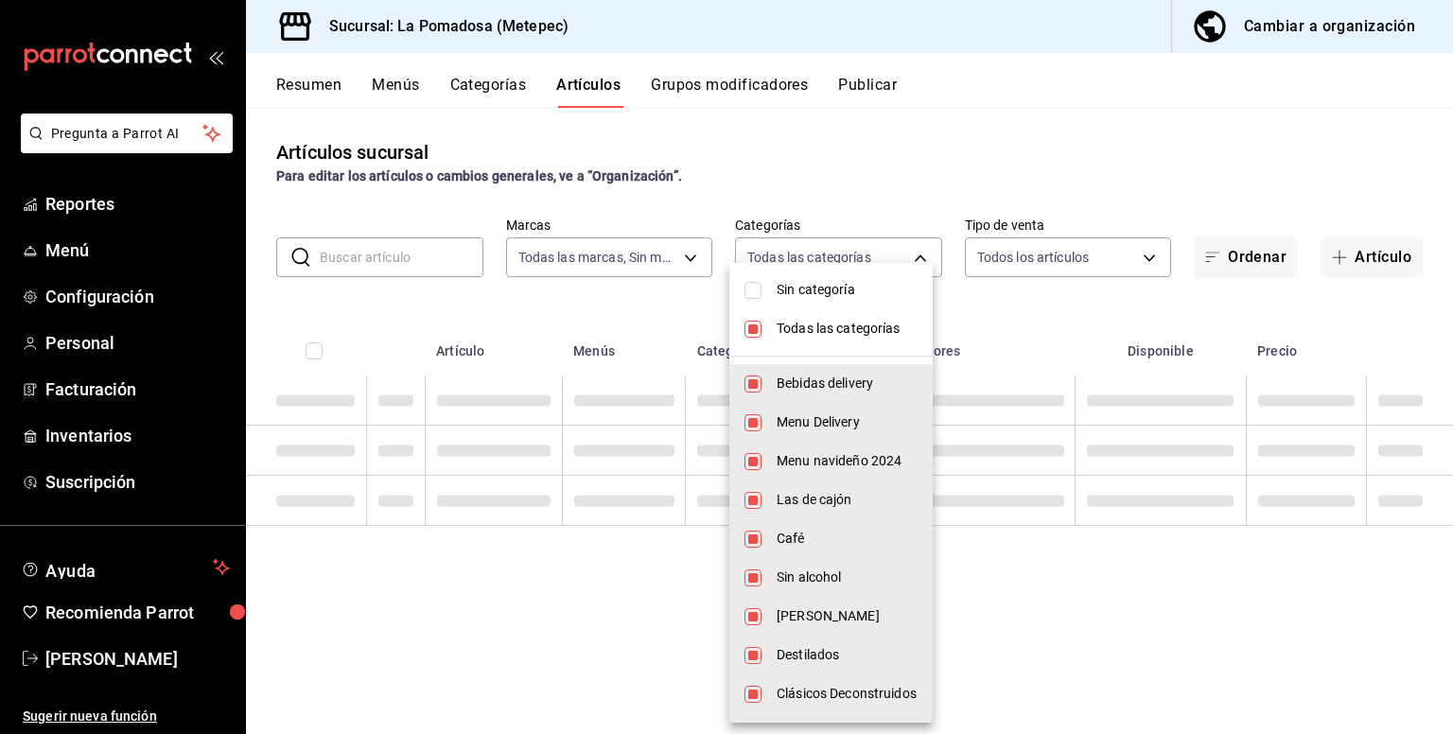
checkbox input "false"
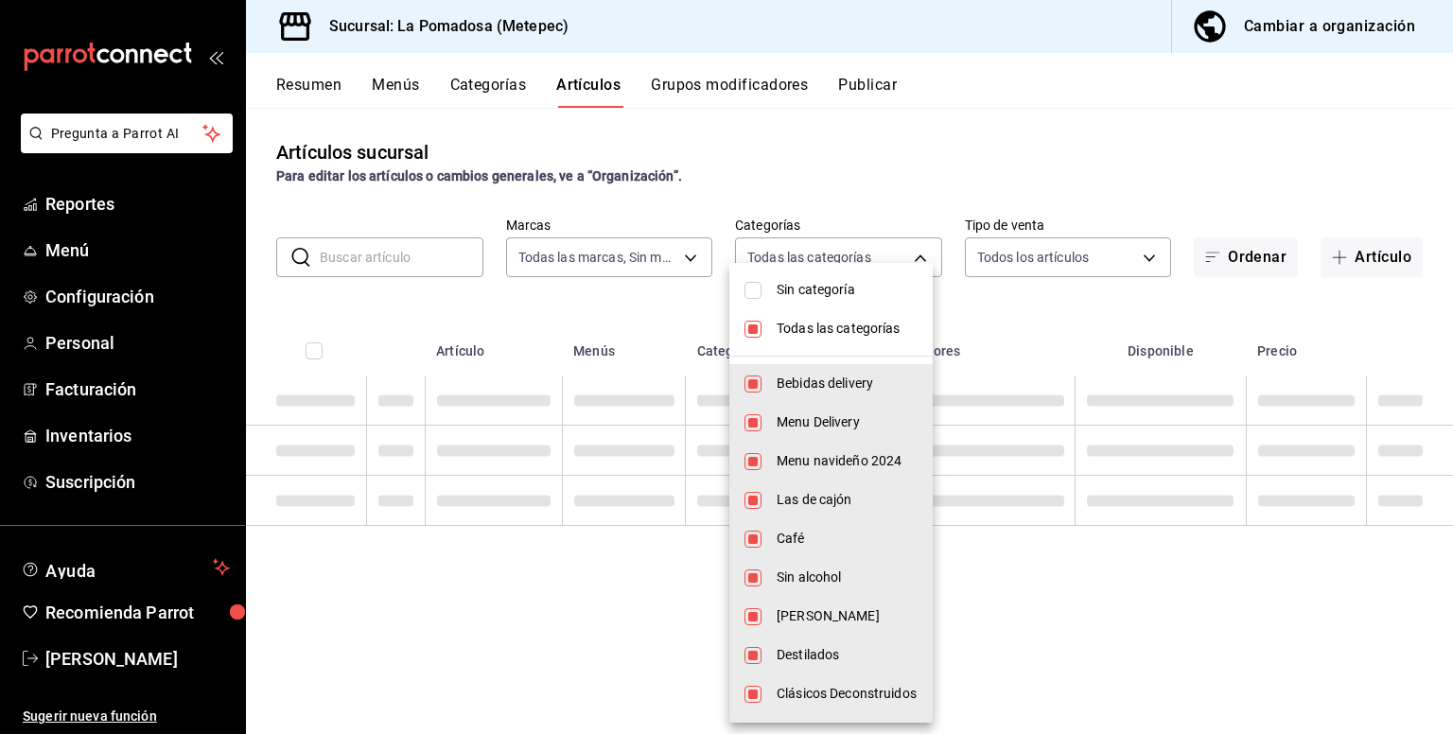
checkbox input "false"
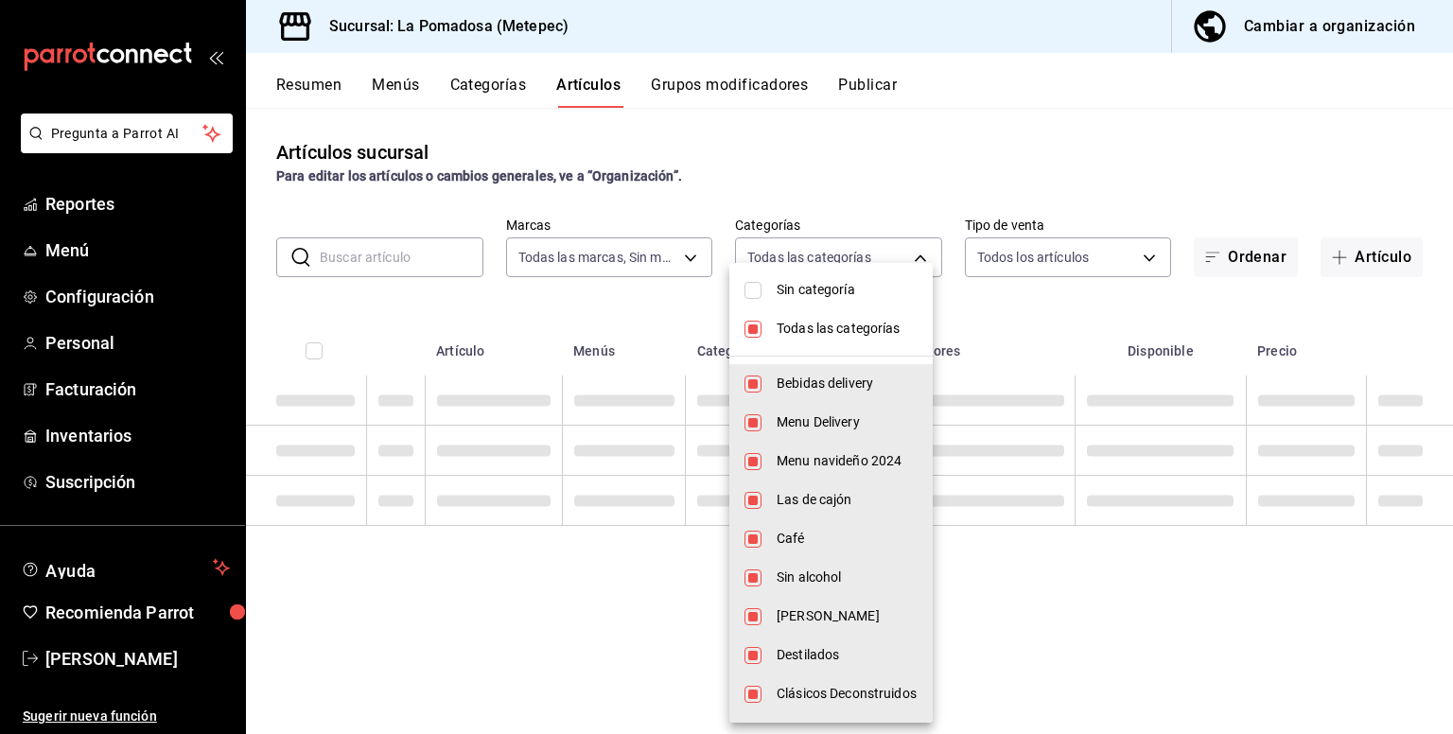
checkbox input "false"
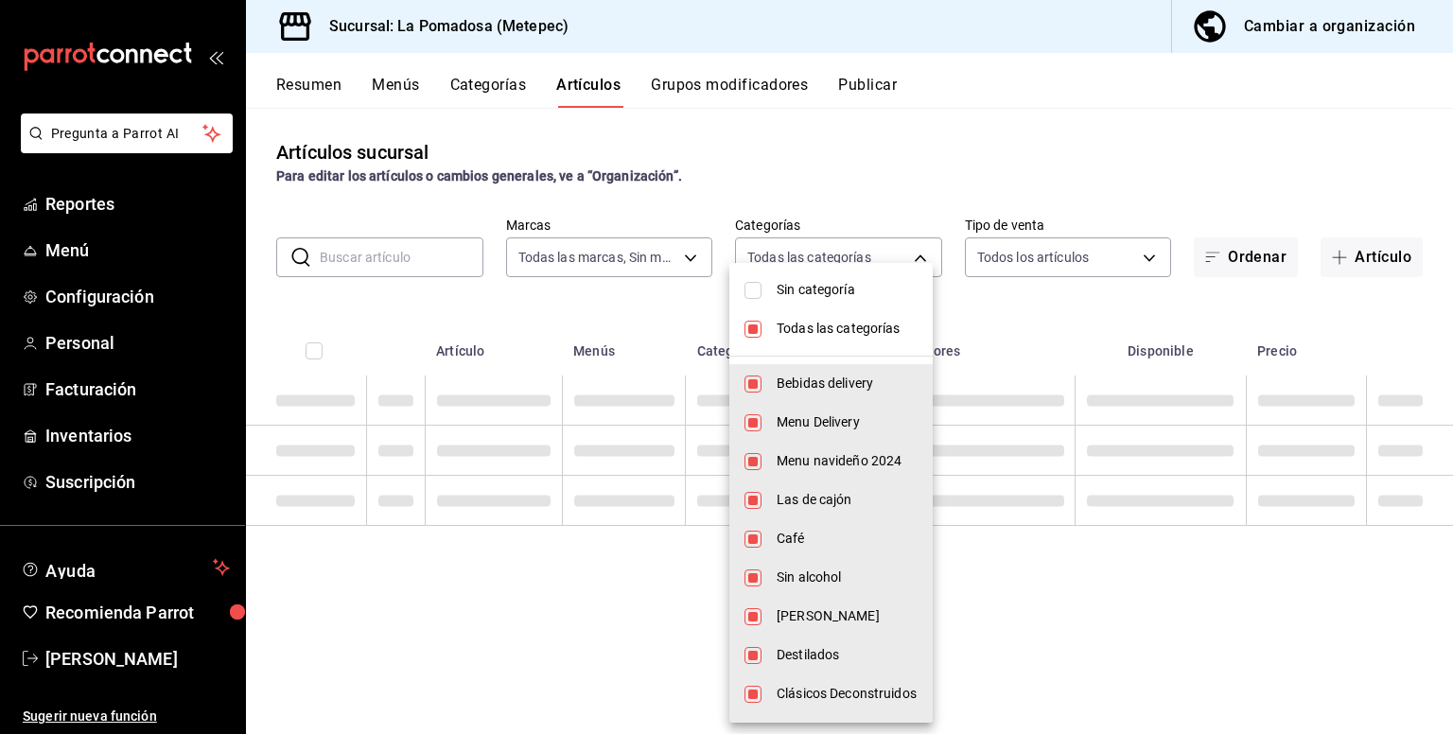
checkbox input "false"
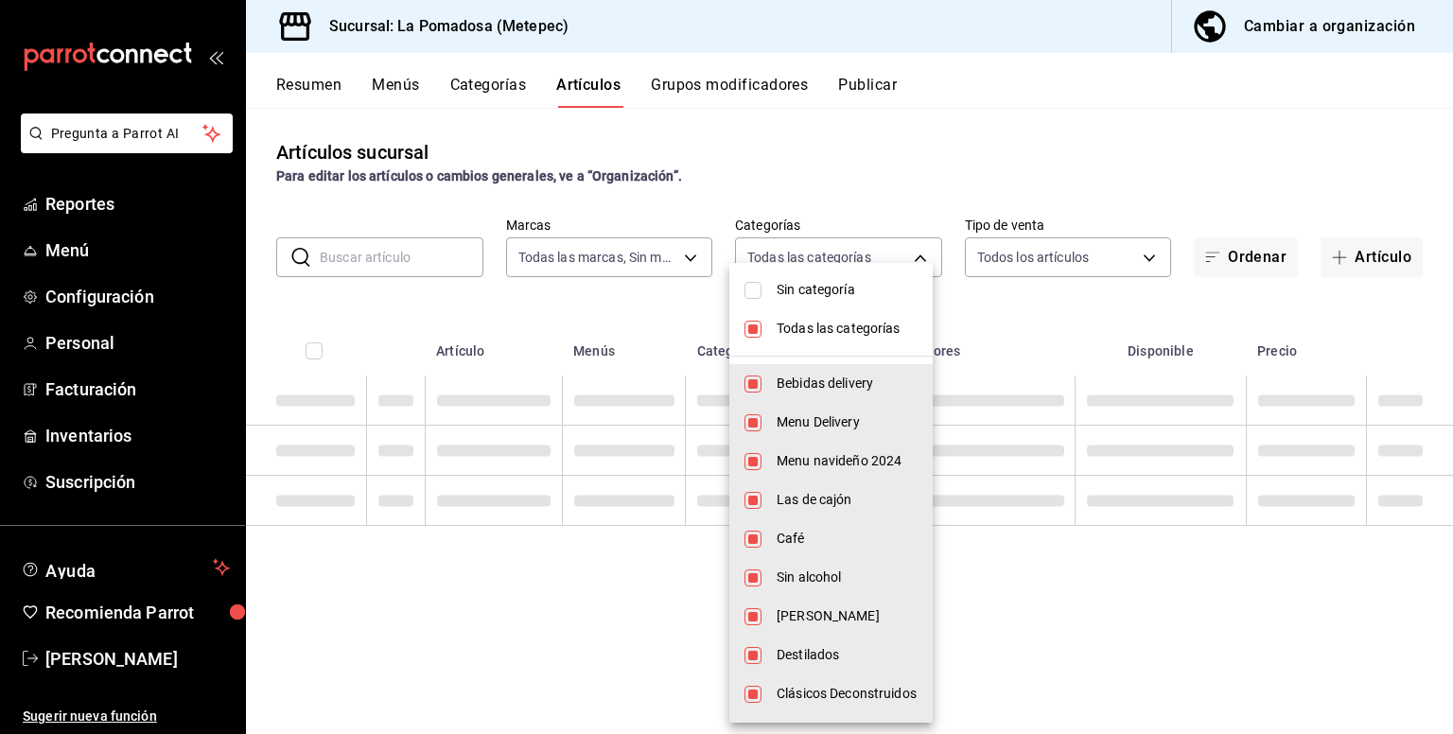
checkbox input "false"
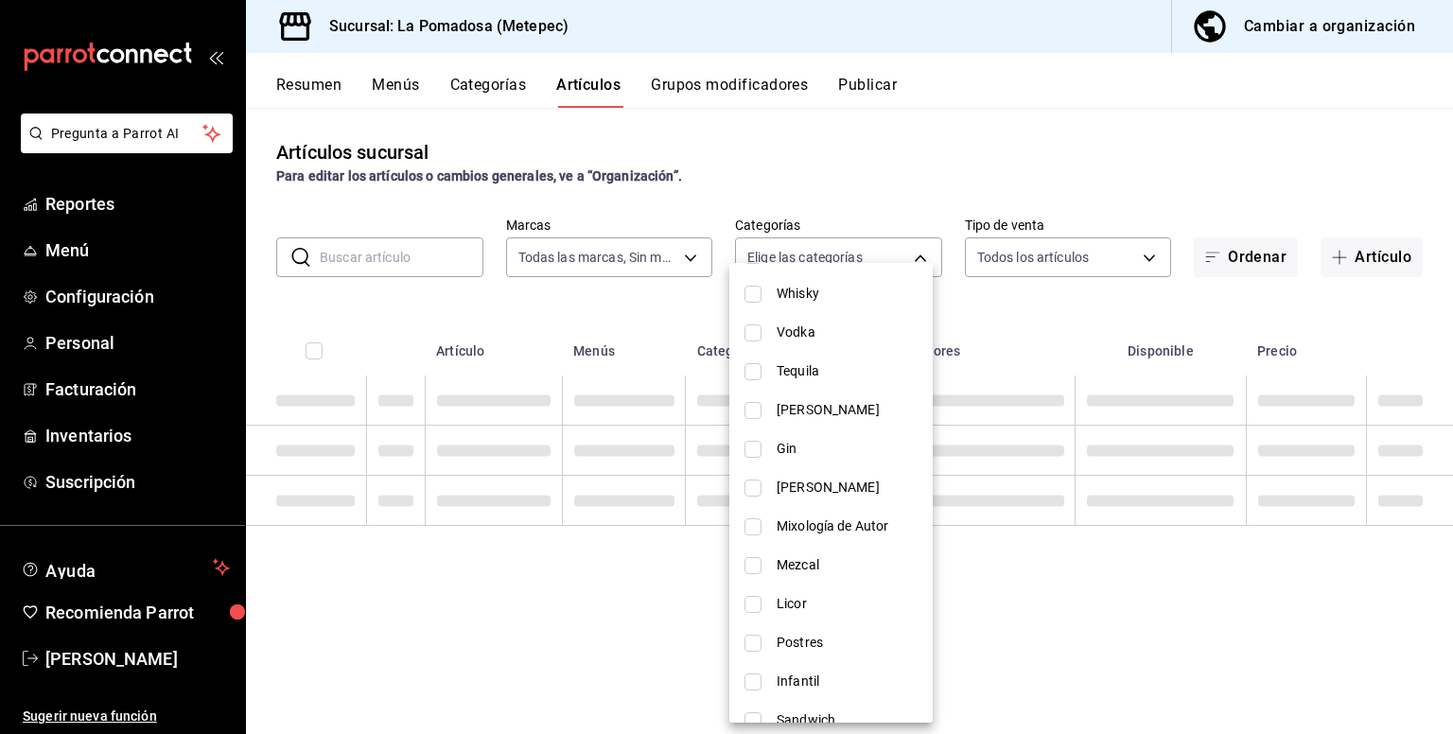
scroll to position [773, 0]
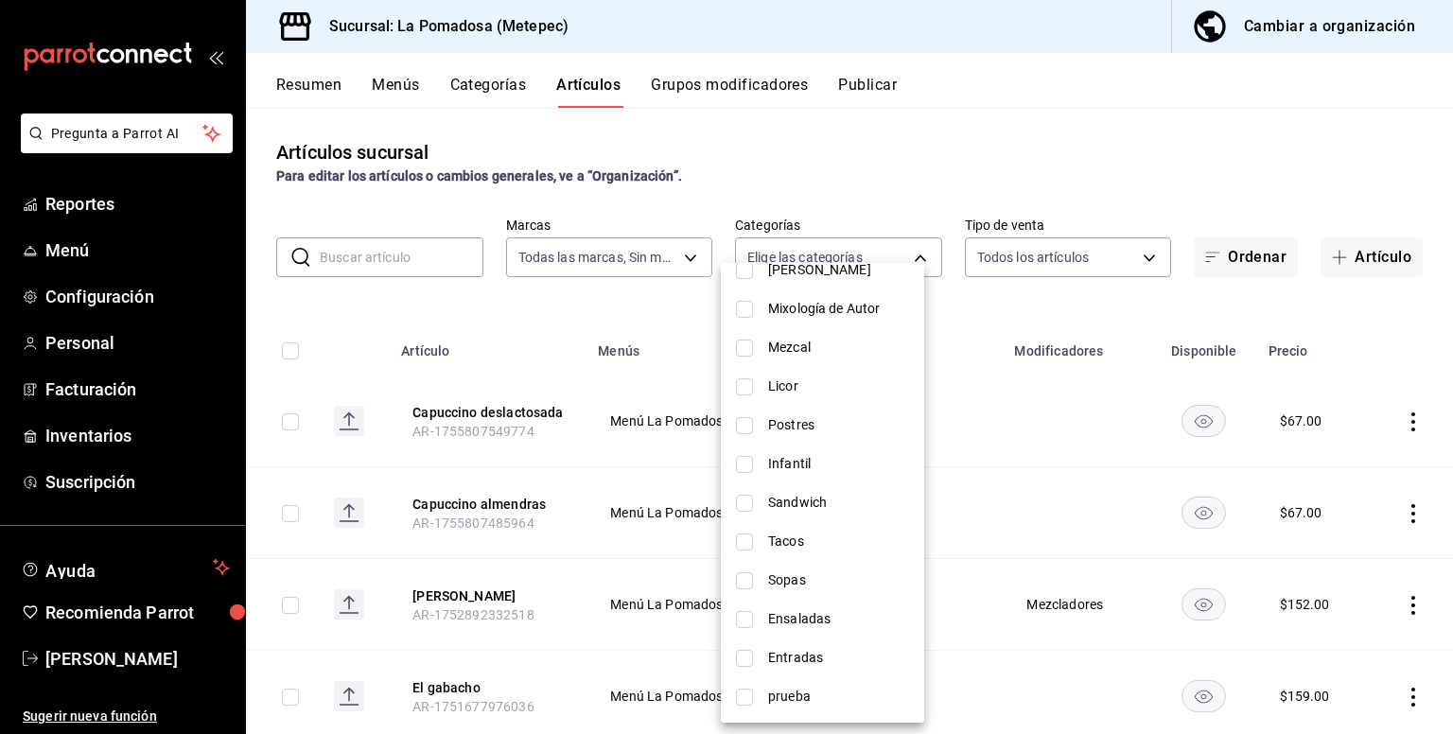
click at [819, 427] on span "Postres" at bounding box center [838, 425] width 141 height 20
type input "185590e8-63ae-4c46-886a-d7b22d59c809"
checkbox input "true"
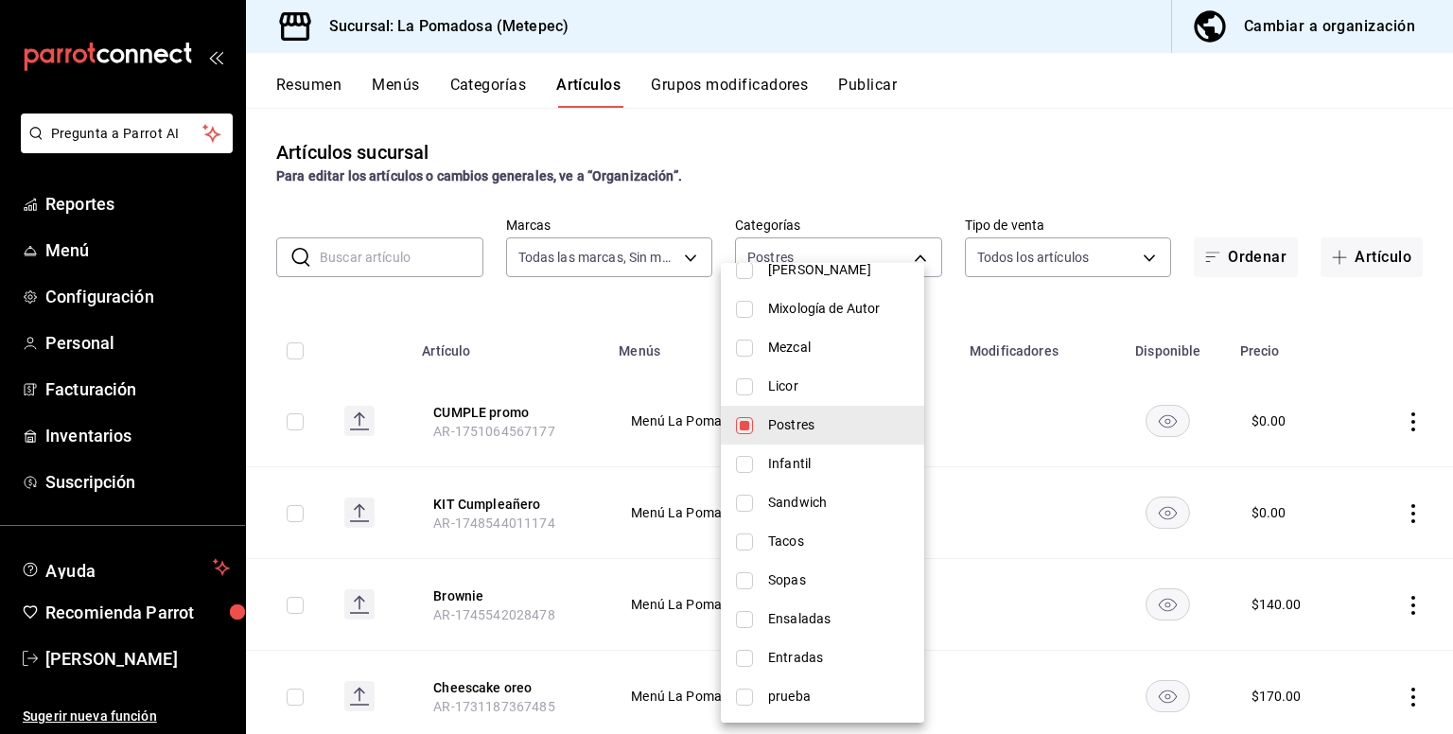
click at [914, 183] on div at bounding box center [726, 367] width 1453 height 734
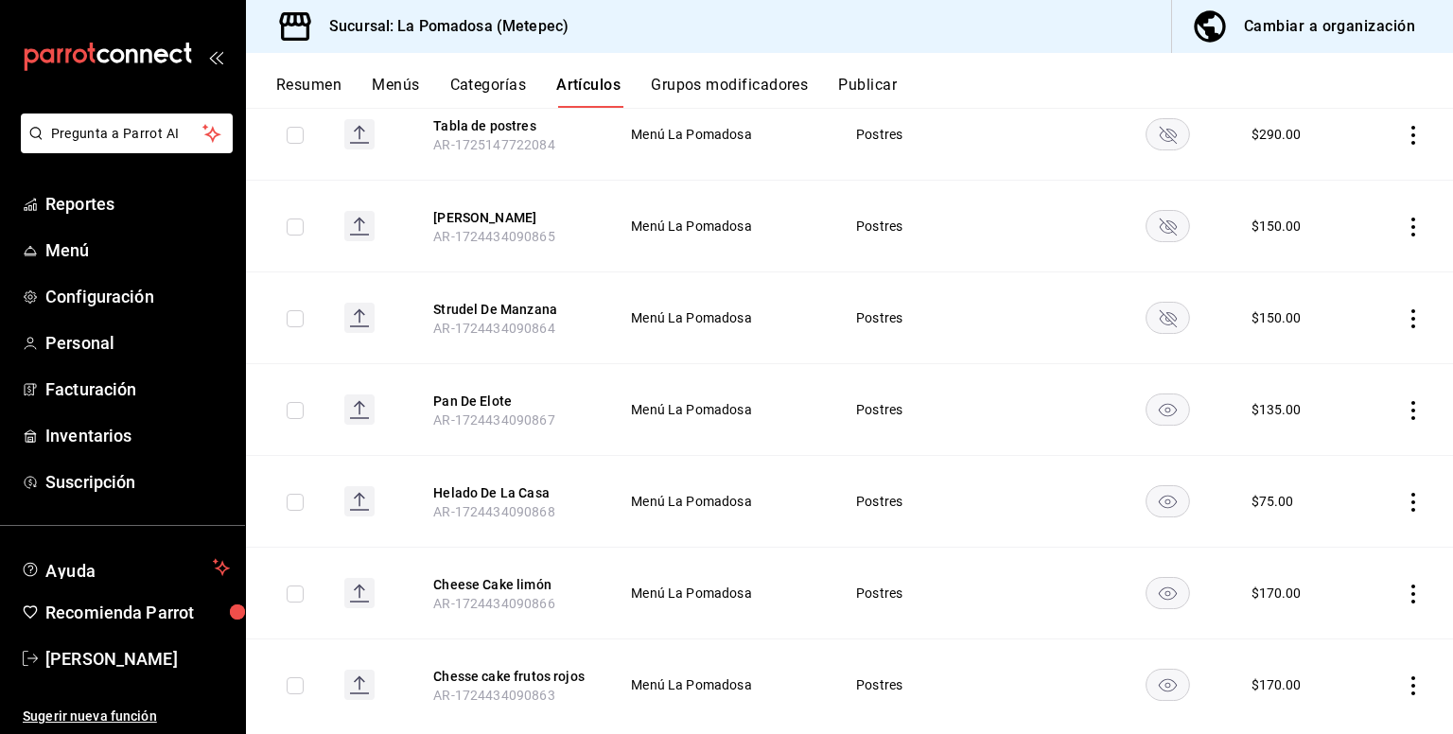
scroll to position [252, 0]
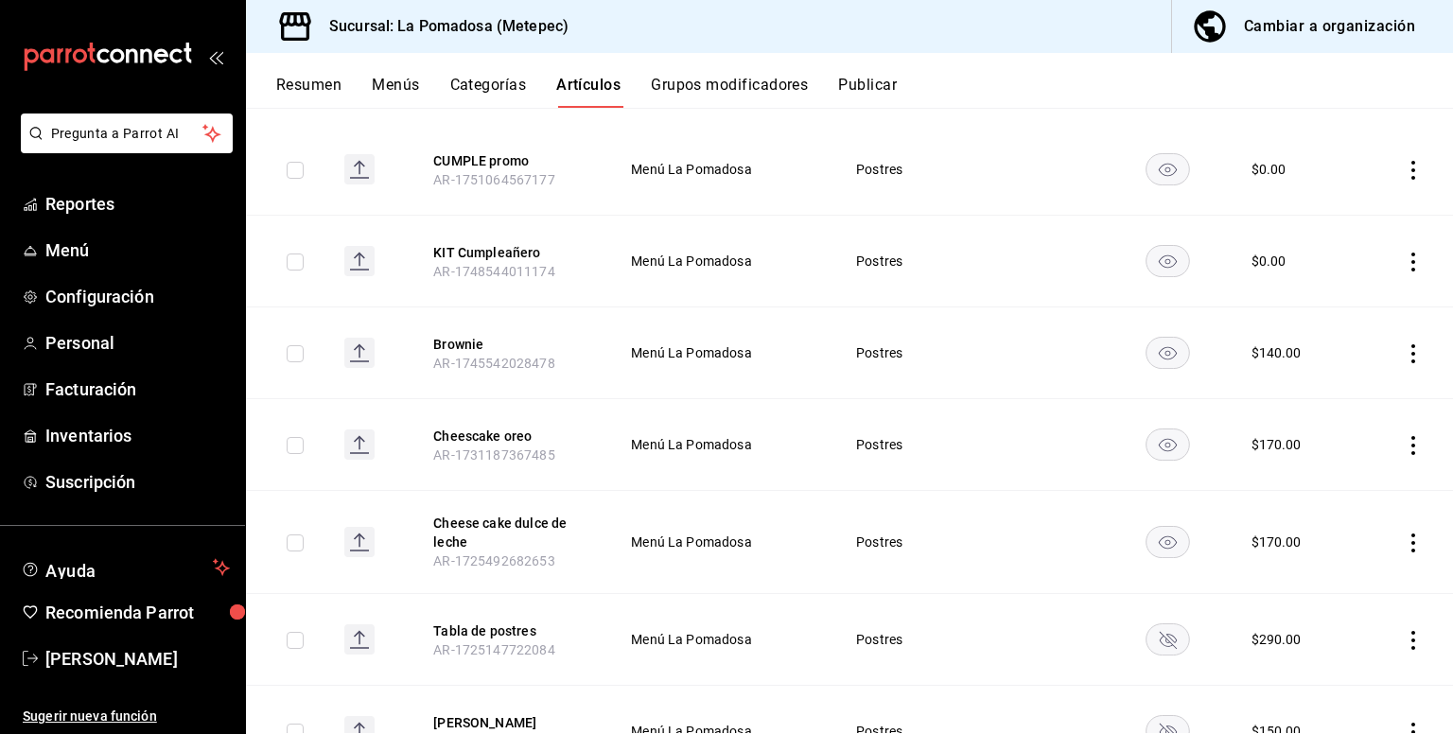
click at [1411, 353] on icon "actions" at bounding box center [1413, 353] width 4 height 19
click at [1328, 398] on span "Editar" at bounding box center [1341, 397] width 49 height 20
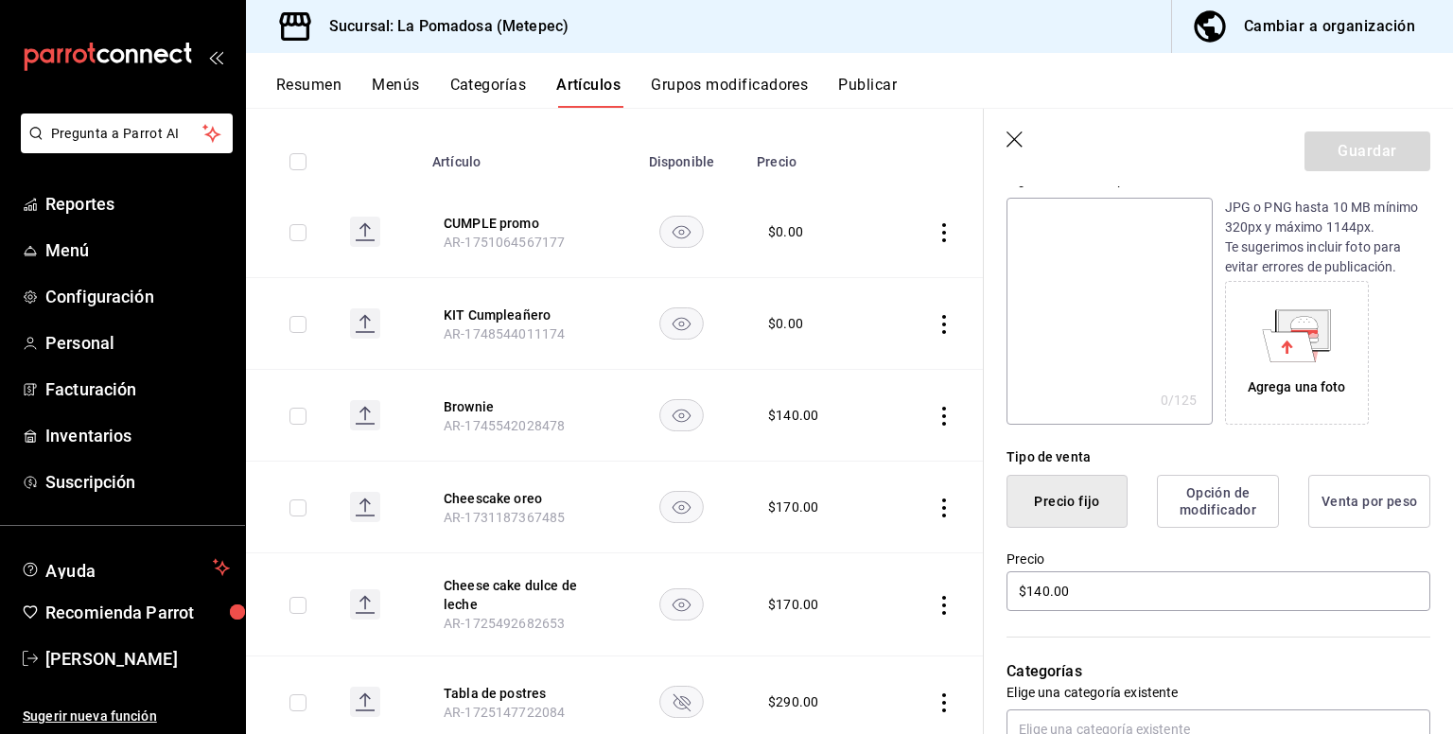
scroll to position [378, 0]
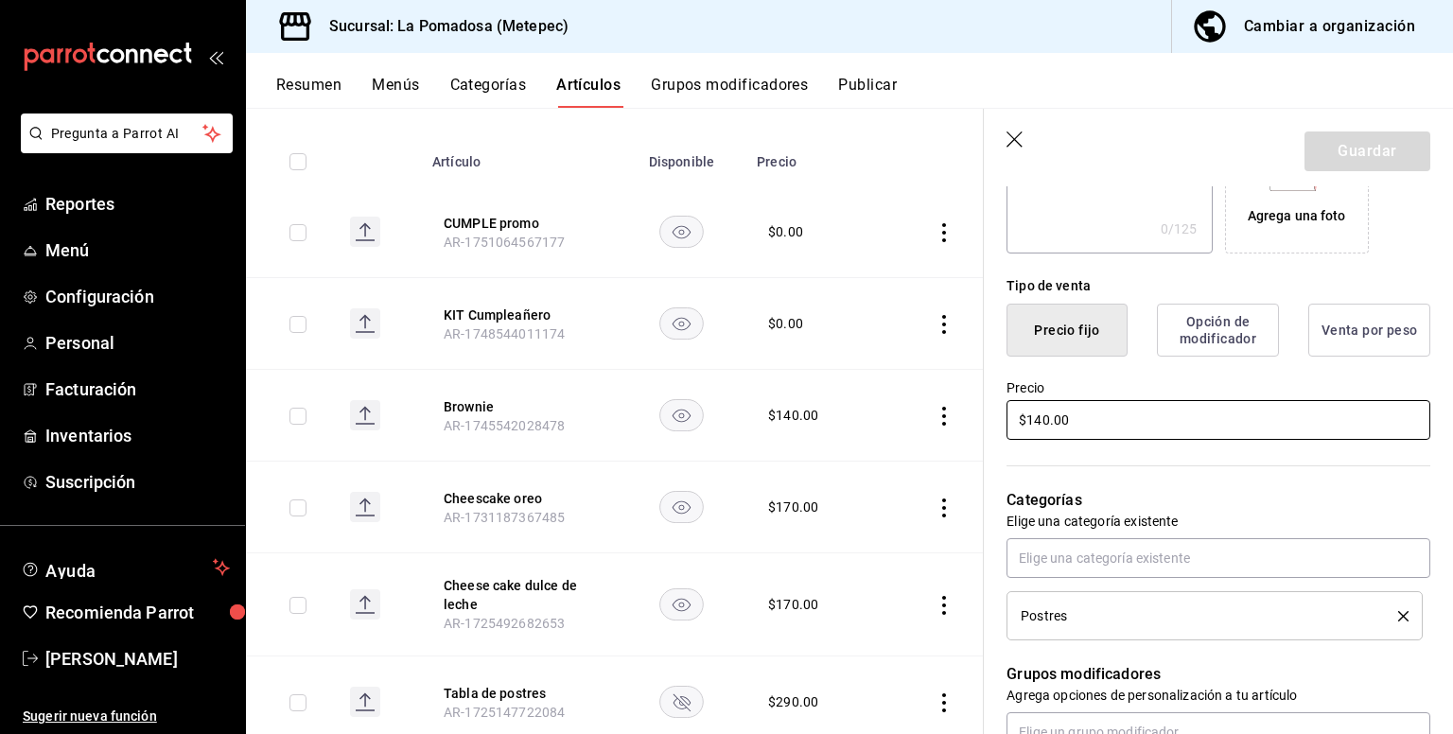
click at [1090, 416] on input "$140.00" at bounding box center [1218, 420] width 424 height 40
type input "$145.00"
click at [1348, 139] on button "Guardar" at bounding box center [1367, 151] width 126 height 40
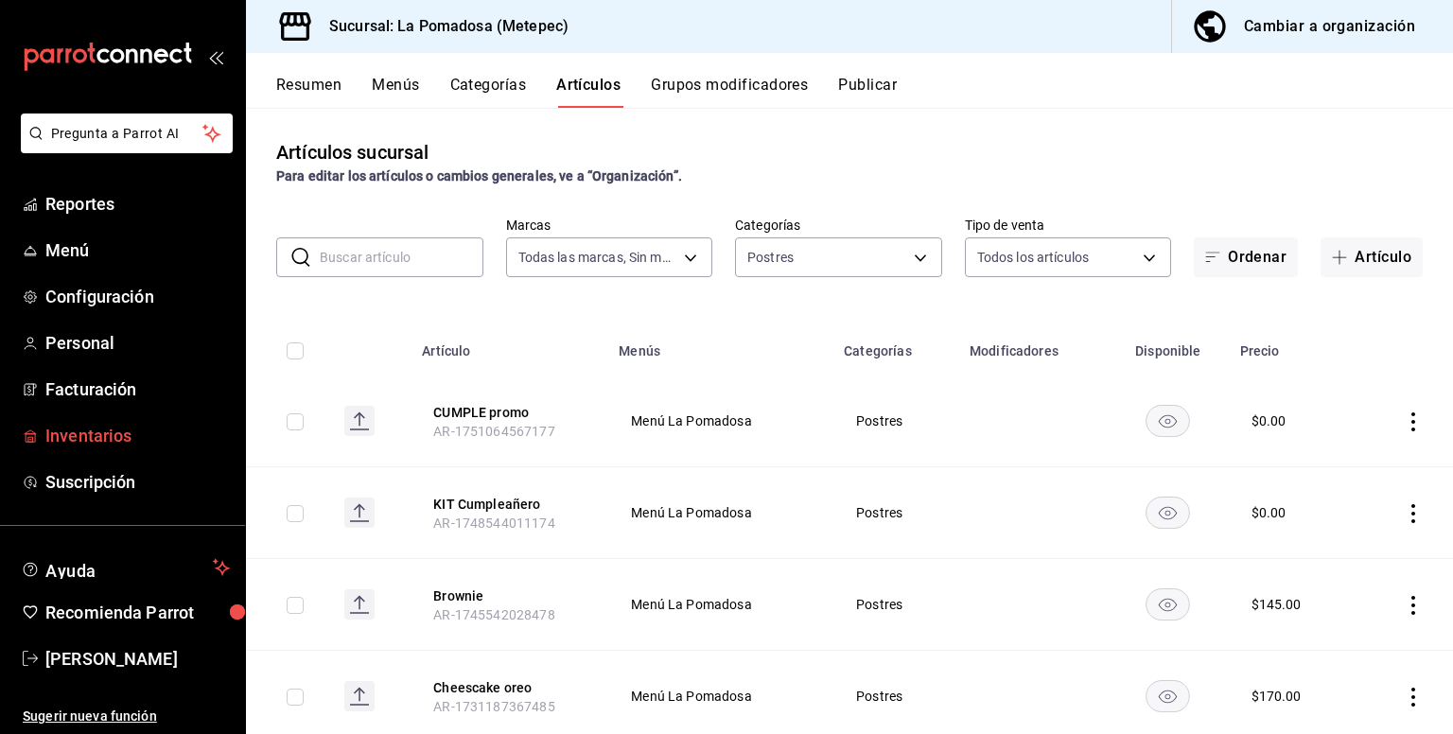
click at [109, 441] on span "Inventarios" at bounding box center [137, 436] width 184 height 26
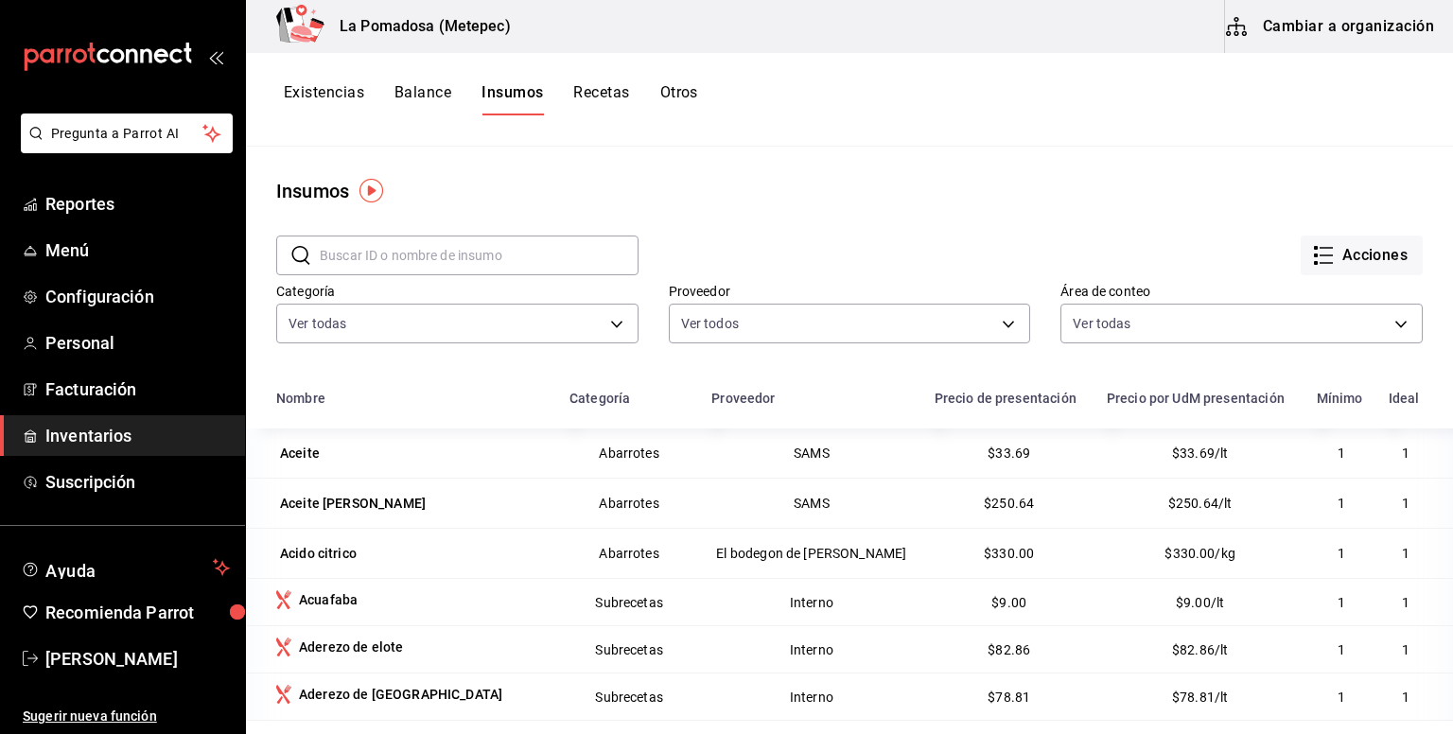
click at [1335, 12] on button "Cambiar a organización" at bounding box center [1331, 26] width 213 height 53
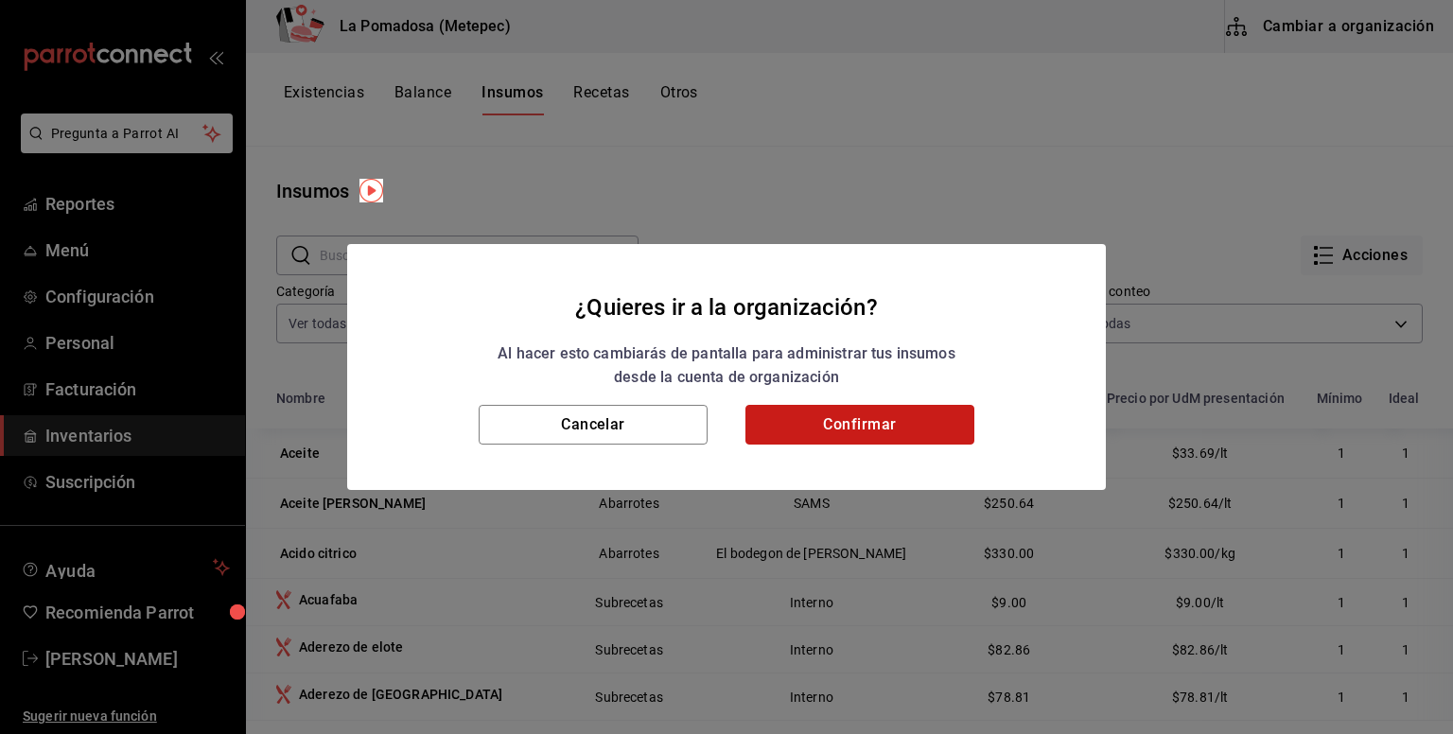
click at [874, 438] on button "Confirmar" at bounding box center [859, 425] width 229 height 40
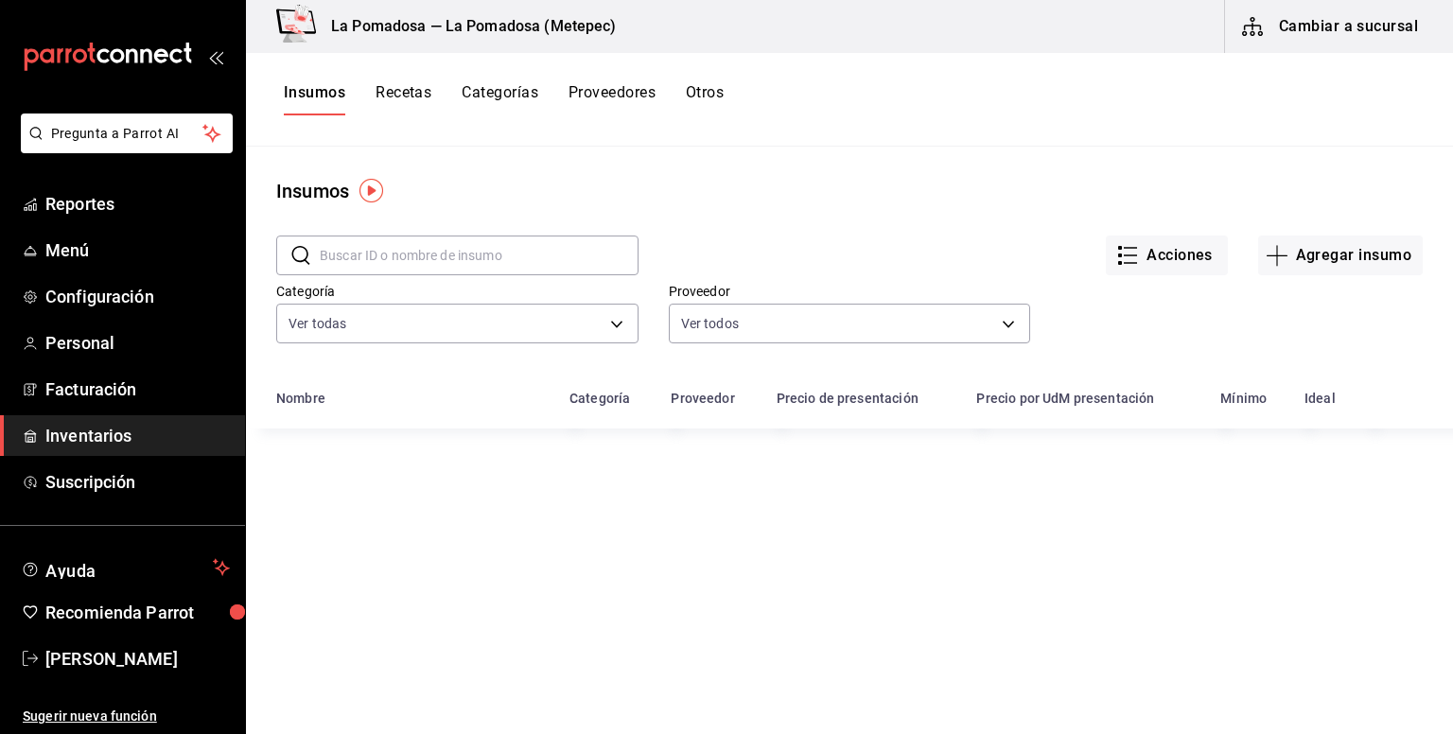
click at [424, 89] on button "Recetas" at bounding box center [403, 99] width 56 height 32
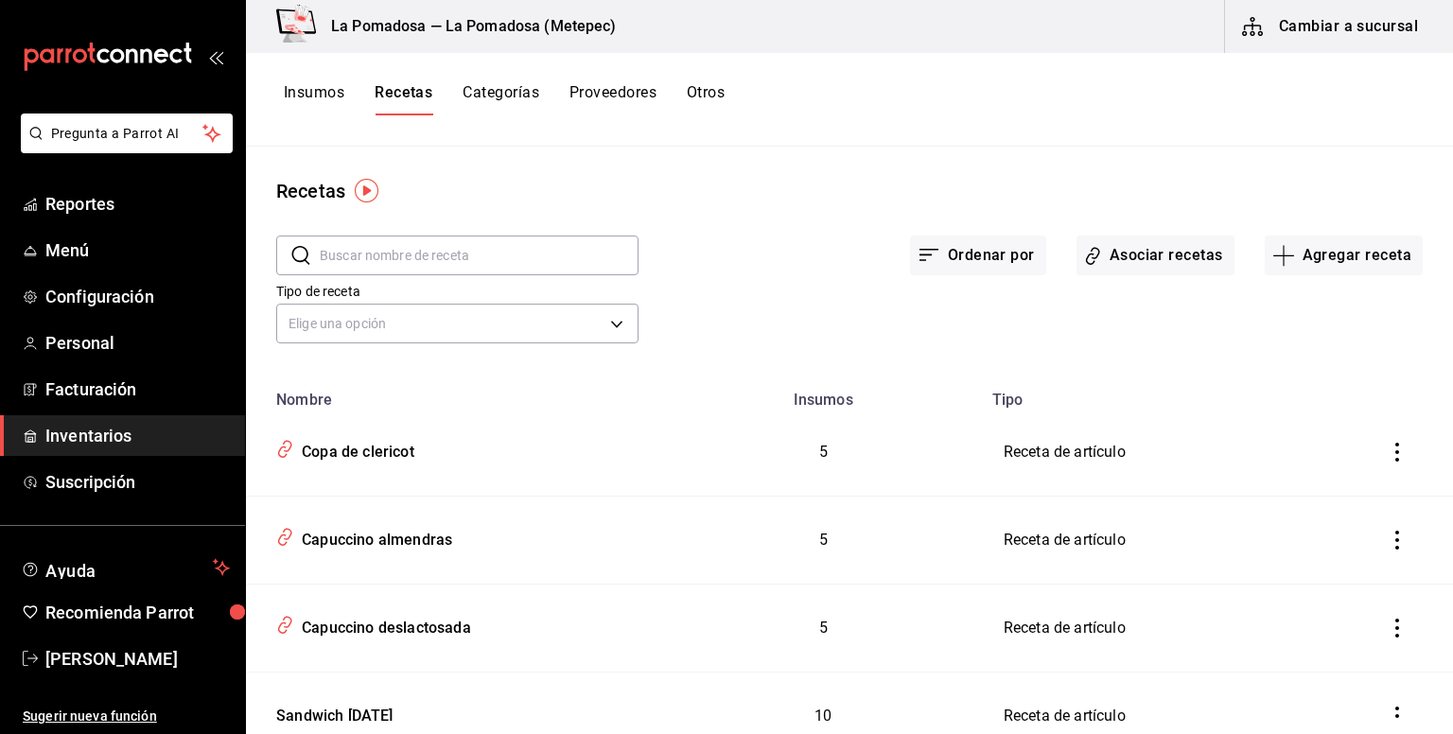
click at [420, 258] on input "text" at bounding box center [479, 255] width 319 height 38
type input "brow"
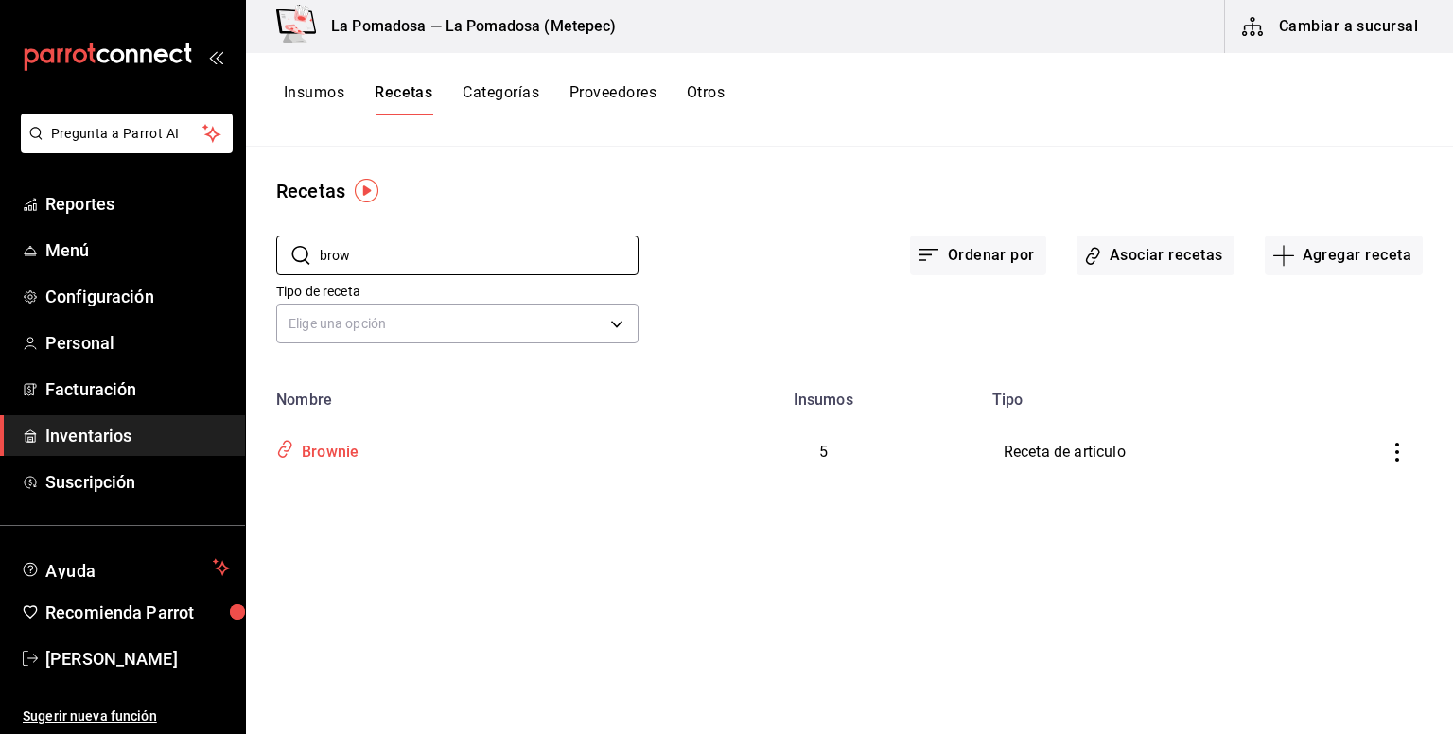
click at [329, 444] on div "Brownie" at bounding box center [326, 448] width 64 height 29
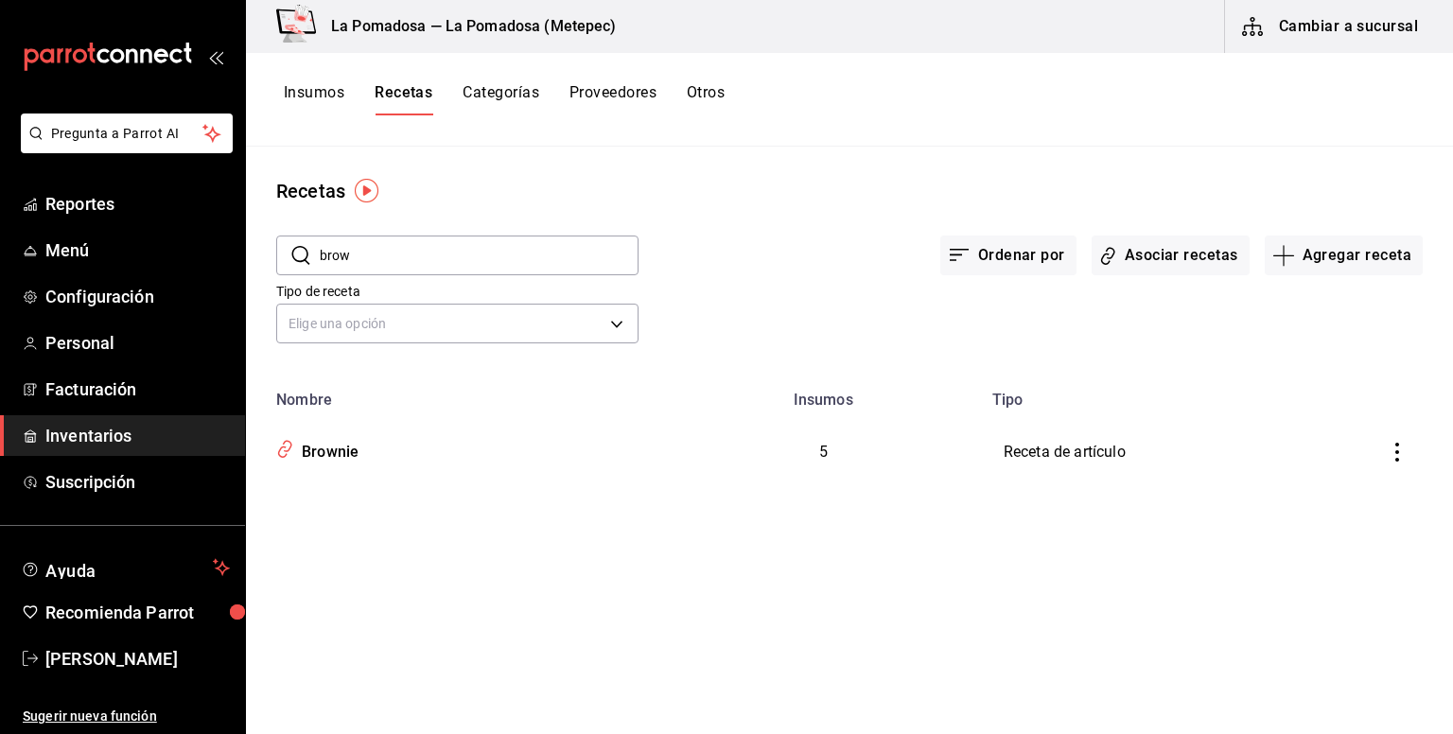
type input "Brownie"
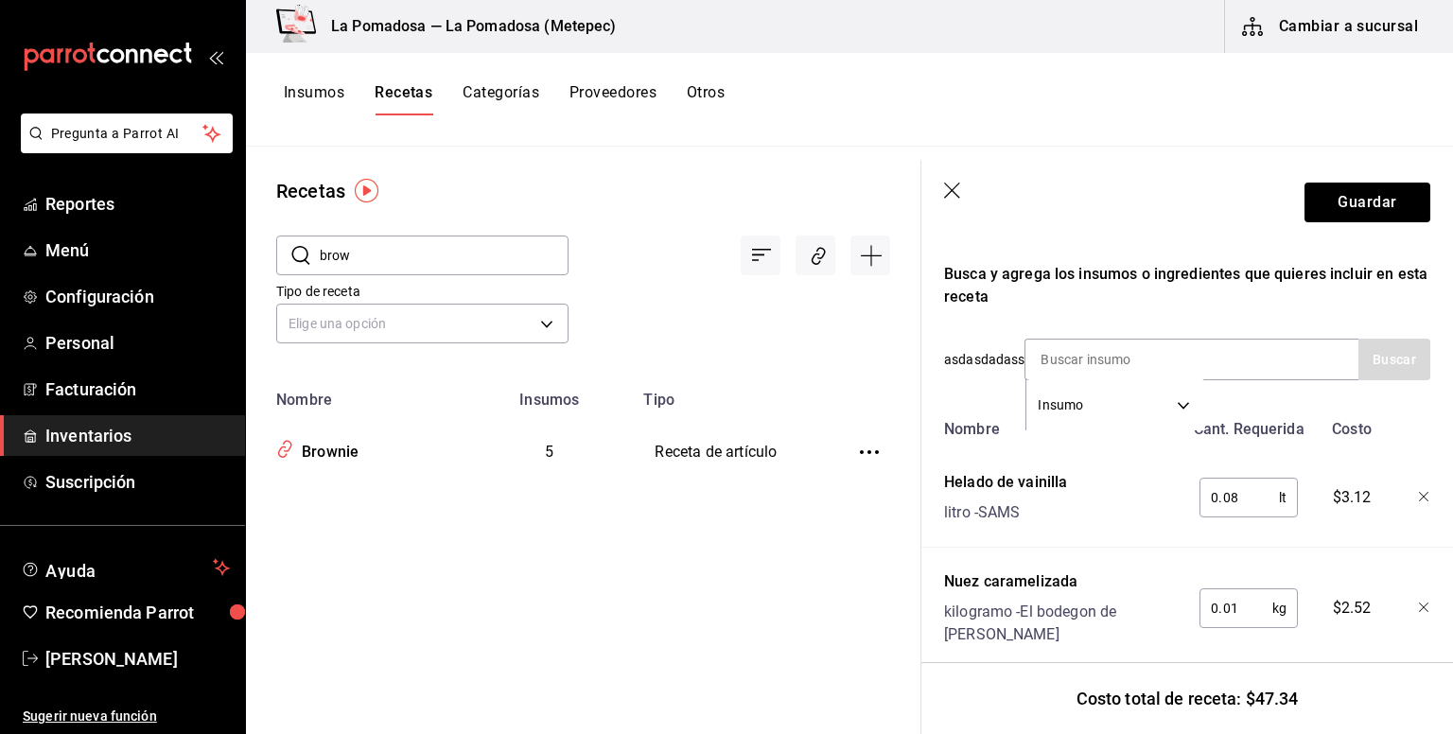
scroll to position [378, 0]
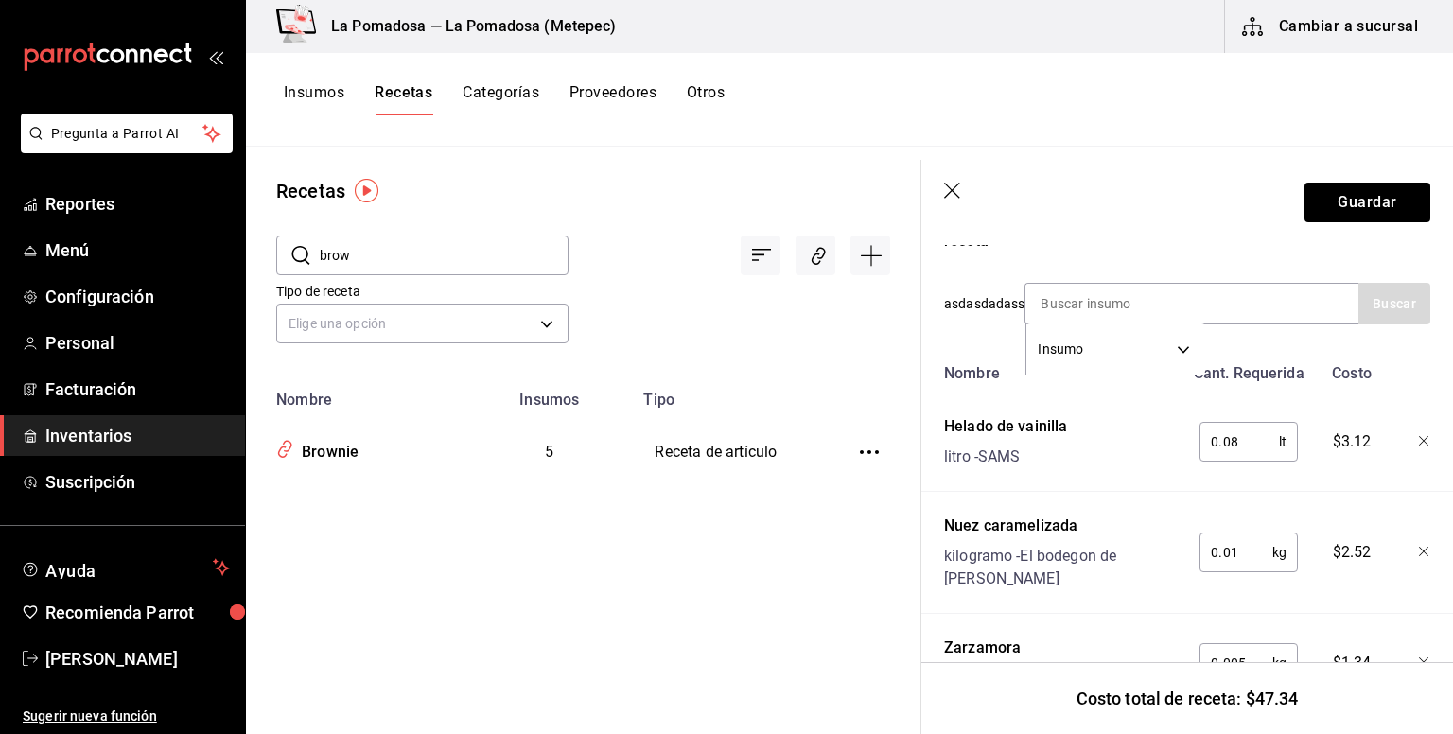
click at [1250, 444] on input "0.08" at bounding box center [1238, 442] width 79 height 38
type input "0.160"
click at [1304, 218] on button "Guardar" at bounding box center [1367, 203] width 126 height 40
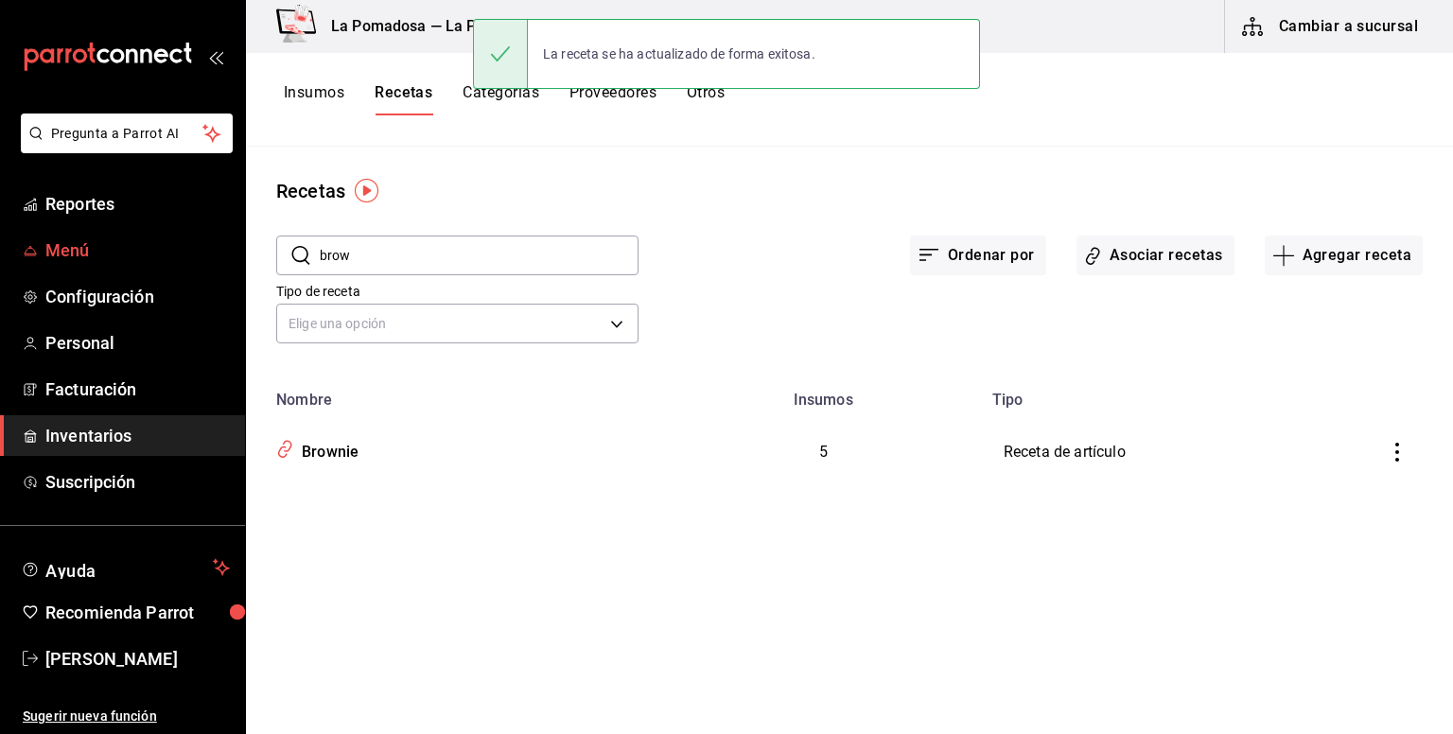
click at [76, 243] on span "Menú" at bounding box center [137, 250] width 184 height 26
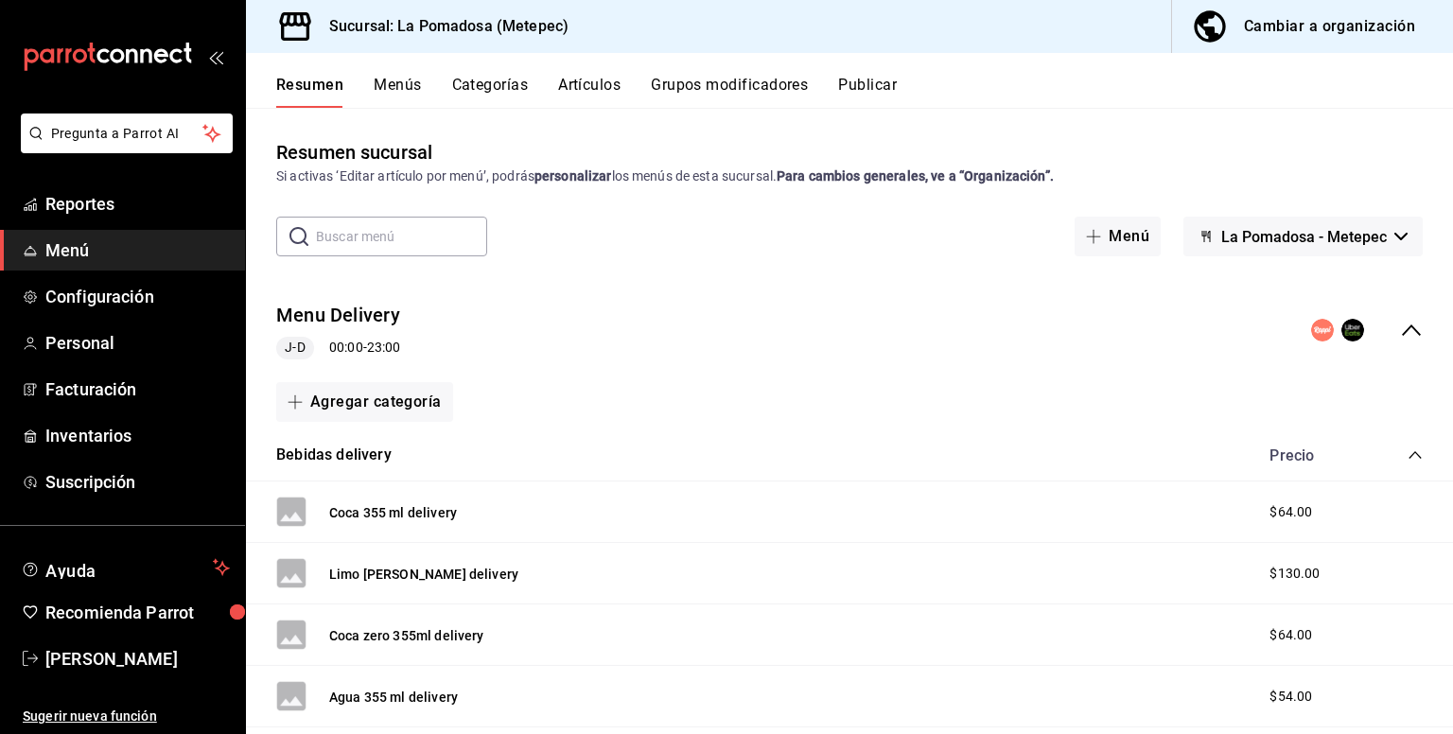
click at [575, 93] on button "Artículos" at bounding box center [589, 92] width 62 height 32
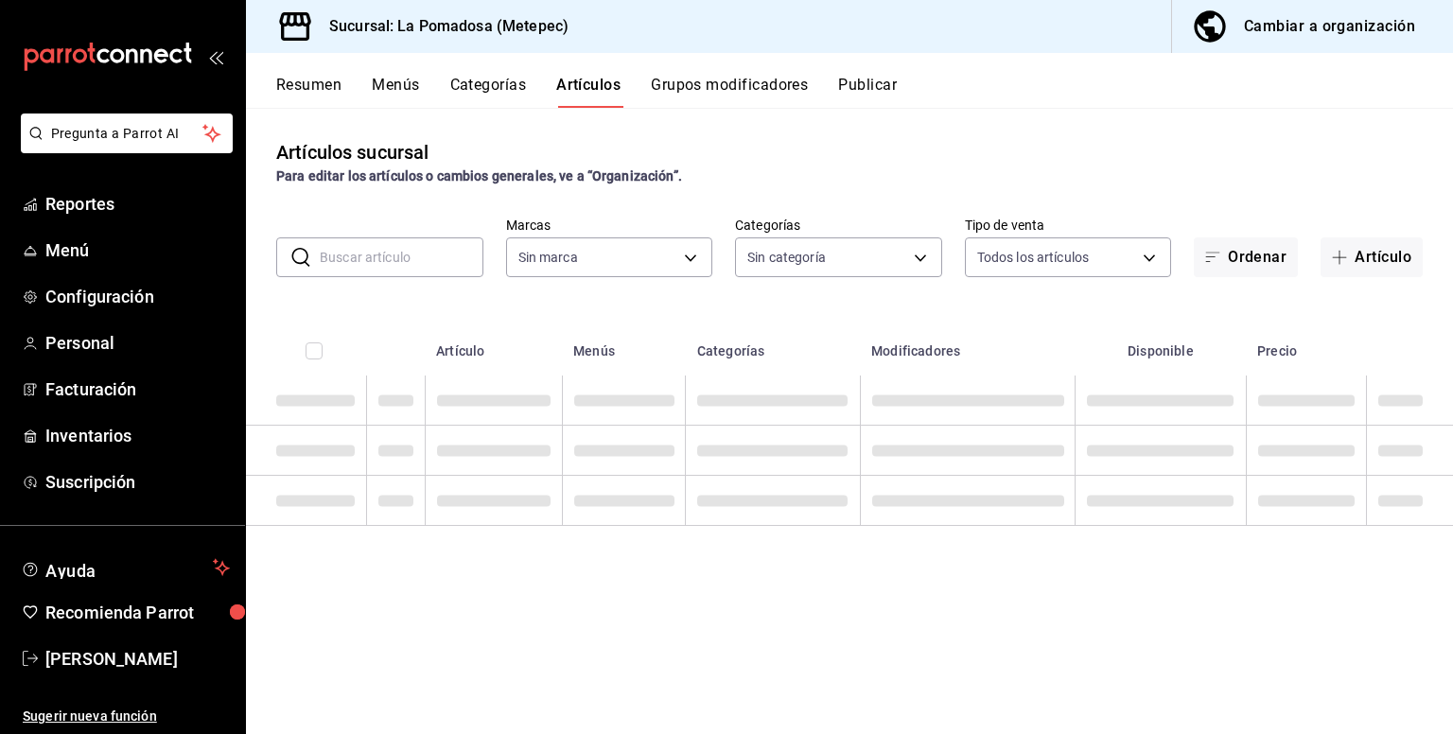
click at [383, 232] on div "​ ​ Marcas Sin marca Categorías Sin categoría Tipo de venta Todos los artículos…" at bounding box center [849, 247] width 1207 height 61
click at [377, 242] on input "text" at bounding box center [402, 257] width 164 height 38
type input "26770a04-f713-4e61-b01c-a965f3f43d2a"
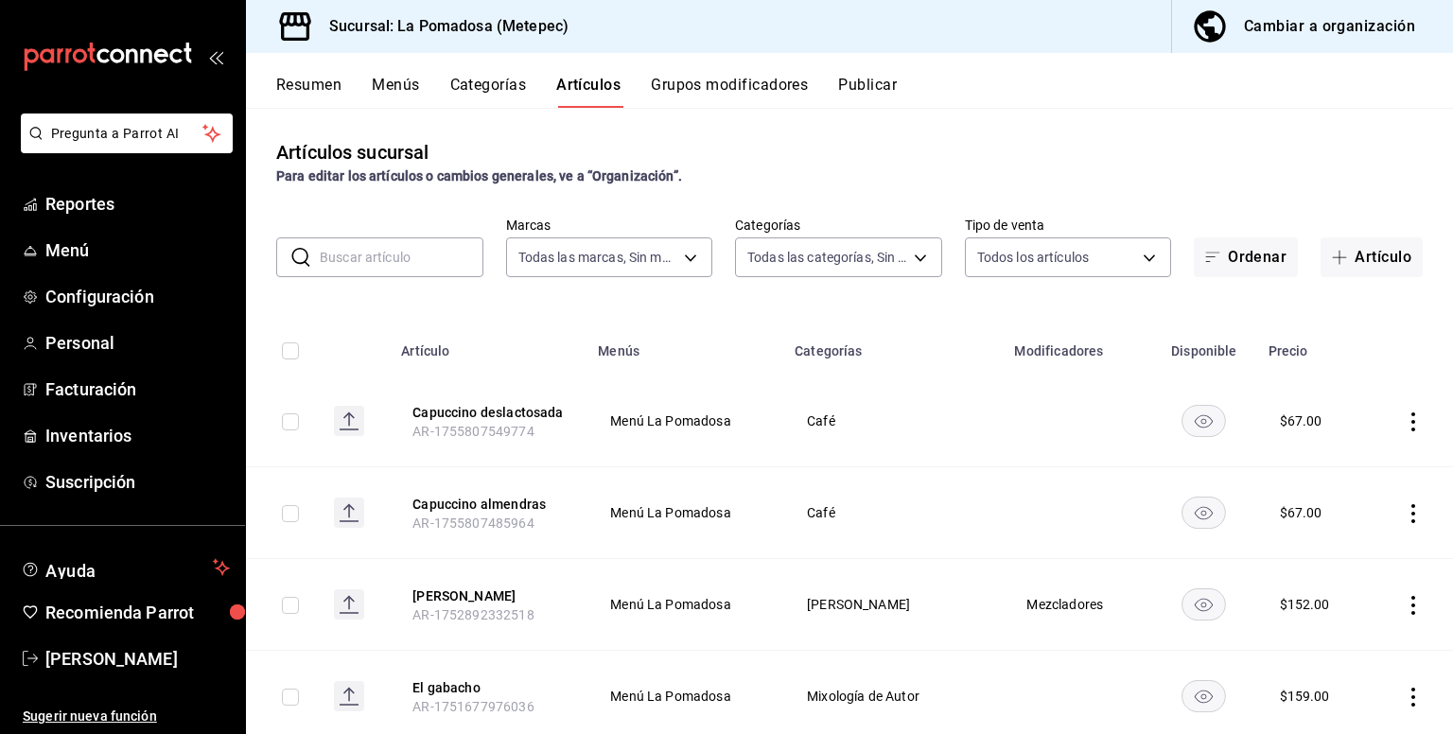
type input "d943e39c-3c76-416d-a752-8531798177b1,cac6379f-b581-4c4b-83ec-bcfc03b9aa83,15034…"
type input "brow"
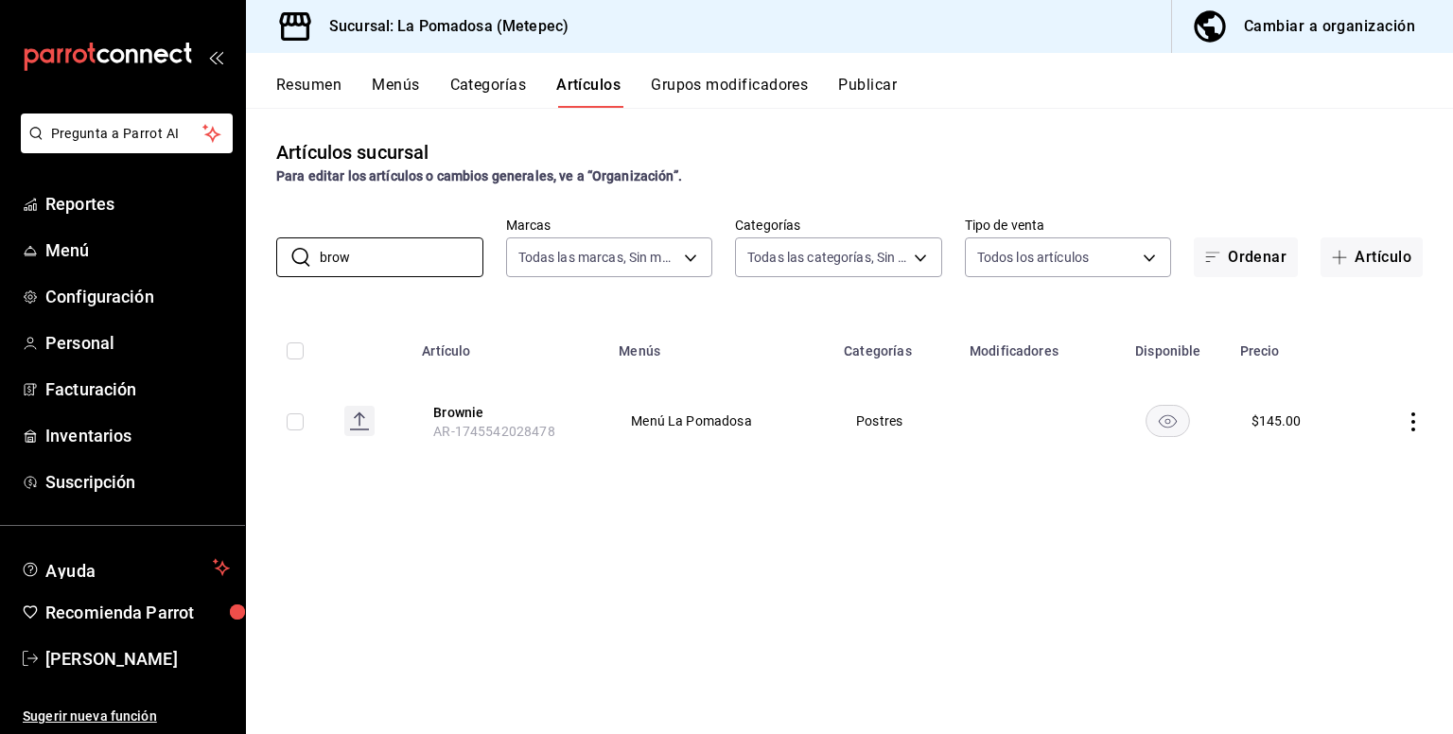
click at [878, 95] on button "Publicar" at bounding box center [867, 92] width 59 height 32
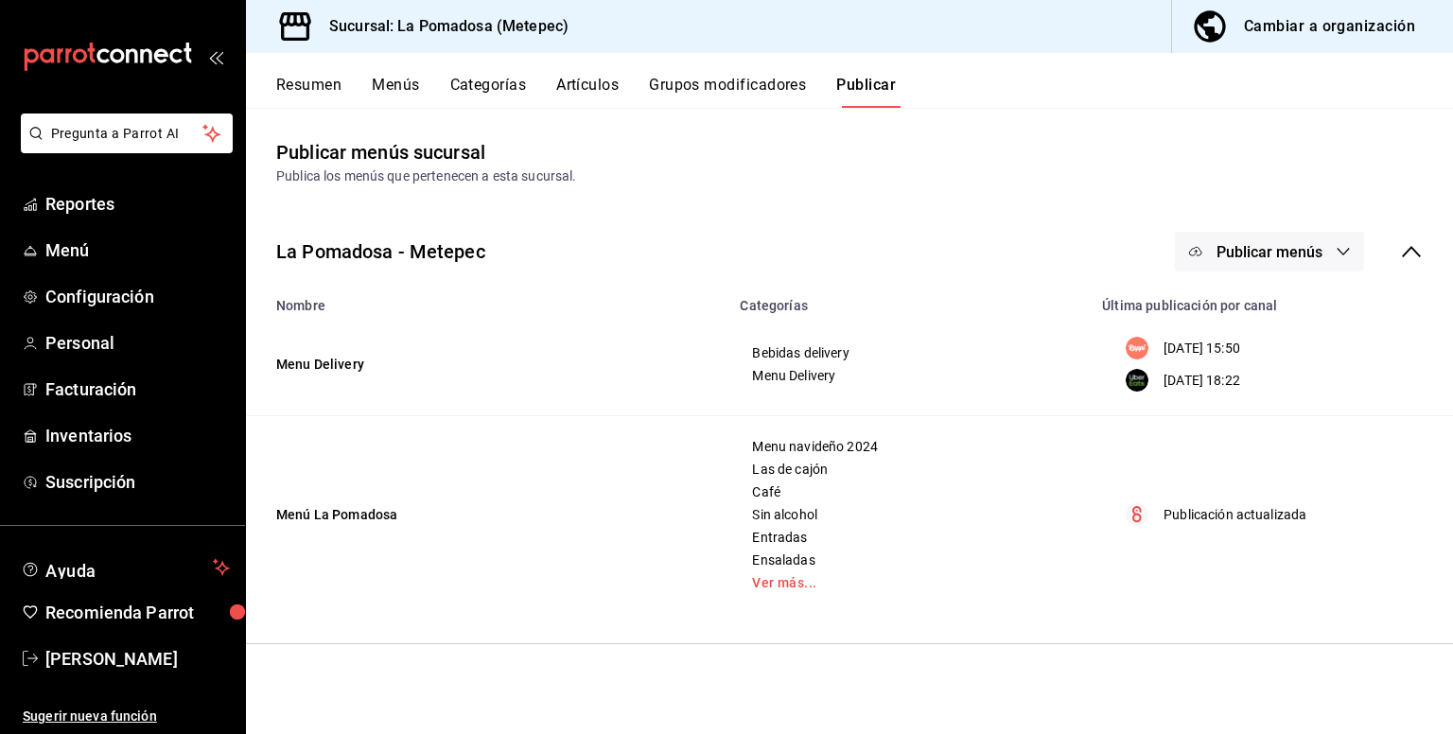
click at [1274, 239] on button "Publicar menús" at bounding box center [1268, 252] width 189 height 40
click at [1301, 415] on span "Punto de venta" at bounding box center [1296, 419] width 91 height 20
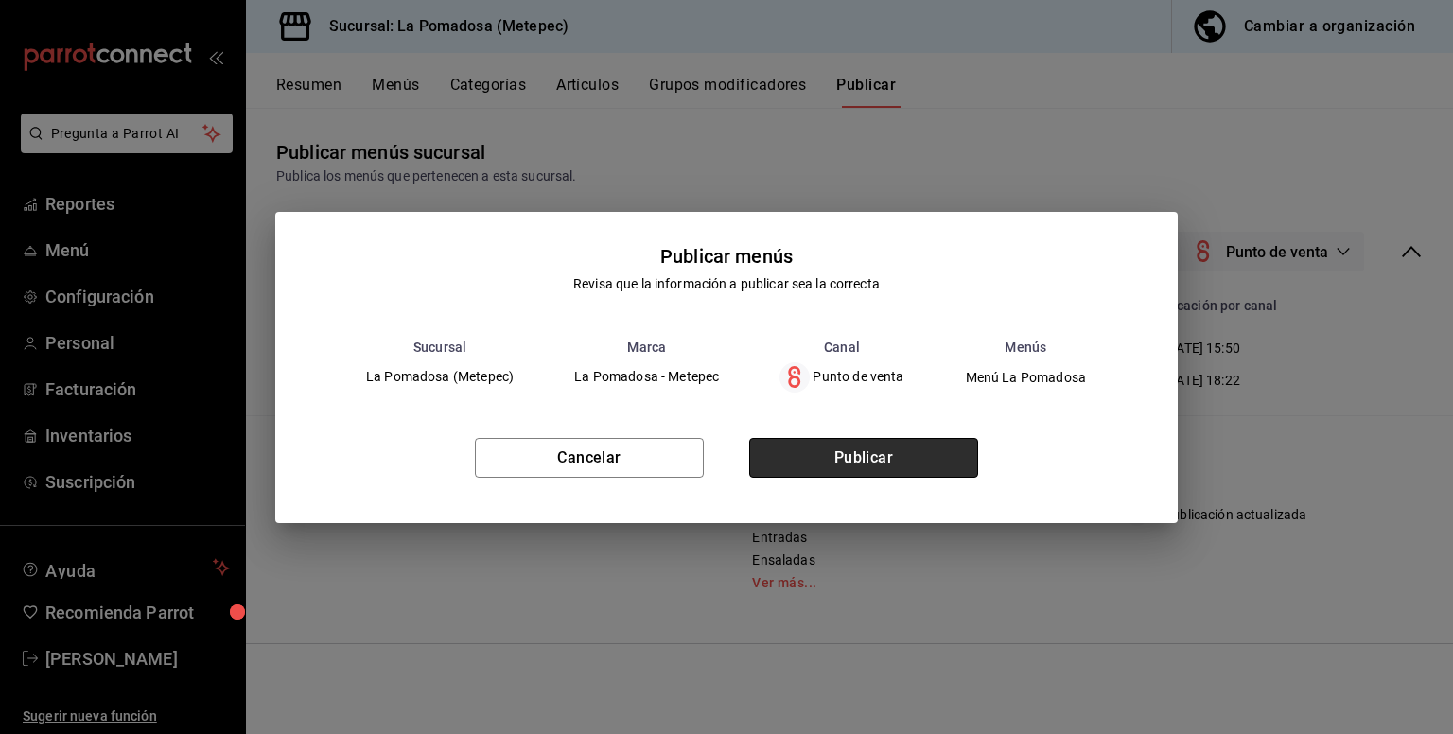
click at [900, 469] on button "Publicar" at bounding box center [863, 458] width 229 height 40
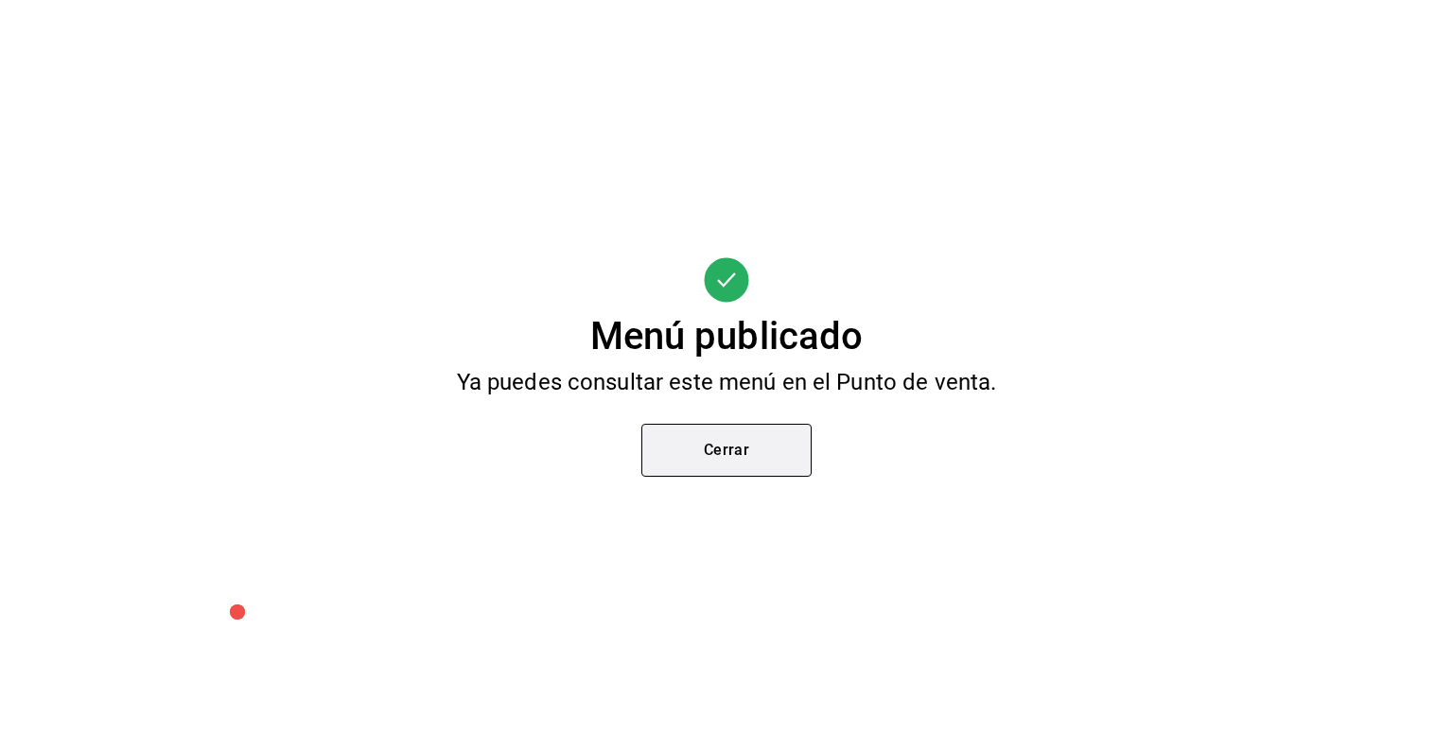
click at [710, 455] on button "Cerrar" at bounding box center [726, 450] width 170 height 53
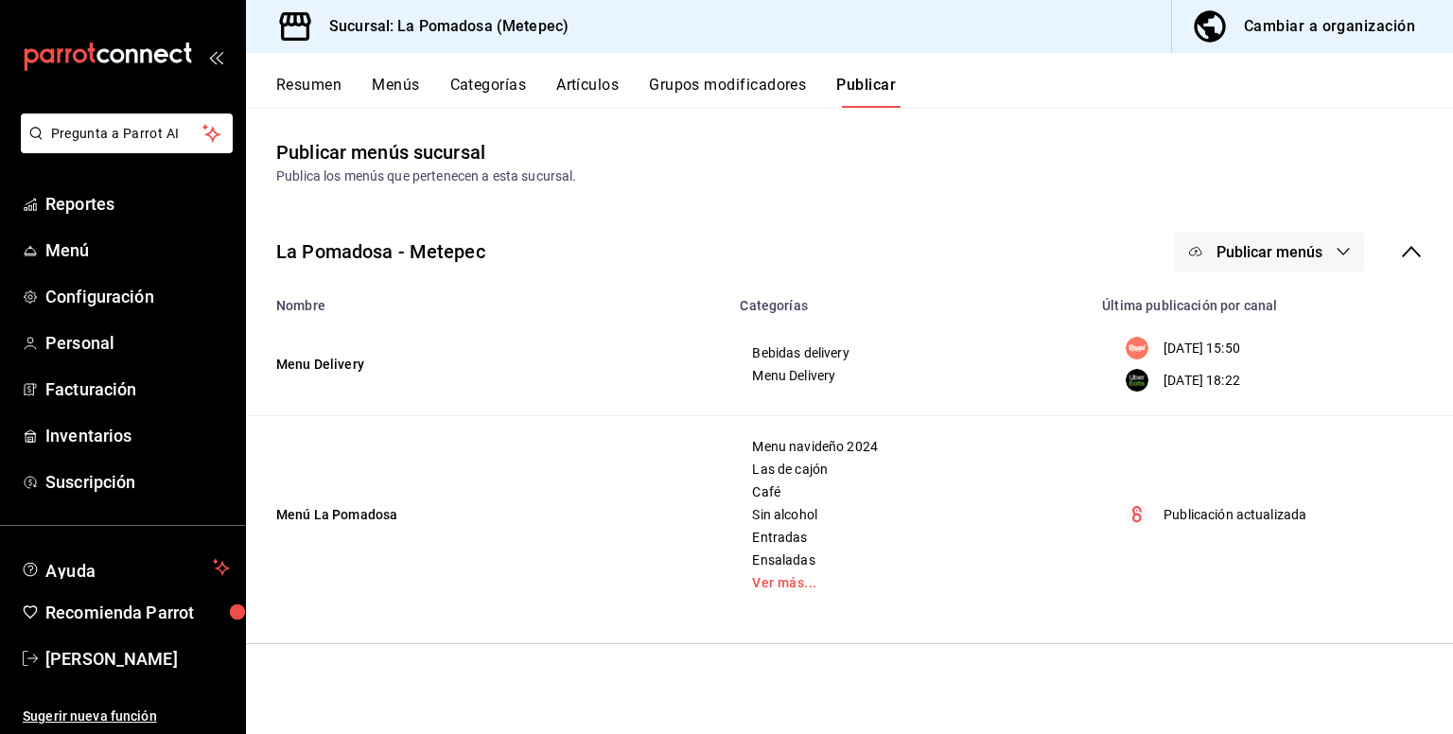
click at [948, 94] on div "Resumen Menús Categorías Artículos Grupos modificadores Publicar" at bounding box center [864, 92] width 1176 height 32
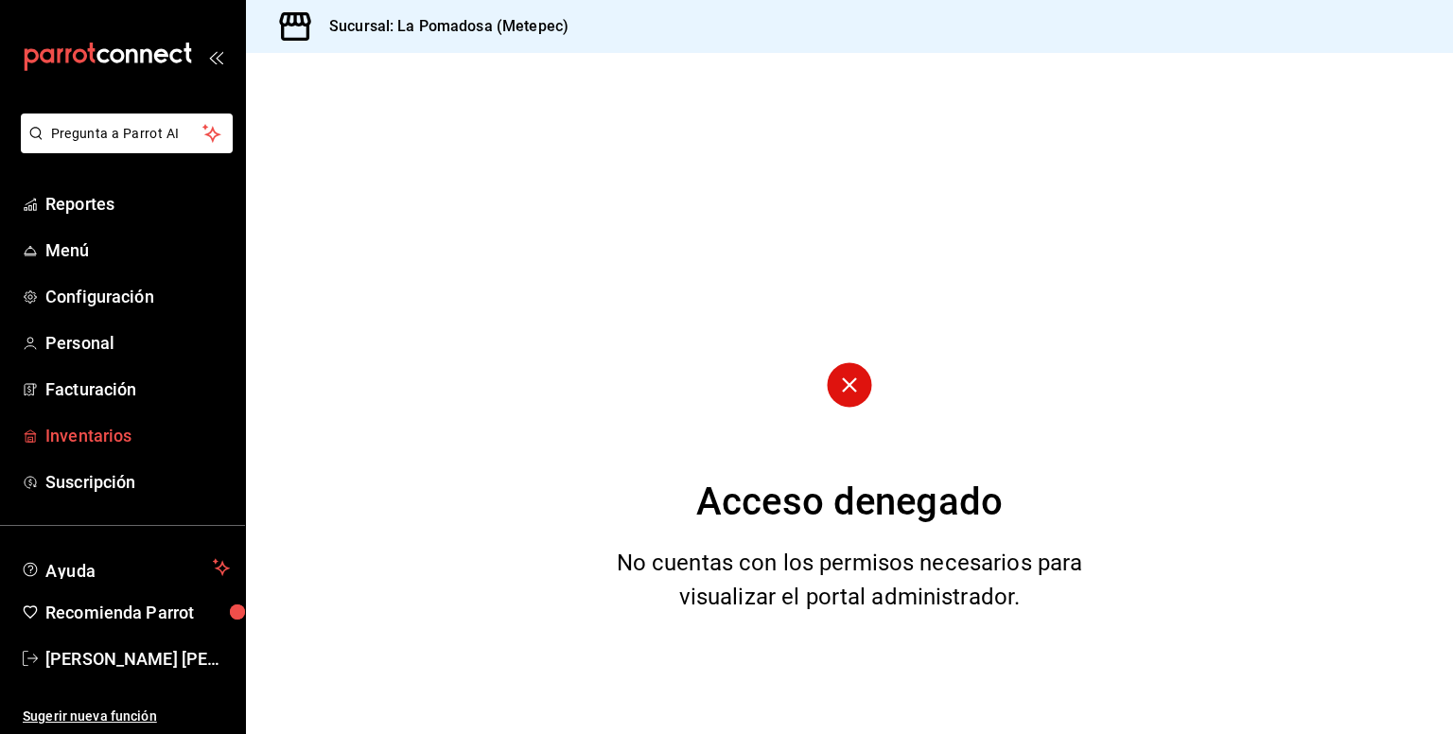
click at [89, 444] on span "Inventarios" at bounding box center [137, 436] width 184 height 26
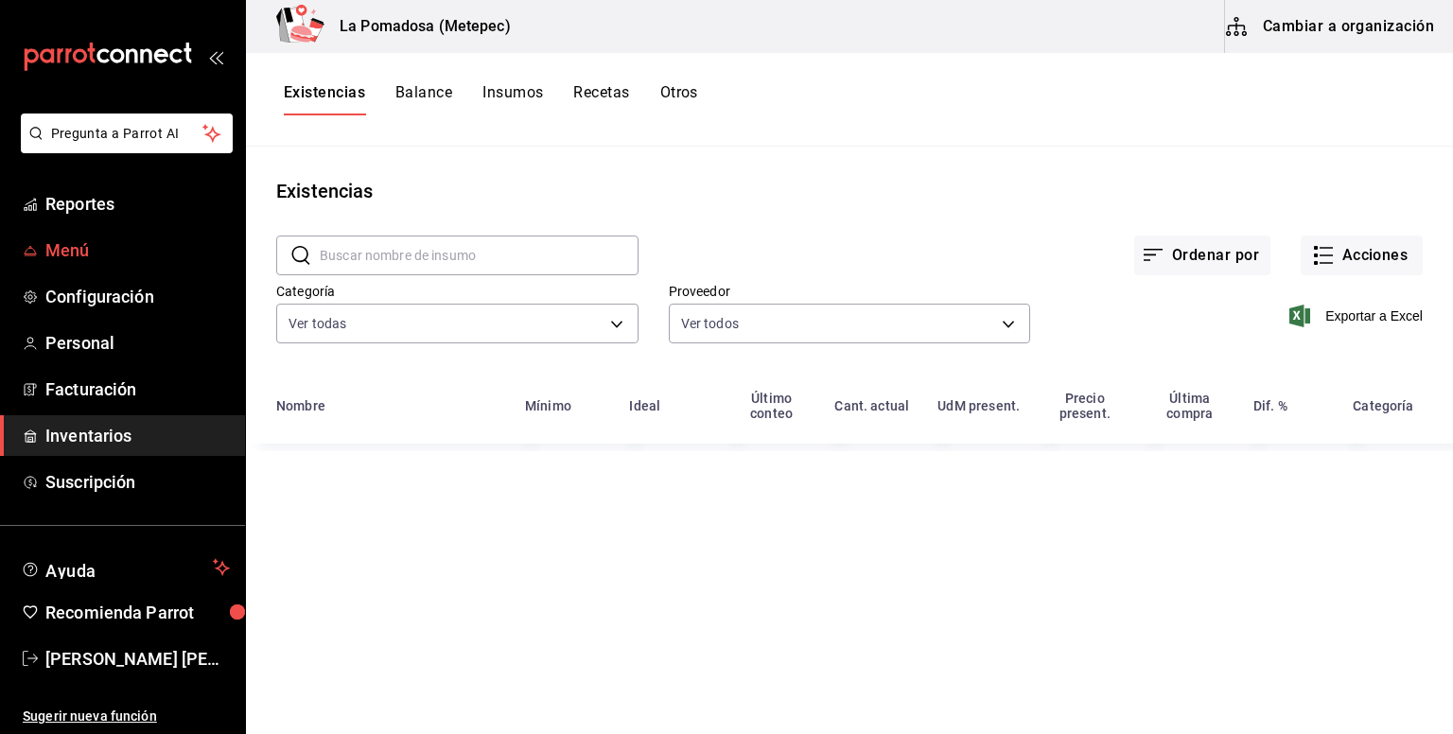
click at [72, 250] on span "Menú" at bounding box center [137, 250] width 184 height 26
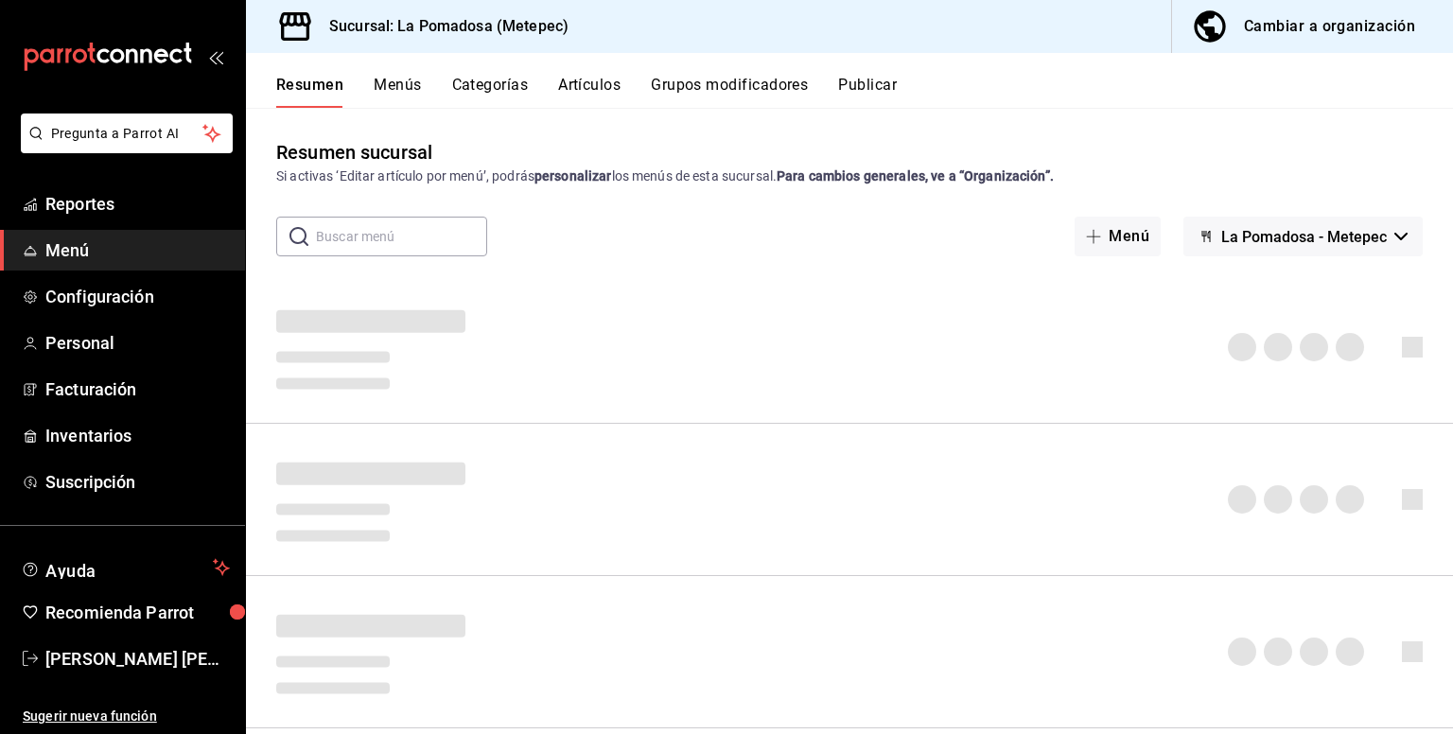
click at [590, 80] on button "Artículos" at bounding box center [589, 92] width 62 height 32
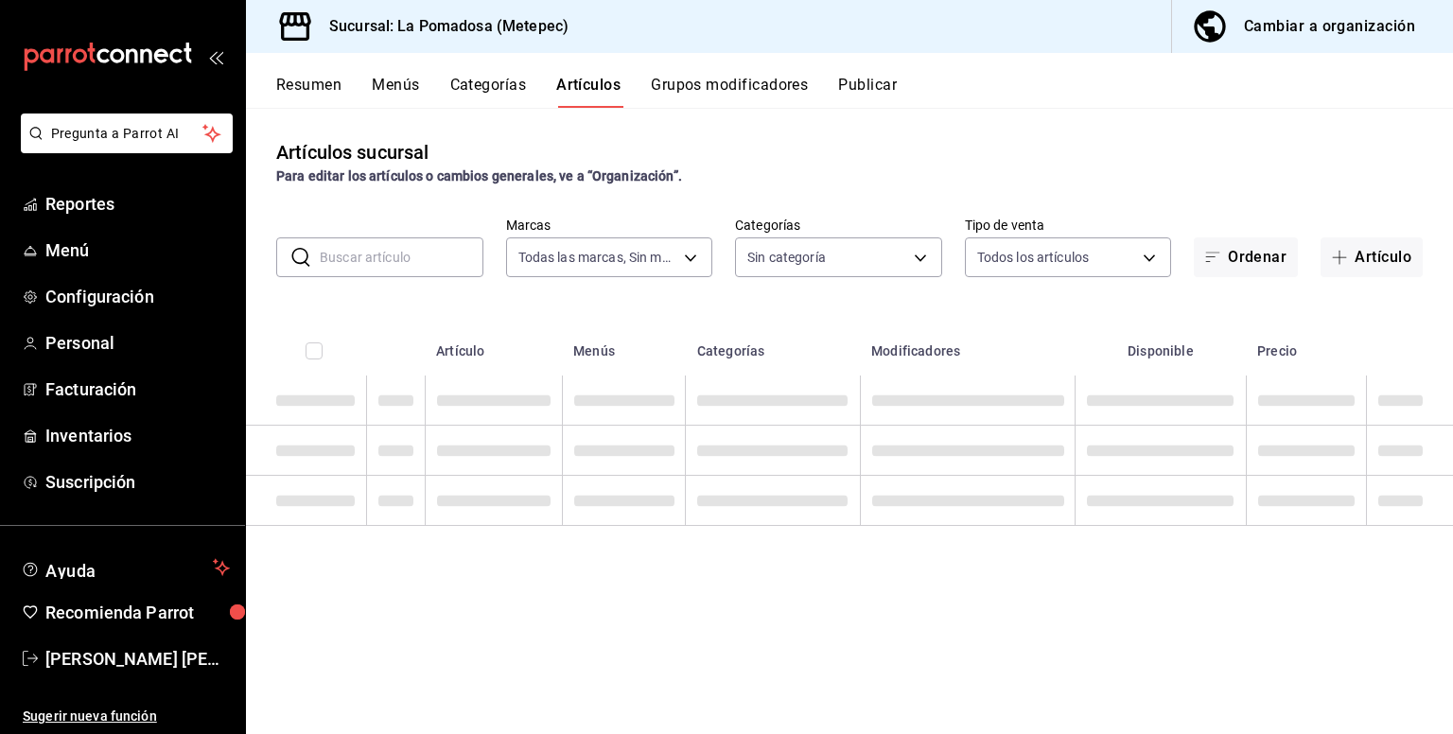
type input "26770a04-f713-4e61-b01c-a965f3f43d2a"
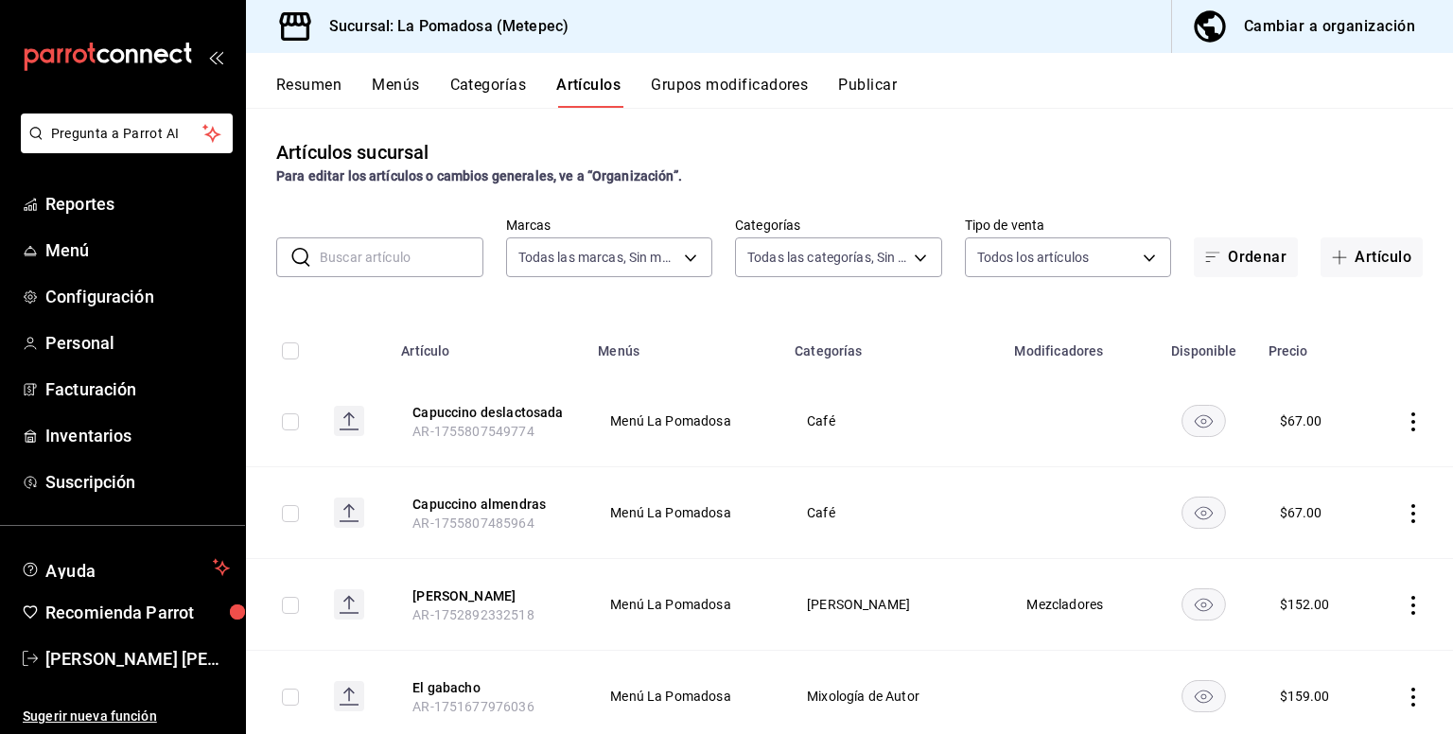
type input "d943e39c-3c76-416d-a752-8531798177b1,cac6379f-b581-4c4b-83ec-bcfc03b9aa83,15034…"
click at [400, 259] on input "text" at bounding box center [402, 257] width 164 height 38
type input "brow"
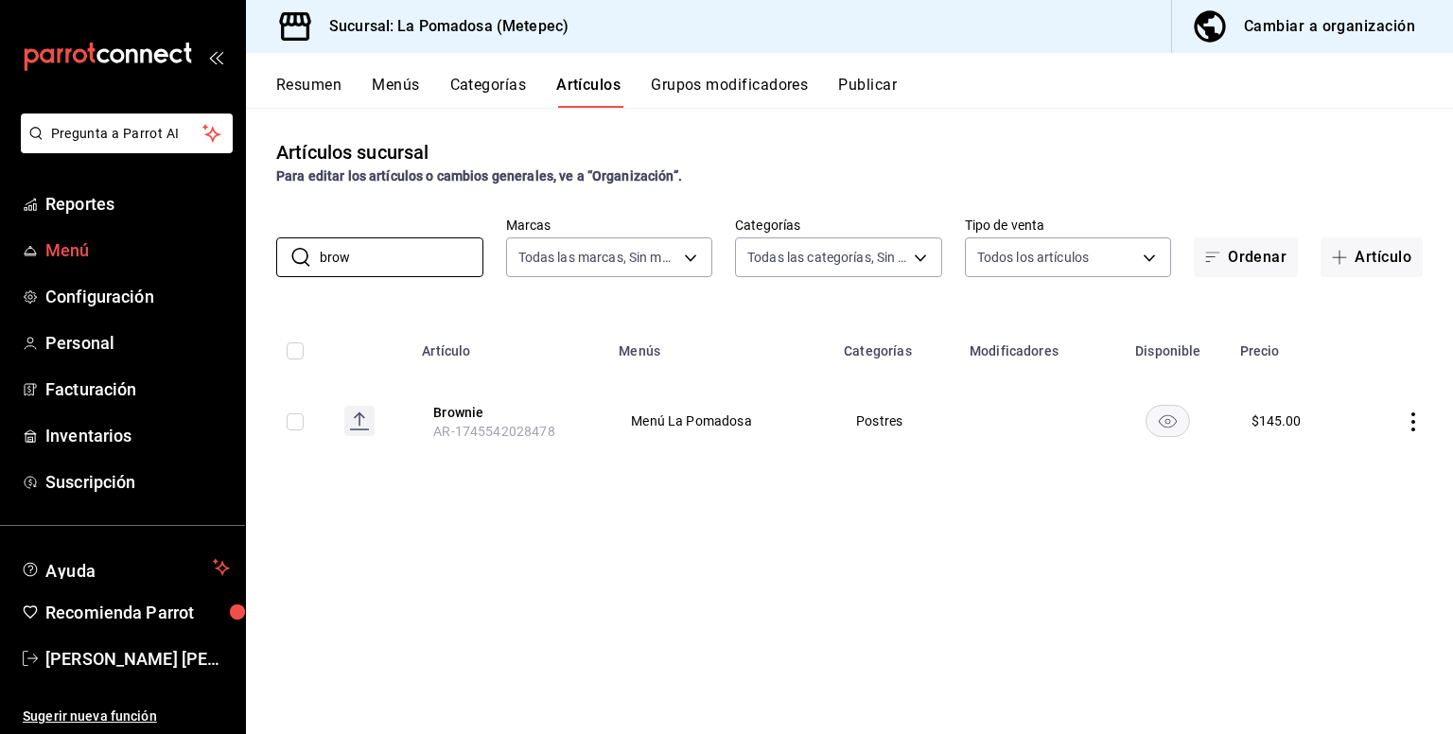
click at [62, 263] on link "Menú" at bounding box center [122, 250] width 245 height 41
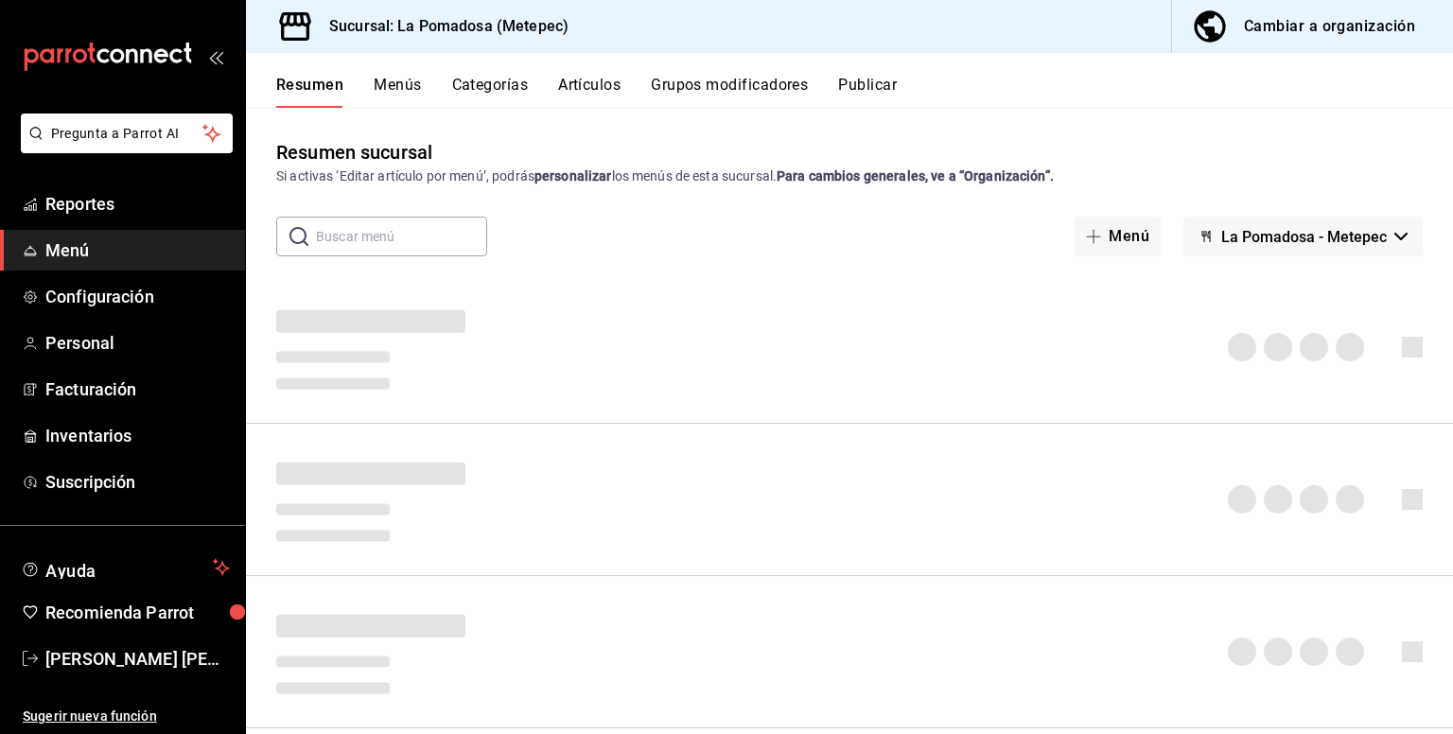
click at [867, 91] on button "Publicar" at bounding box center [867, 92] width 59 height 32
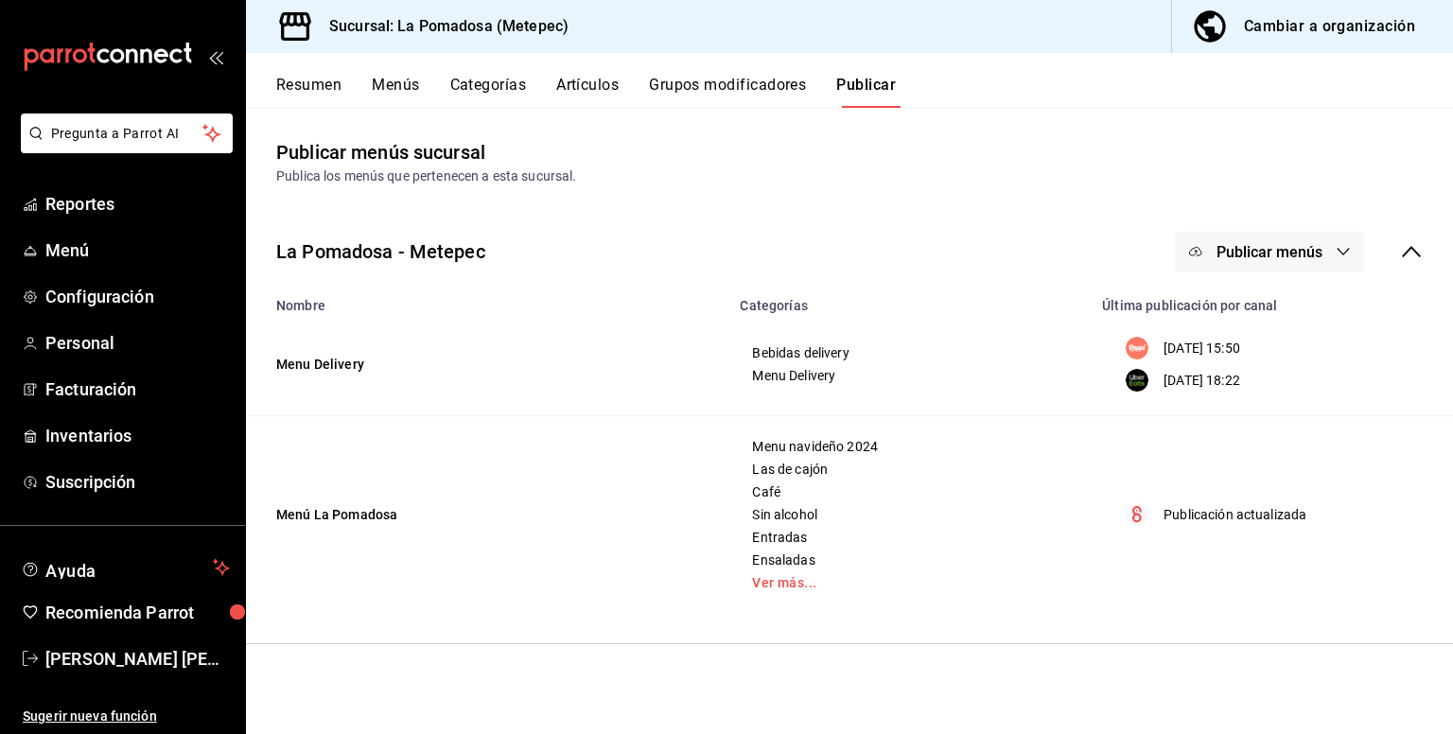
click at [1262, 253] on span "Publicar menús" at bounding box center [1269, 252] width 106 height 18
click at [1274, 422] on span "Punto de venta" at bounding box center [1296, 419] width 91 height 20
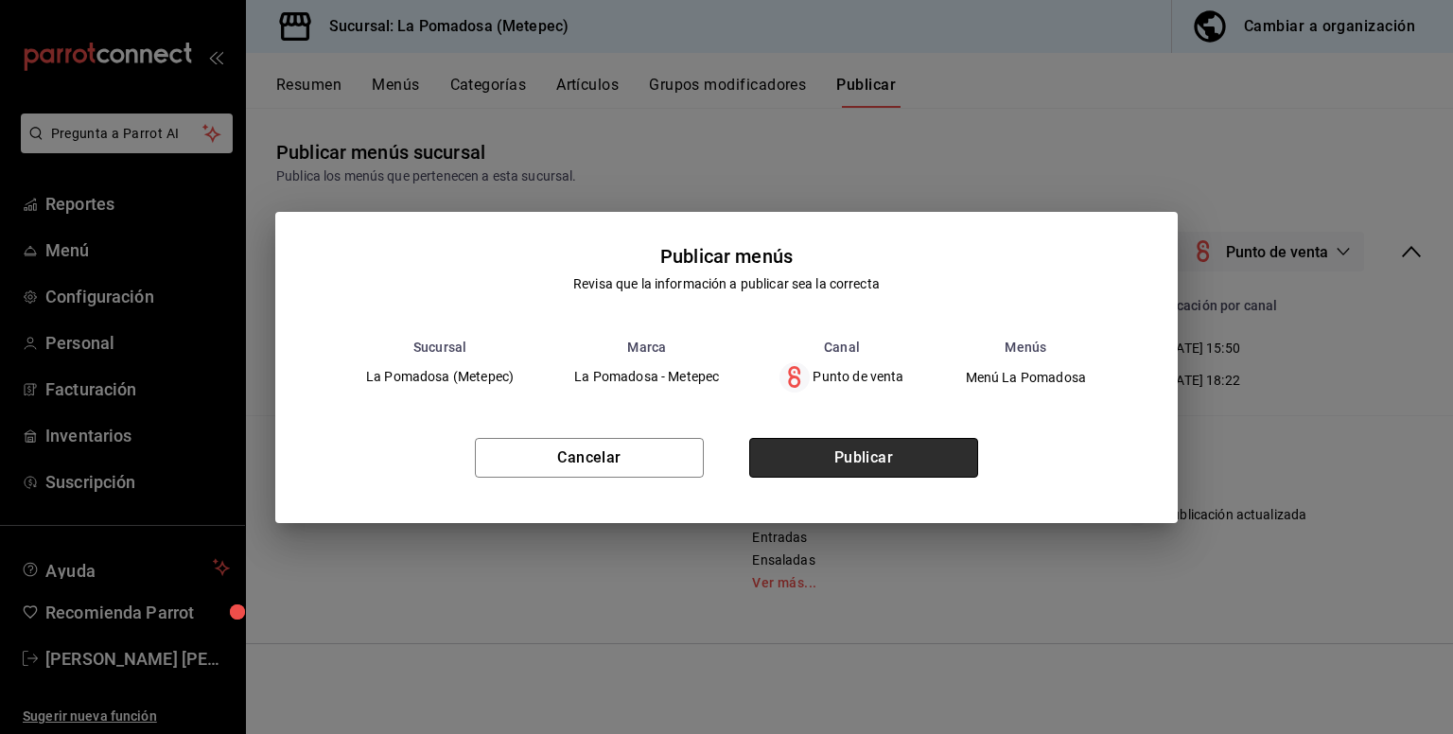
click at [869, 459] on button "Publicar" at bounding box center [863, 458] width 229 height 40
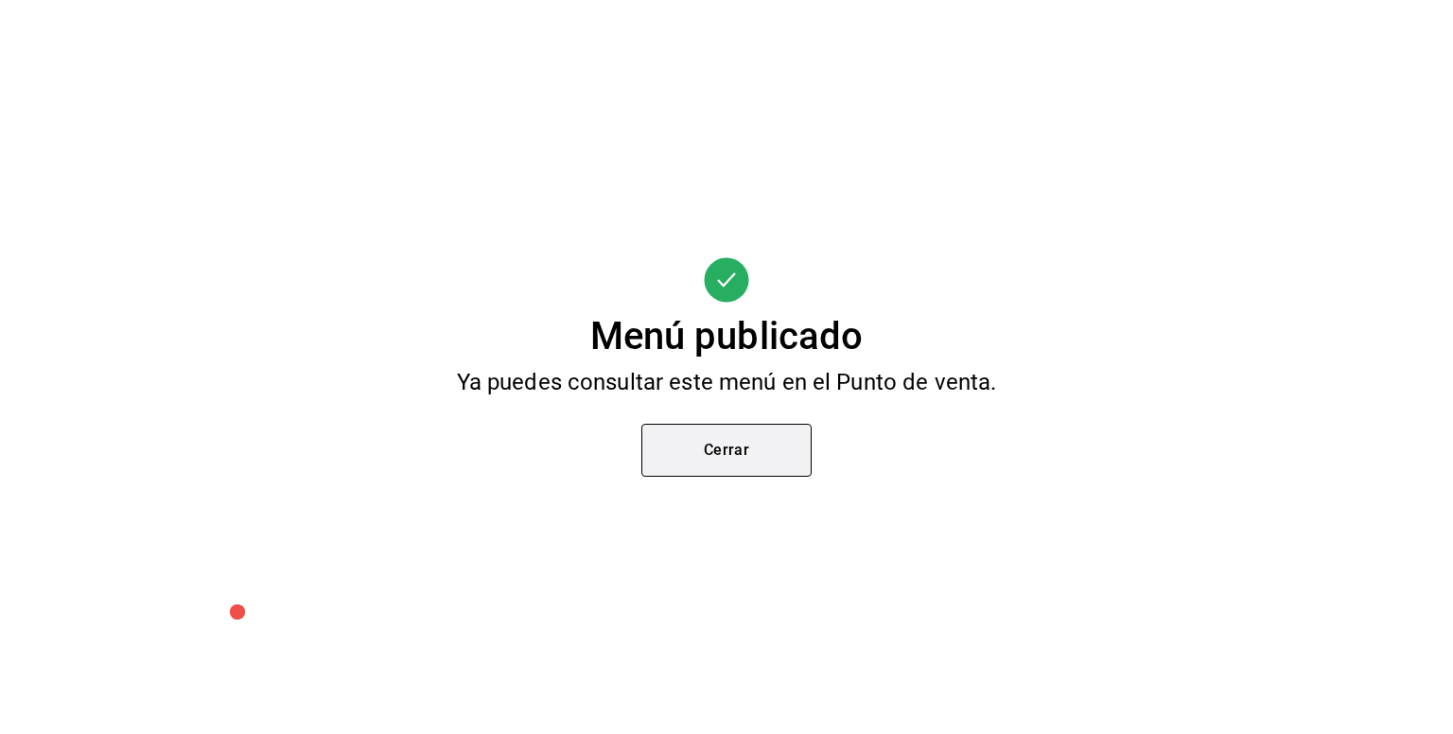
click at [726, 451] on button "Cerrar" at bounding box center [726, 450] width 170 height 53
